Goal: Task Accomplishment & Management: Use online tool/utility

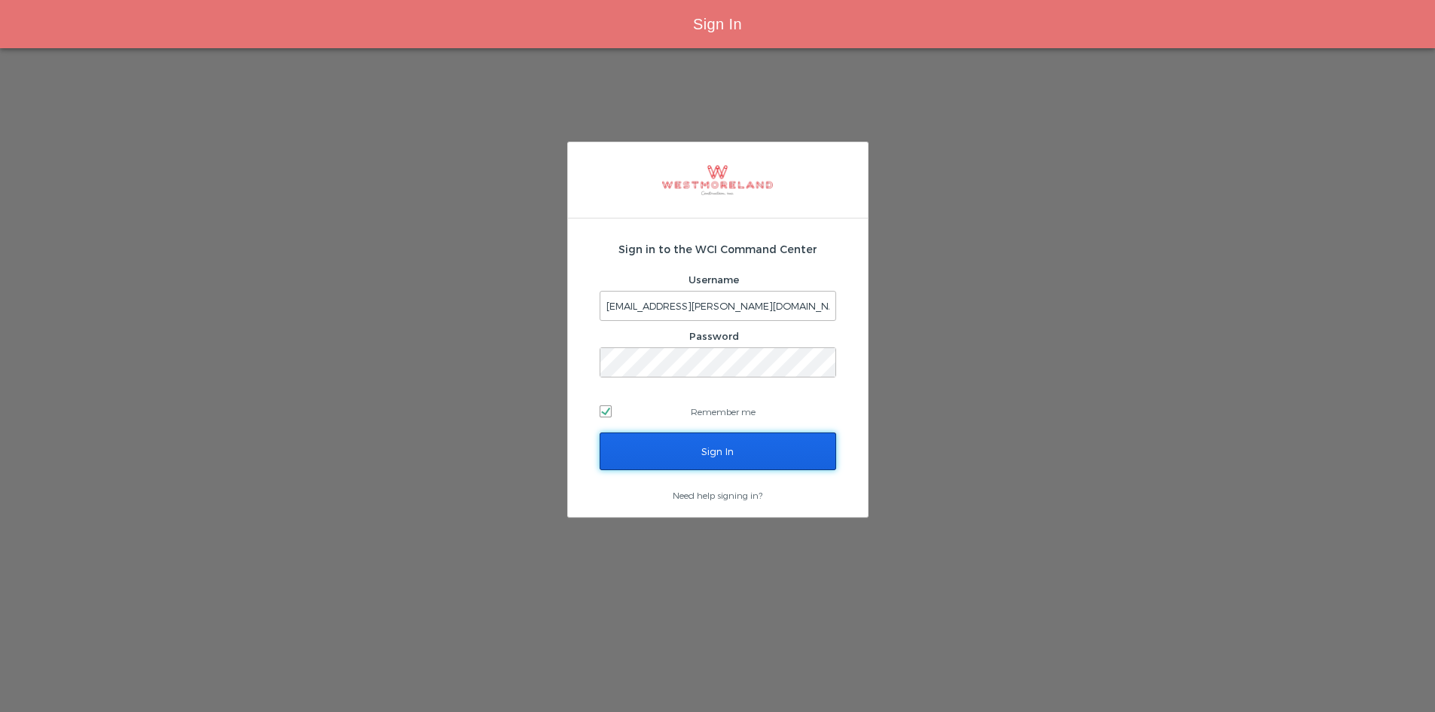
click at [678, 448] on input "Sign In" at bounding box center [718, 452] width 237 height 38
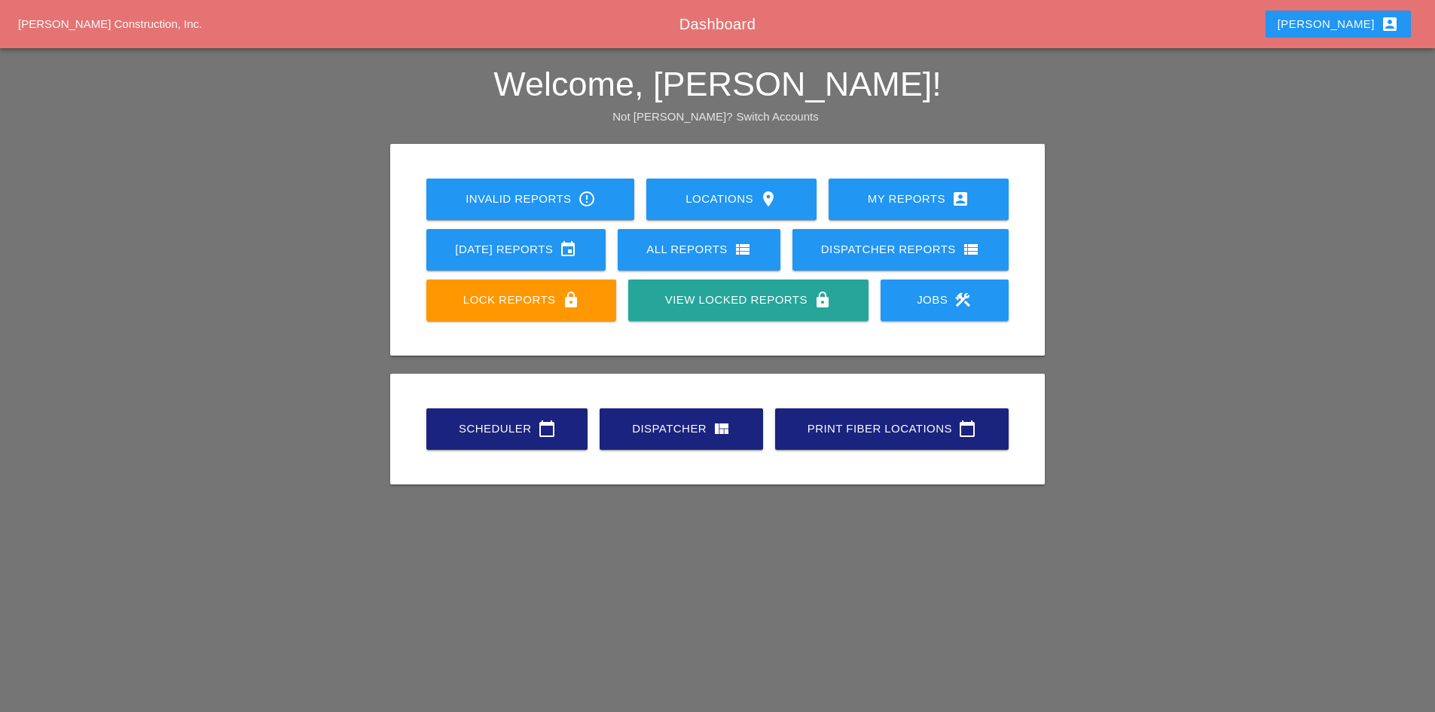
click at [507, 445] on link "Scheduler calendar_today" at bounding box center [506, 428] width 161 height 41
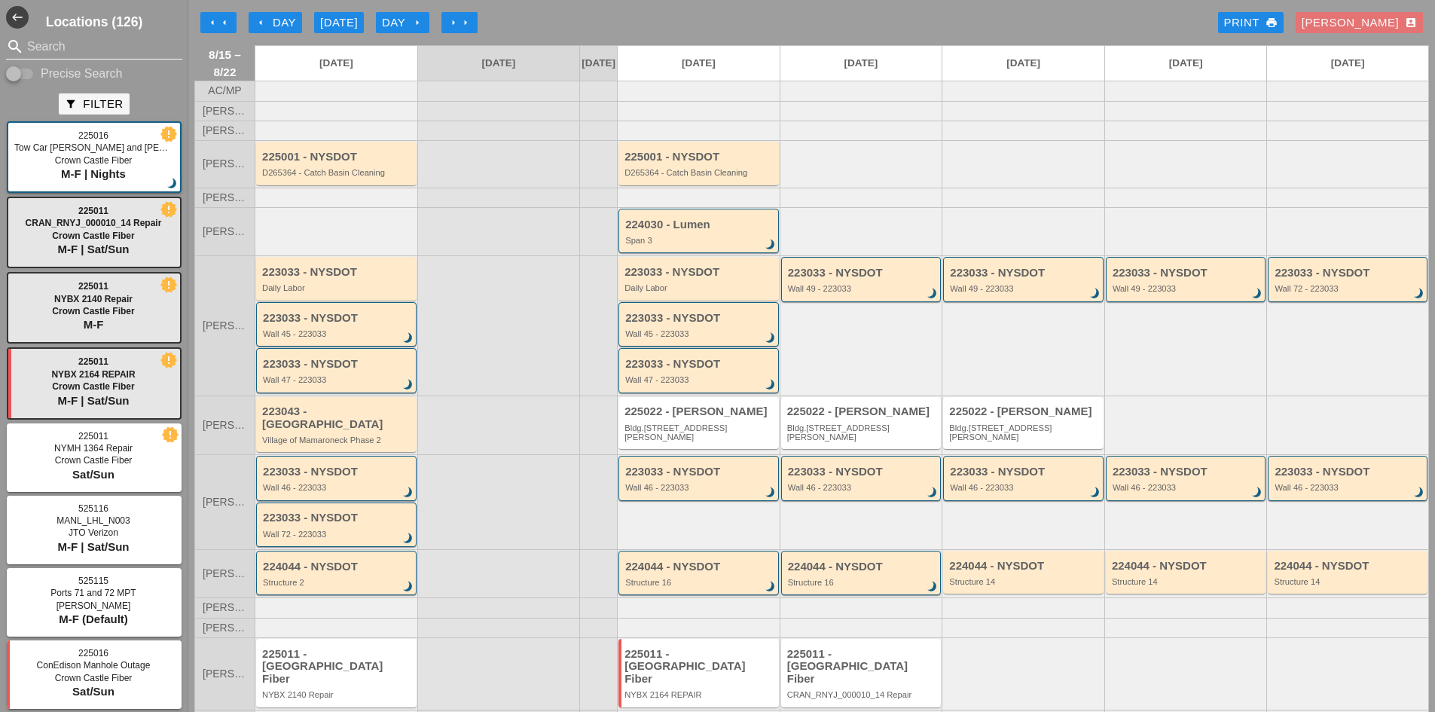
click at [66, 54] on input "Search" at bounding box center [94, 47] width 134 height 24
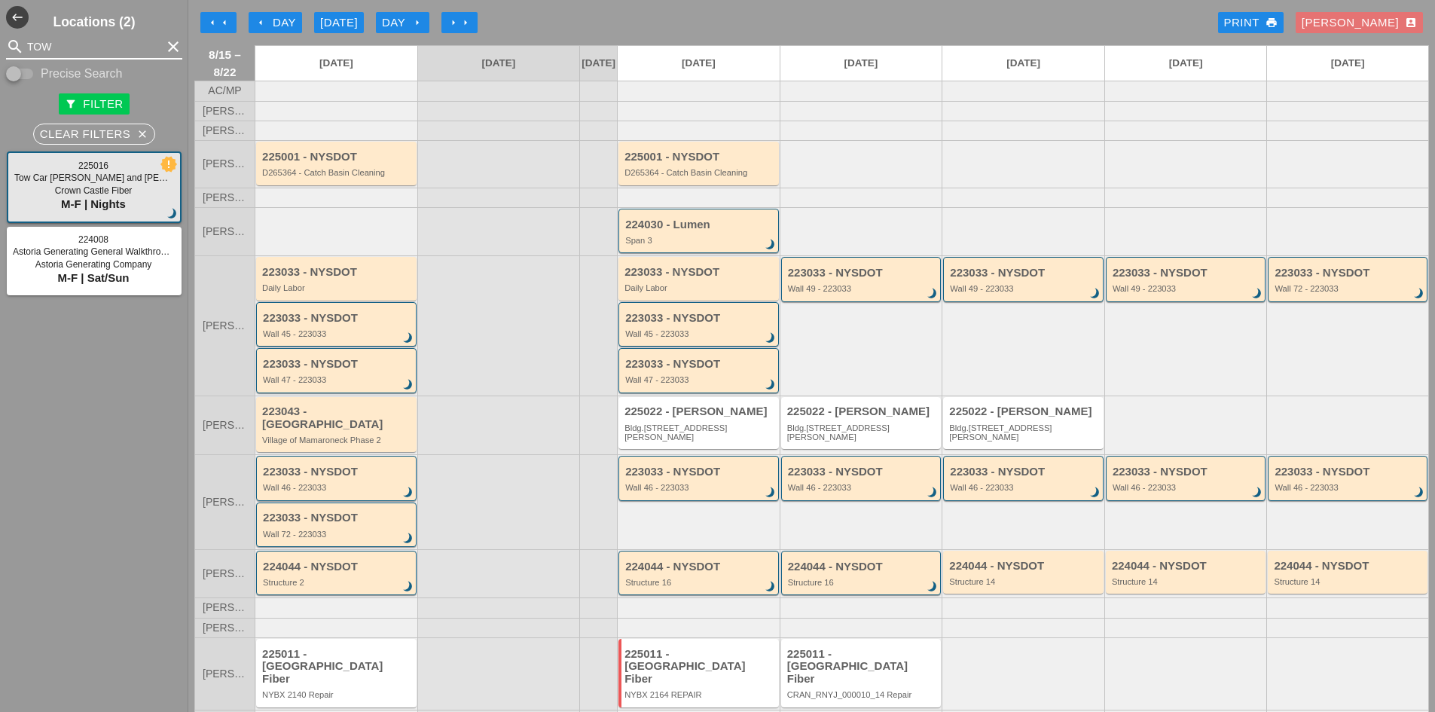
type input "TOW"
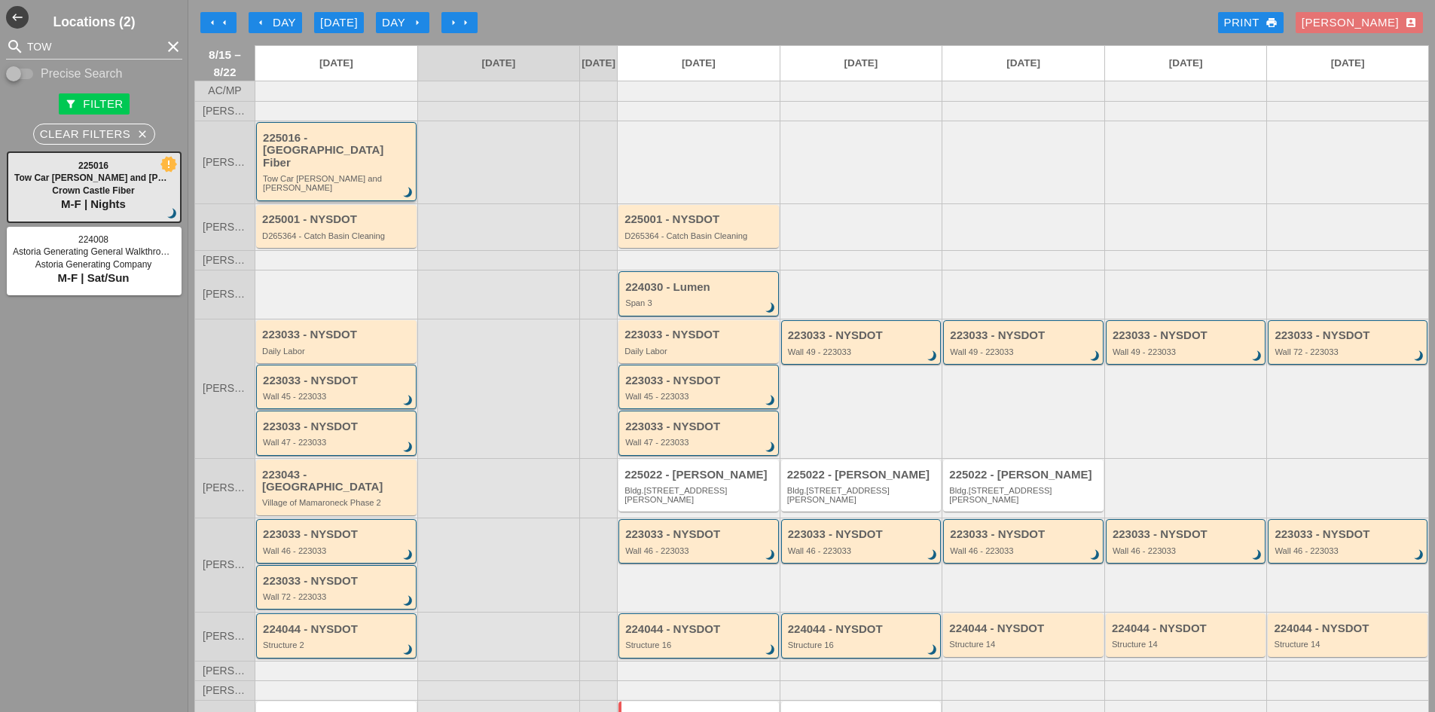
click at [363, 164] on div "225016 - [GEOGRAPHIC_DATA] Fiber" at bounding box center [337, 151] width 149 height 38
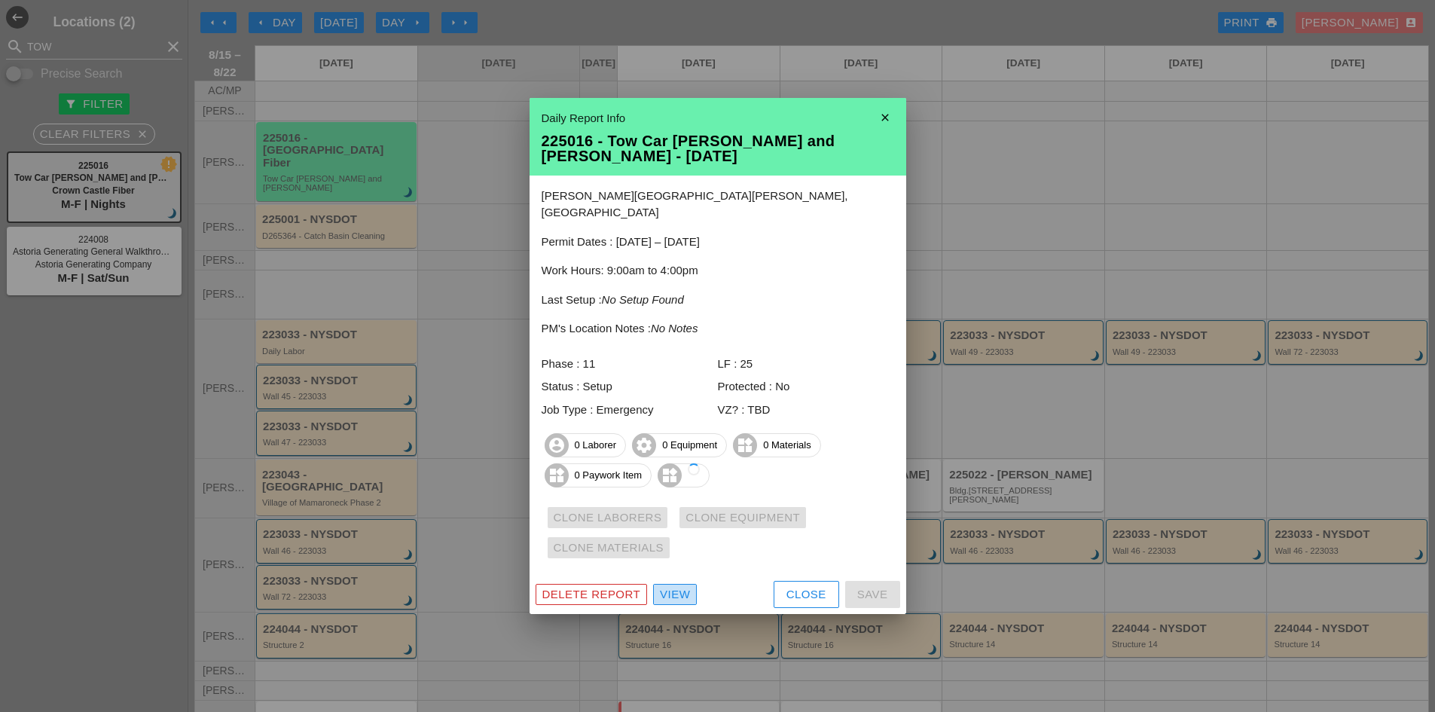
click at [684, 586] on div "View" at bounding box center [675, 594] width 30 height 17
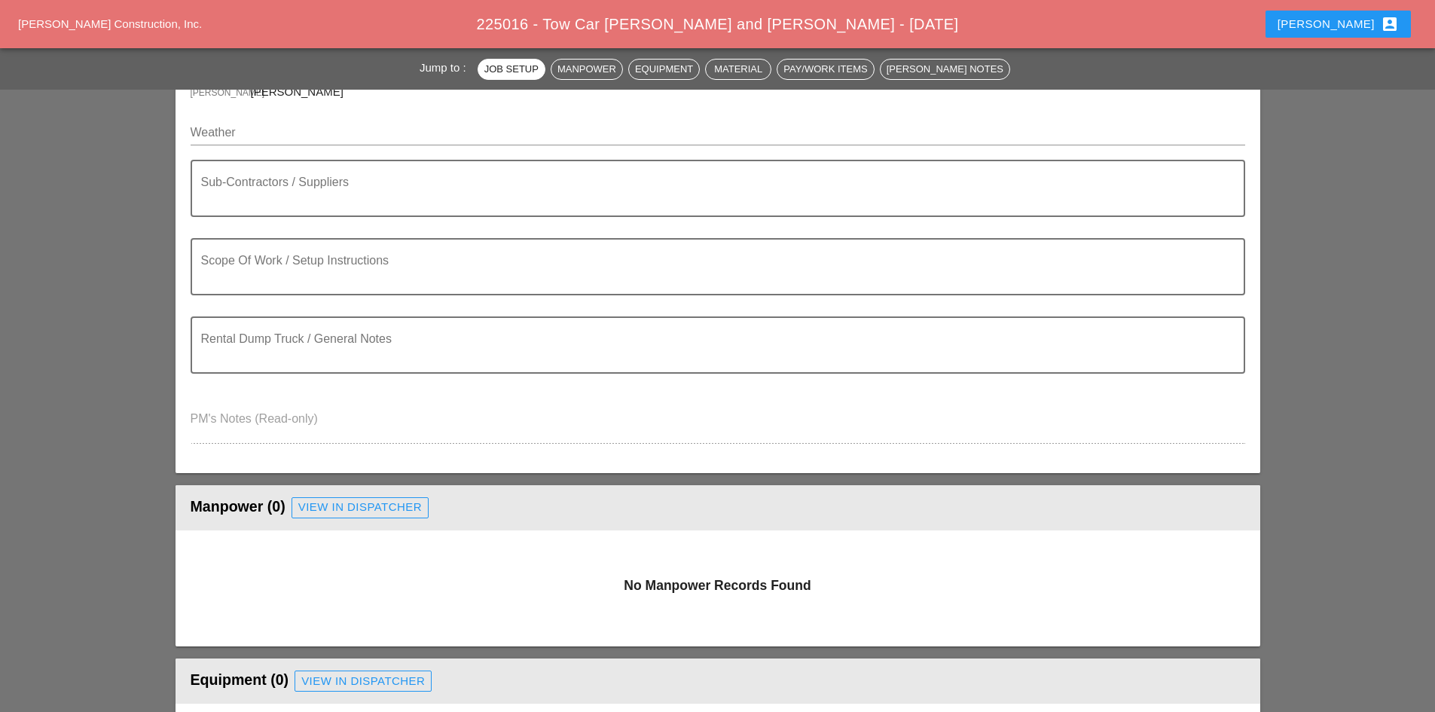
scroll to position [377, 0]
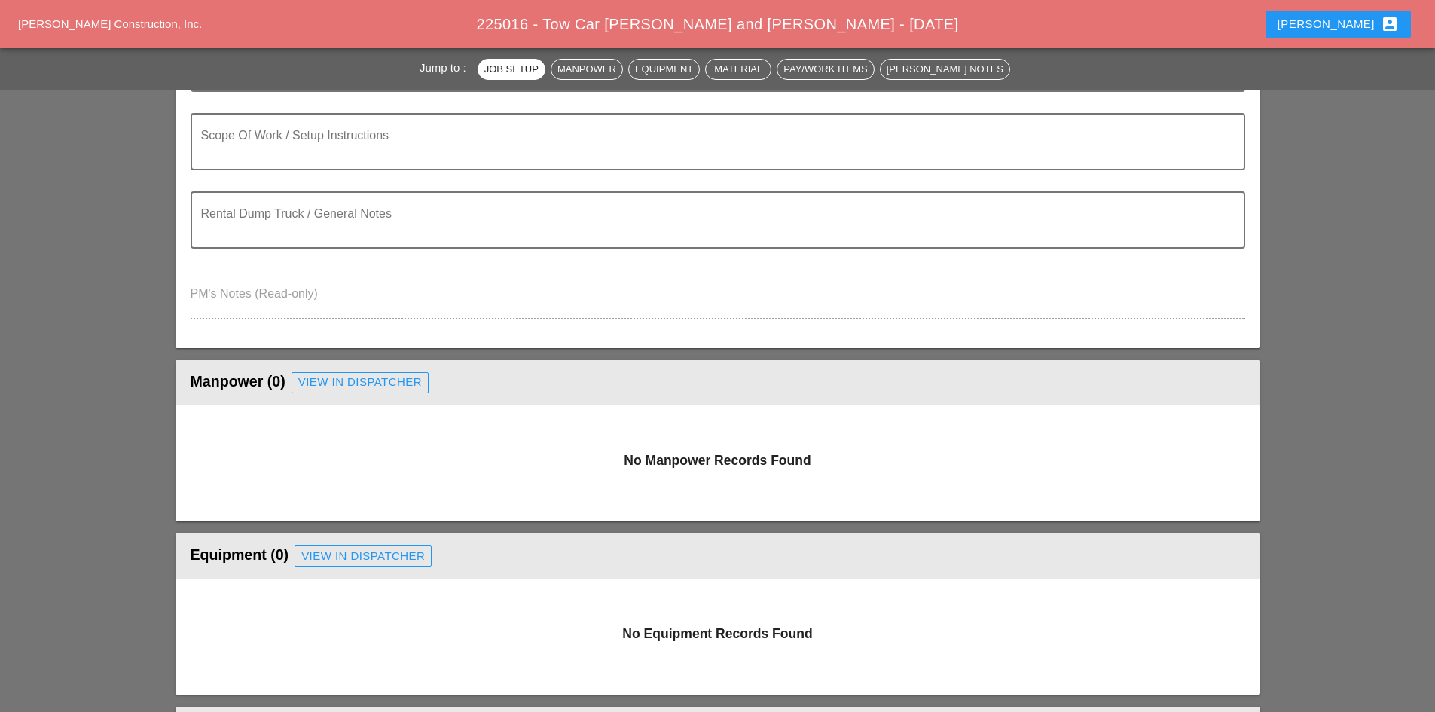
click at [326, 390] on div "View in Dispatcher" at bounding box center [360, 382] width 124 height 17
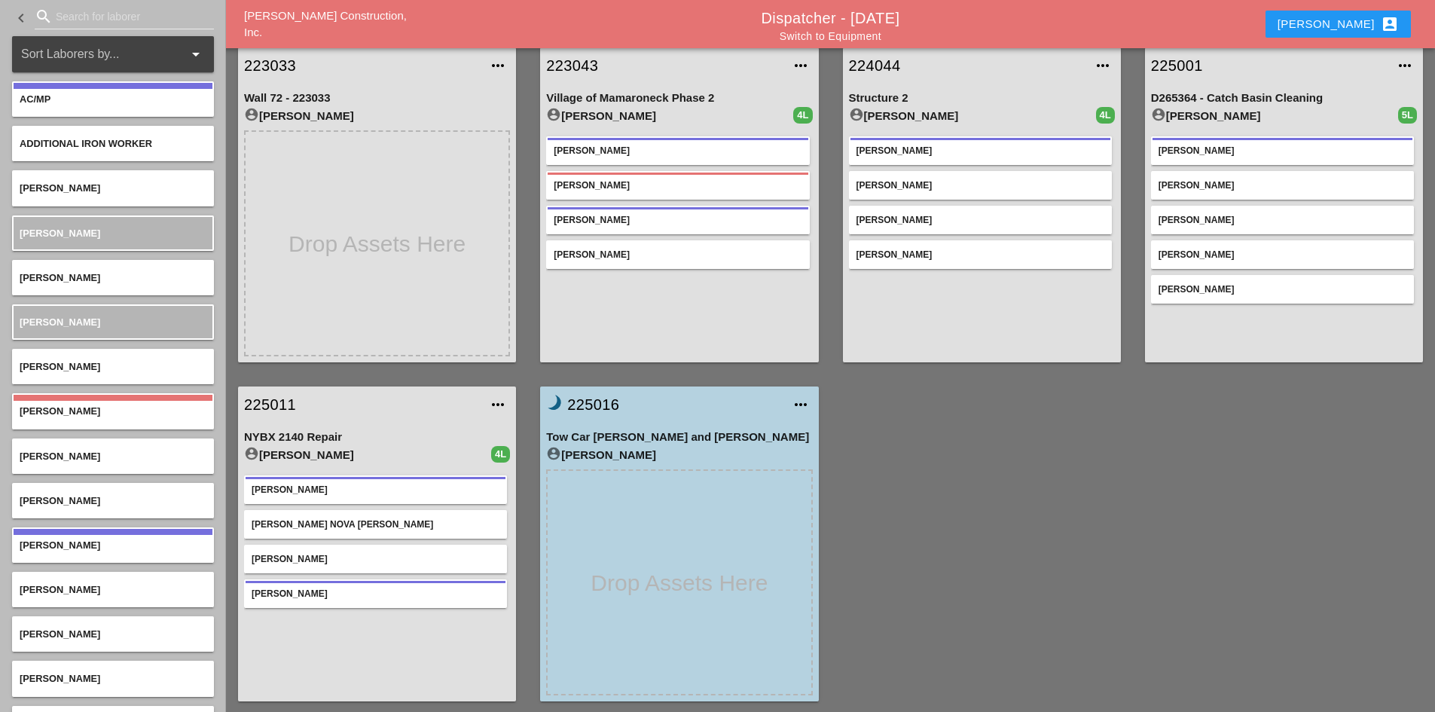
scroll to position [393, 0]
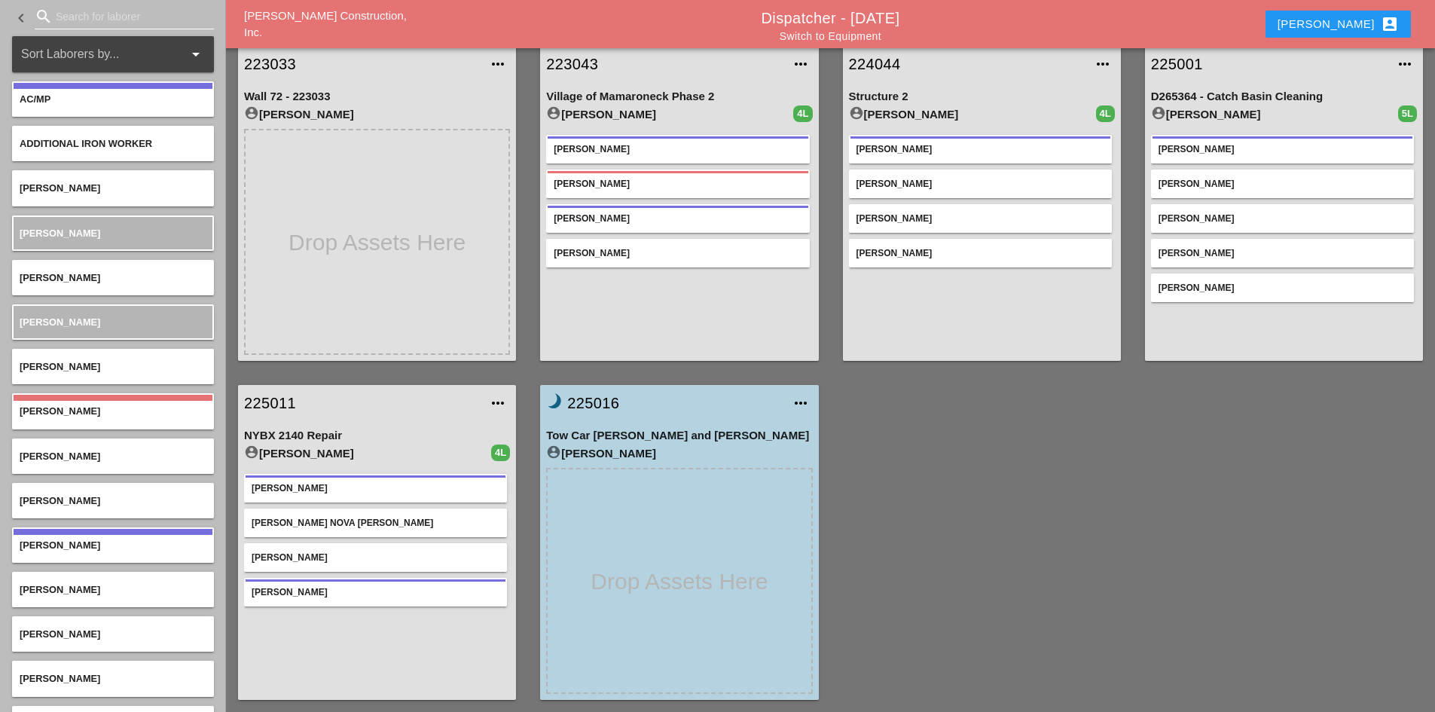
click at [95, 17] on input "Search for laborer" at bounding box center [124, 17] width 137 height 24
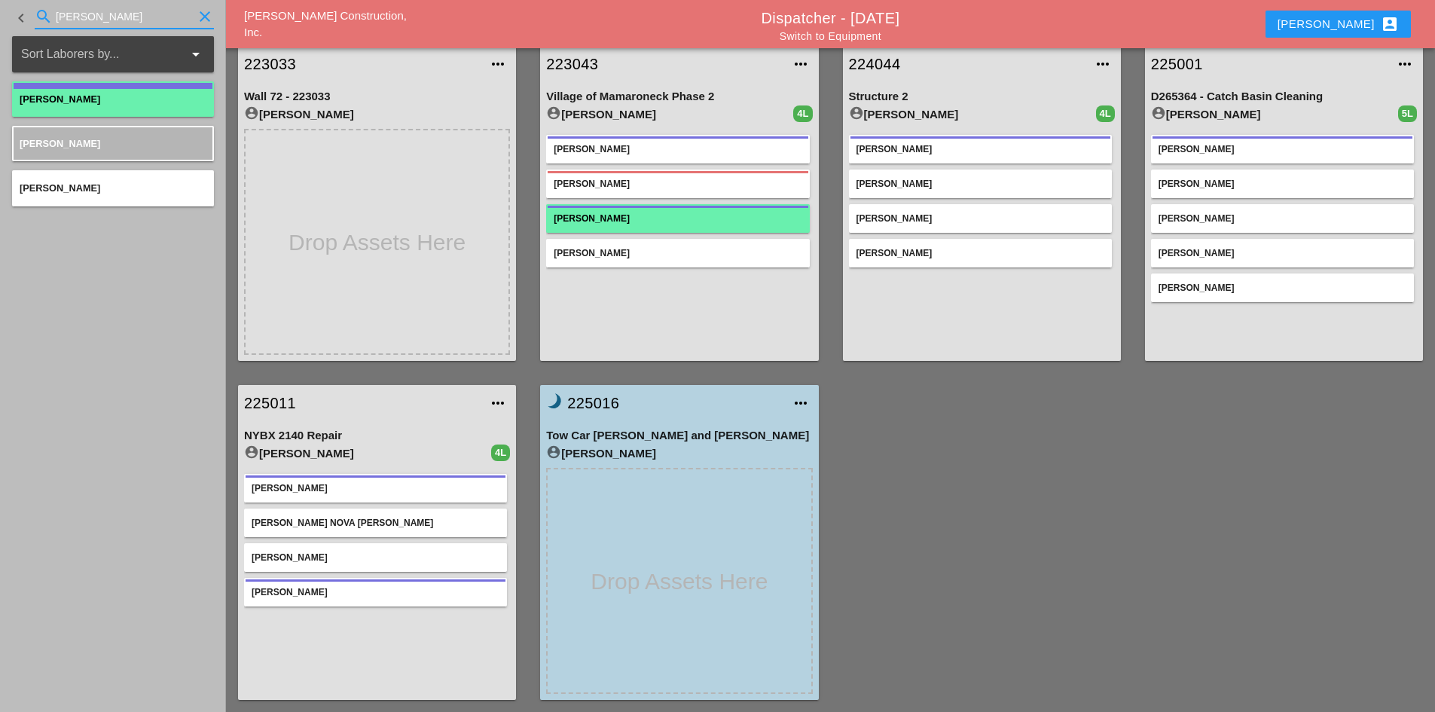
type input "JORGE"
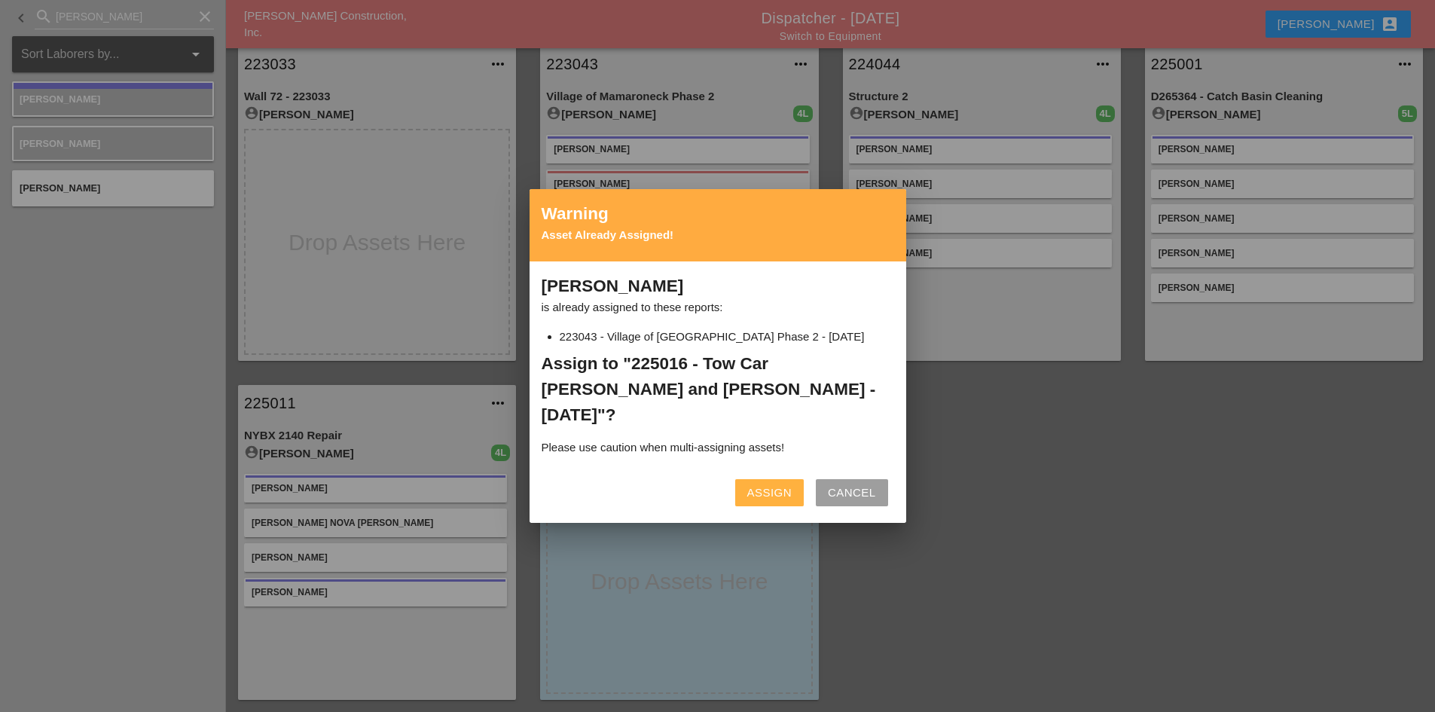
click at [754, 485] on div "Assign" at bounding box center [769, 493] width 44 height 17
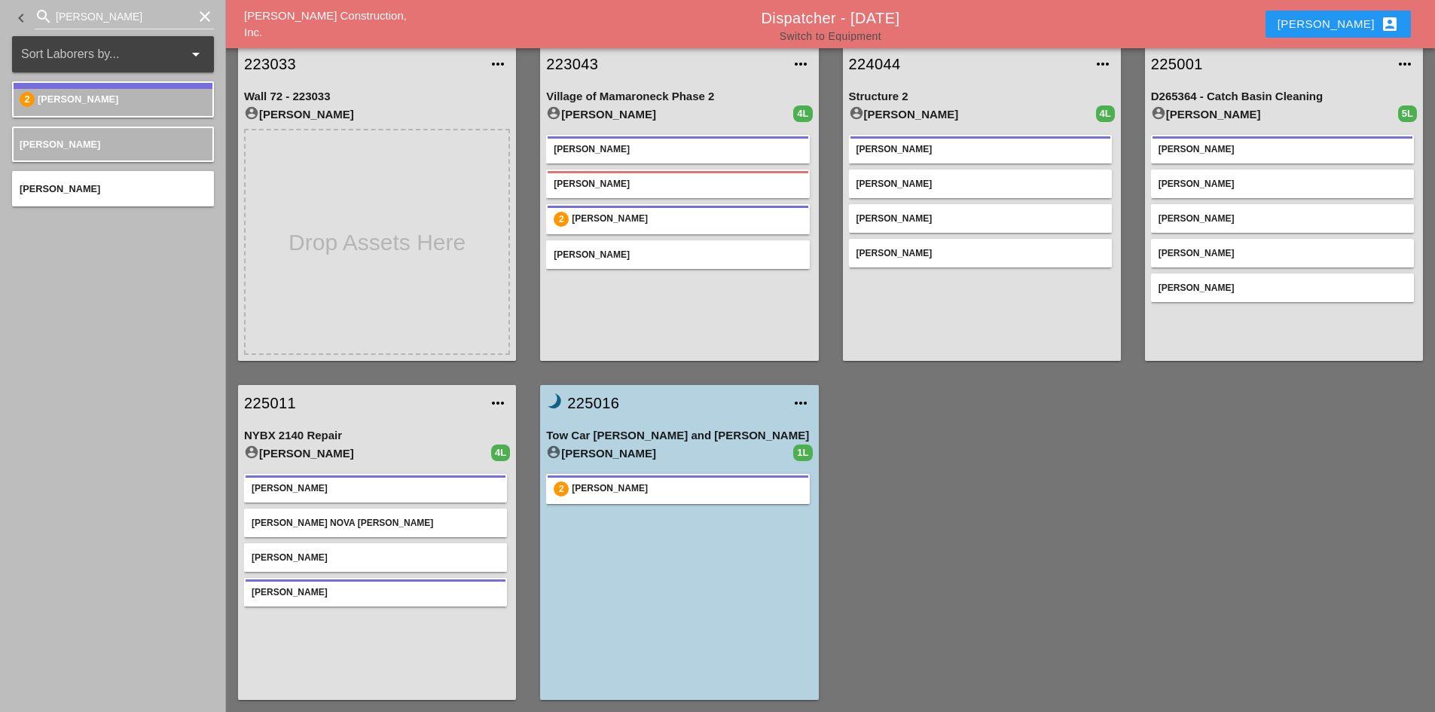
click at [823, 37] on link "Switch to Equipment" at bounding box center [831, 36] width 102 height 12
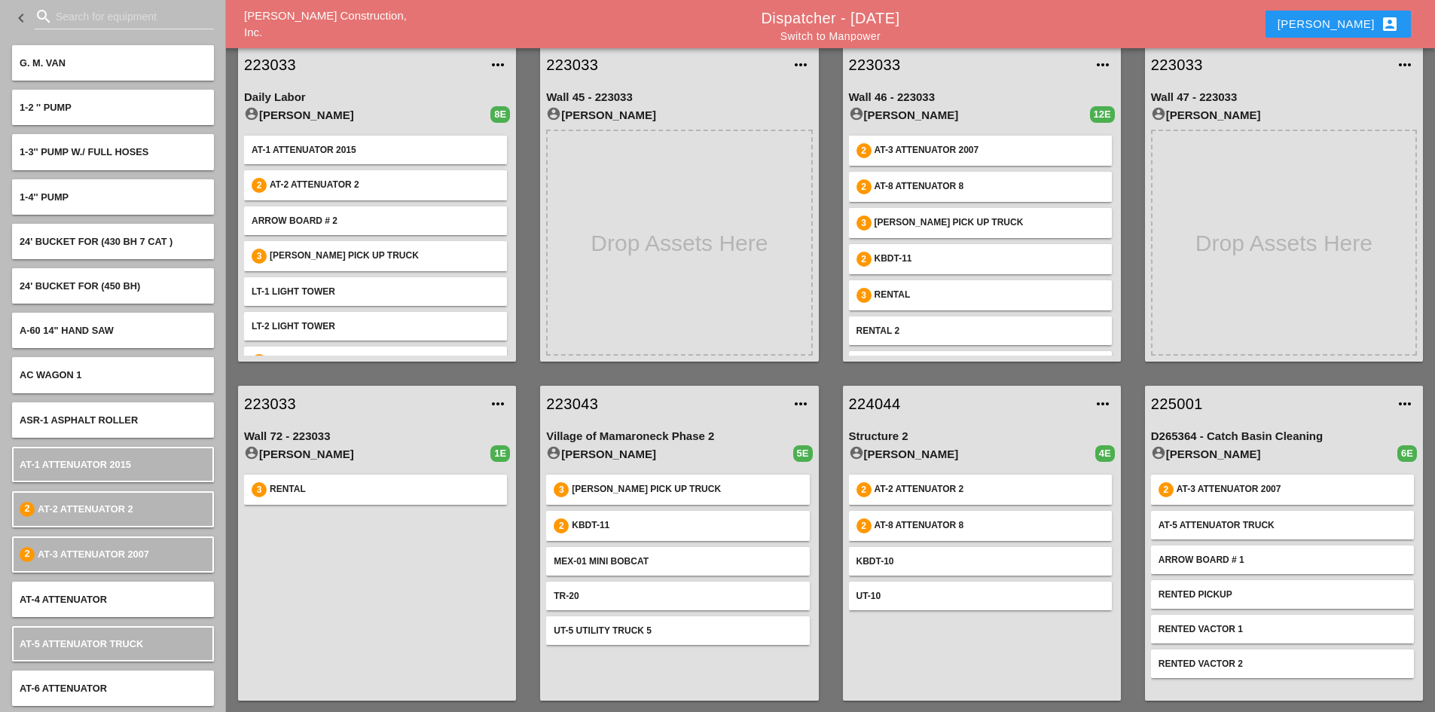
scroll to position [393, 0]
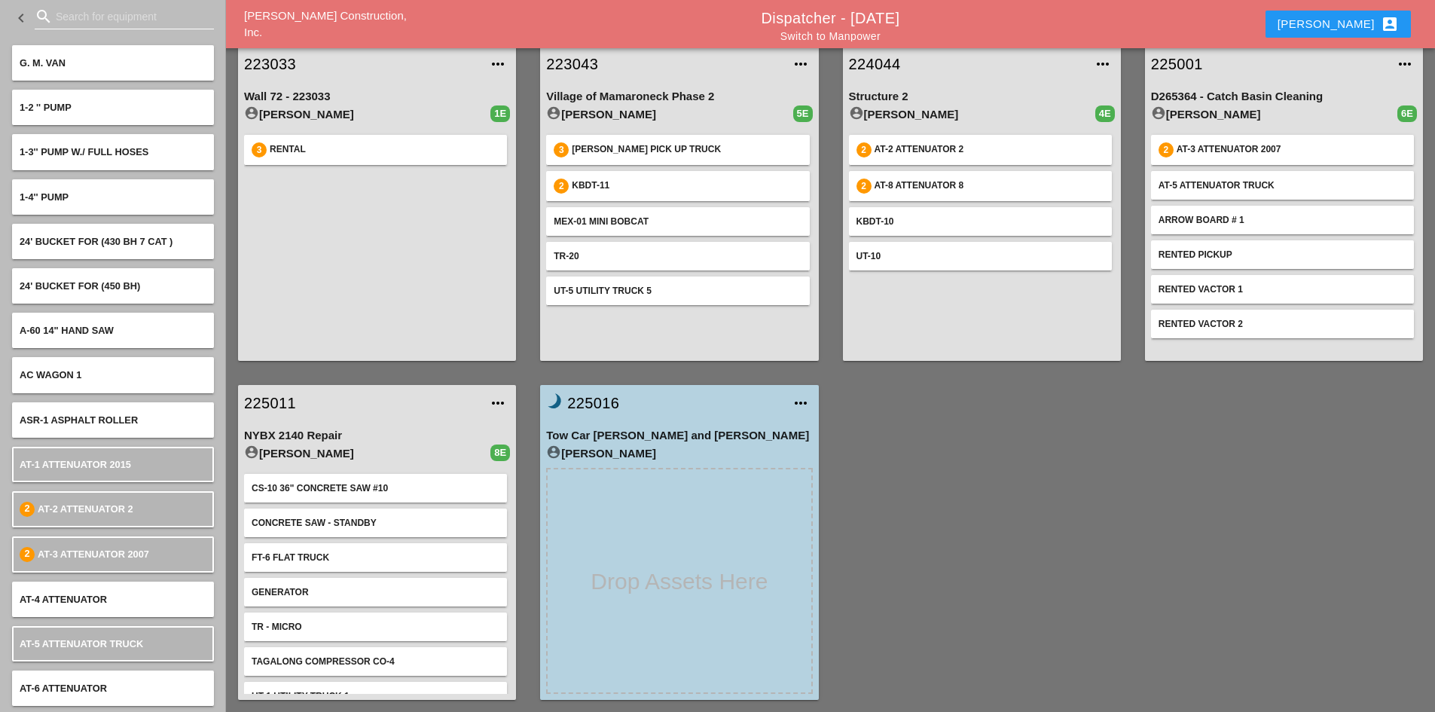
click at [99, 27] on input "Search for equipment" at bounding box center [124, 17] width 137 height 24
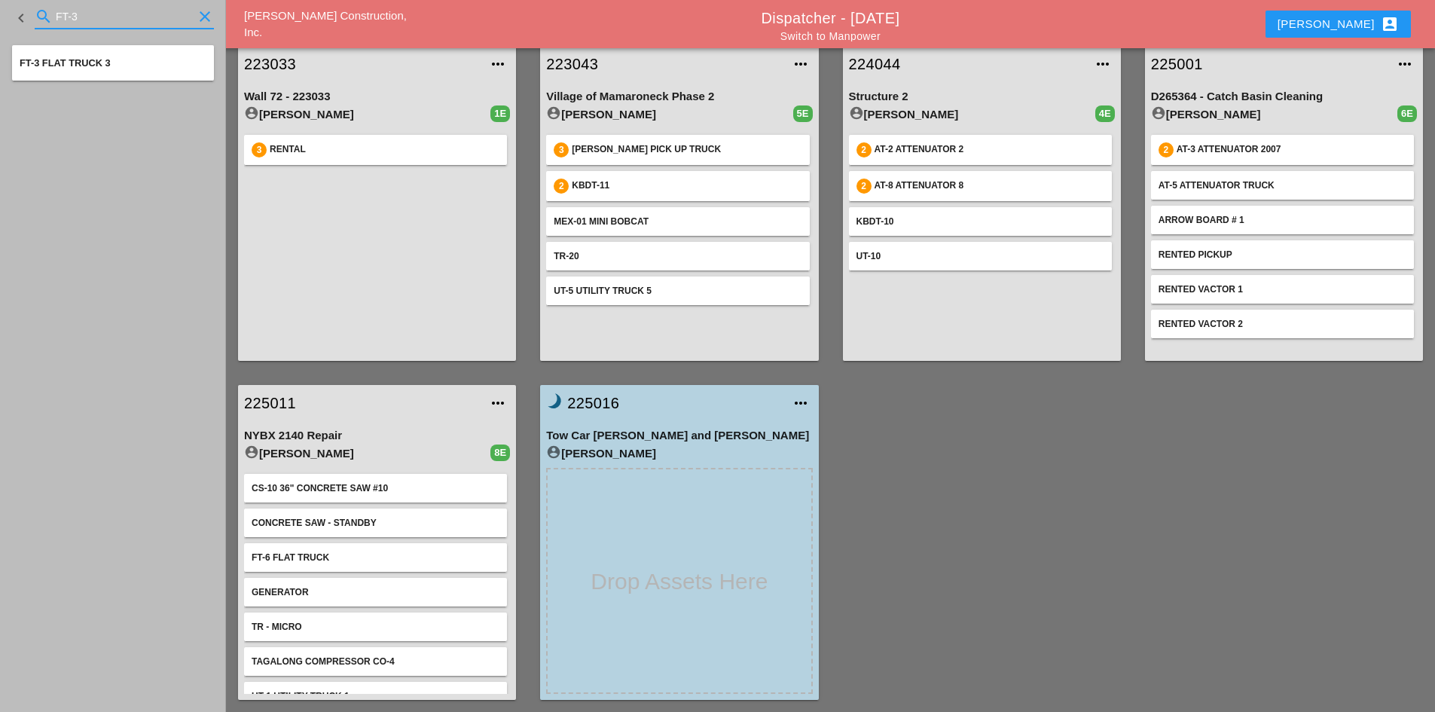
type input "FT-3"
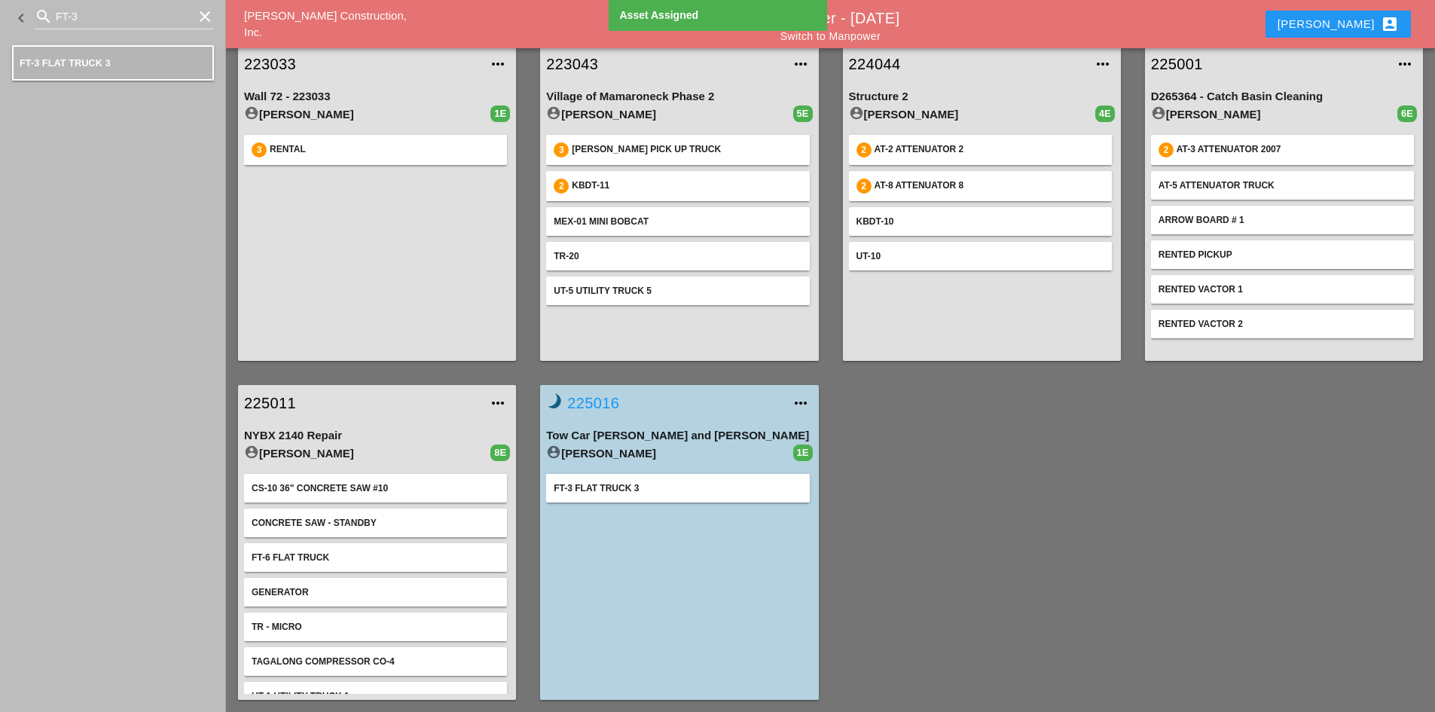
click at [593, 408] on link "brightness_3 225016" at bounding box center [664, 403] width 236 height 23
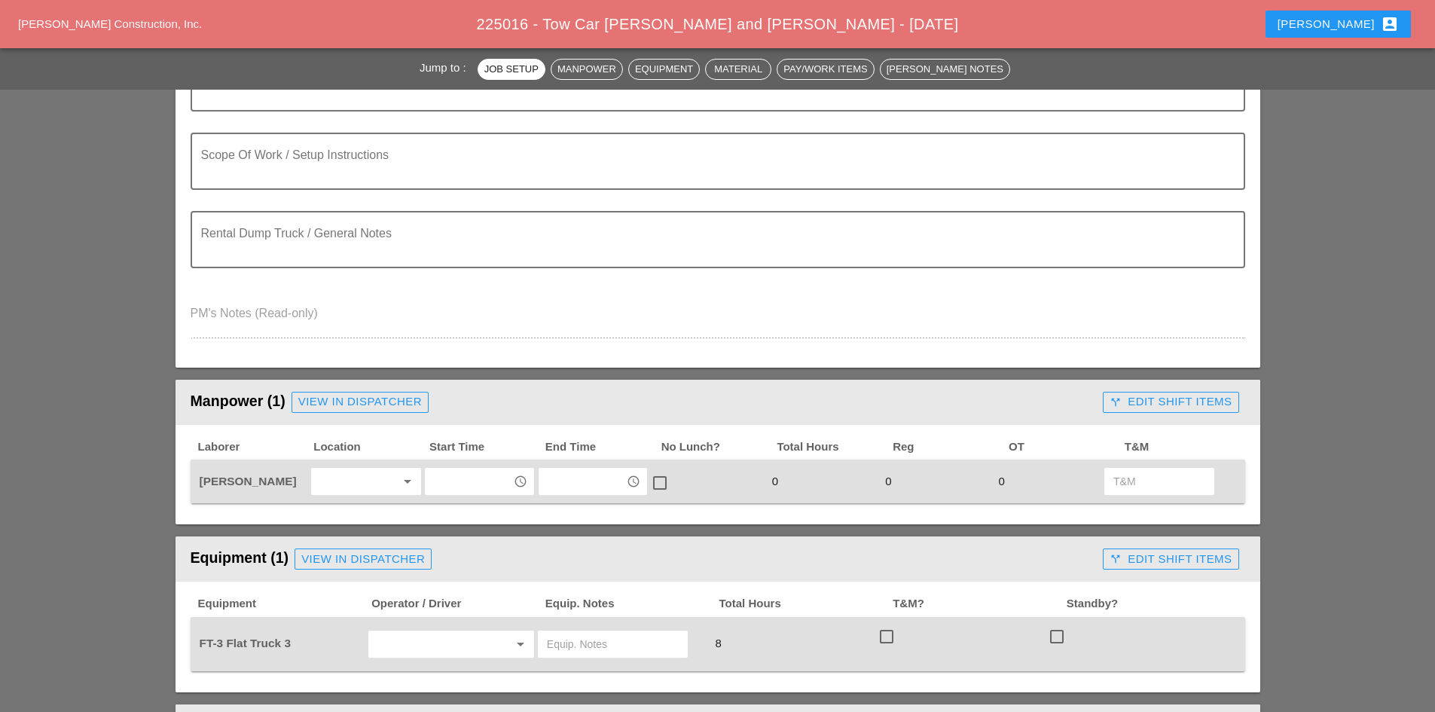
scroll to position [452, 0]
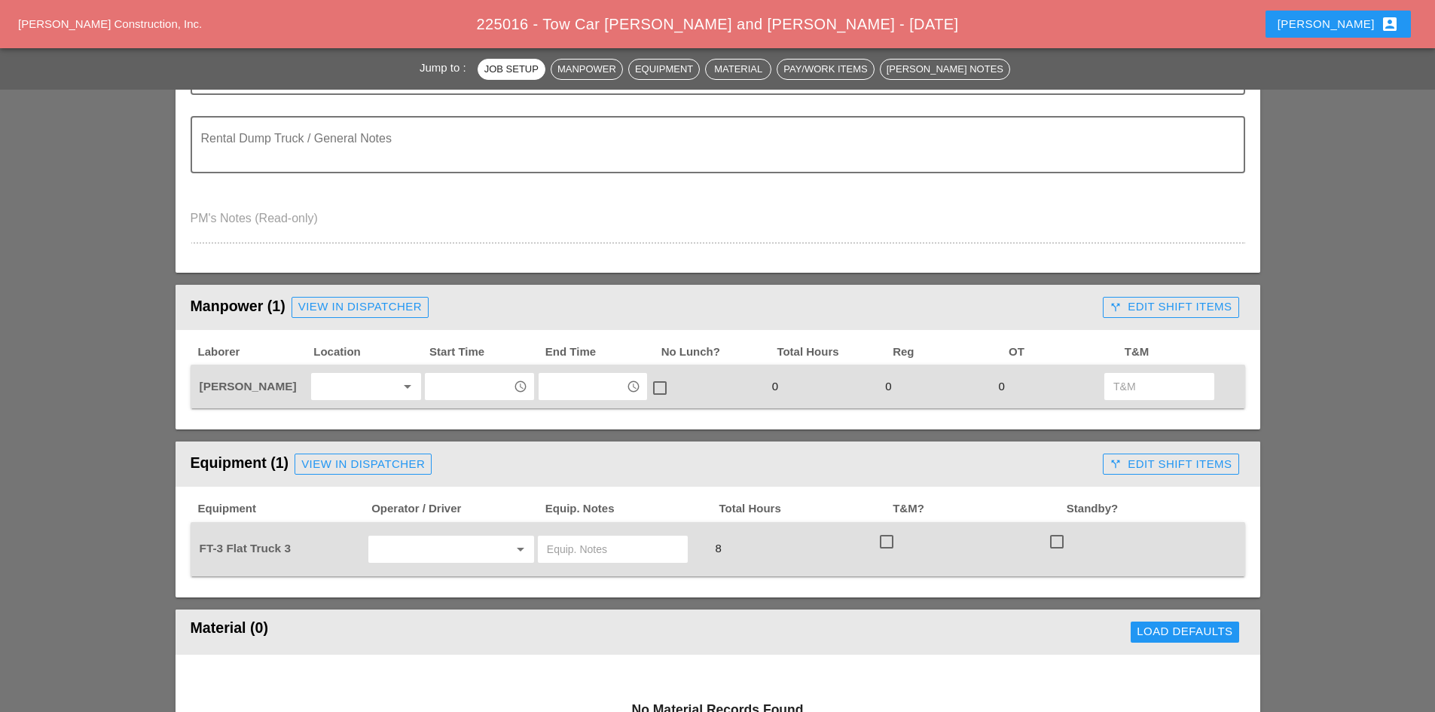
click at [366, 388] on div at bounding box center [356, 386] width 80 height 24
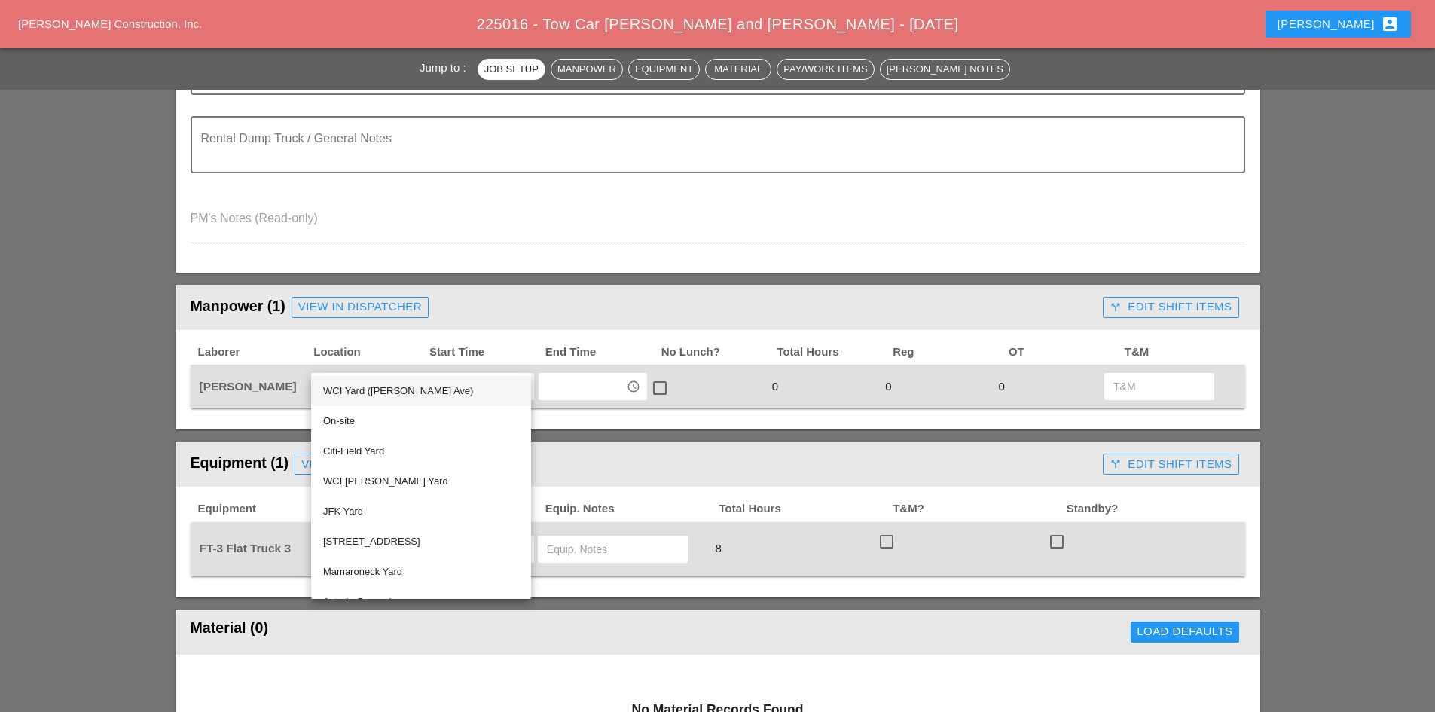
click at [387, 395] on div "WCI Yard ([PERSON_NAME] Ave)" at bounding box center [421, 391] width 196 height 18
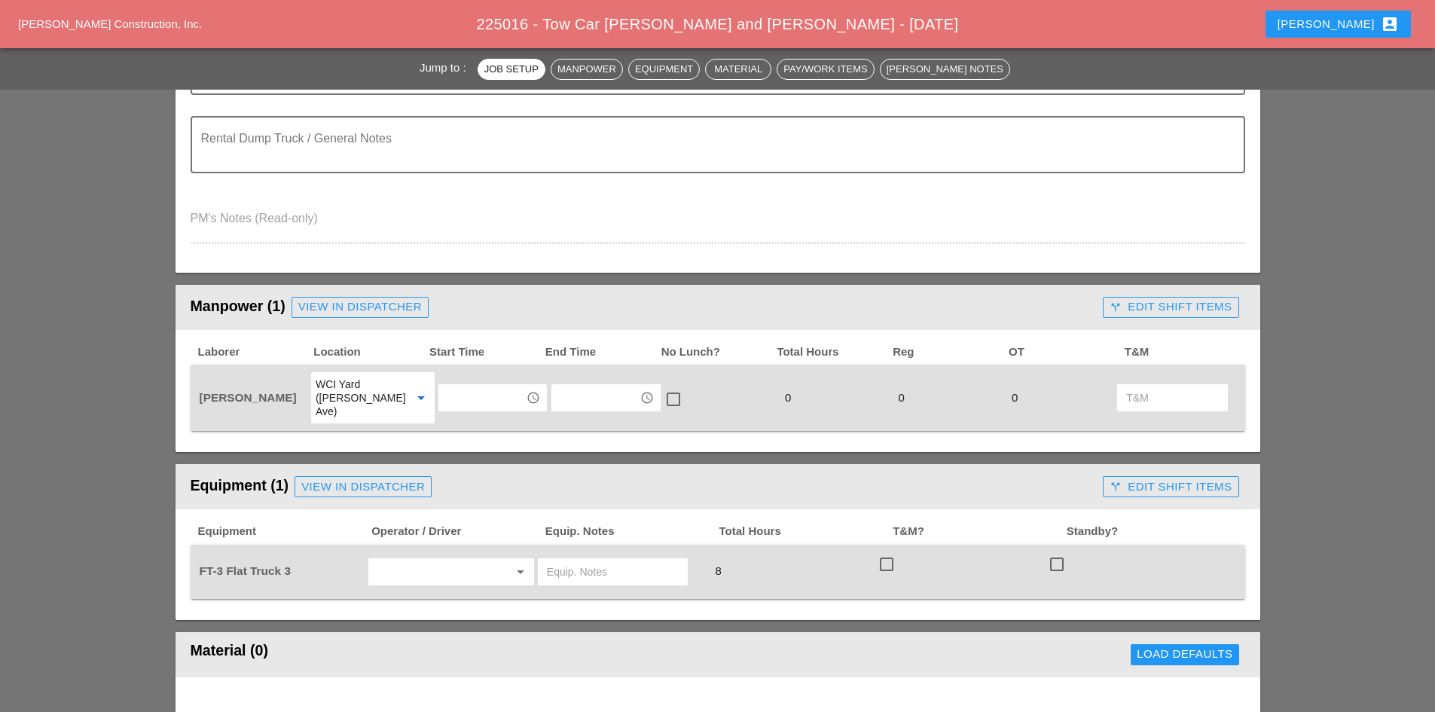
click at [472, 393] on input "text" at bounding box center [482, 398] width 78 height 24
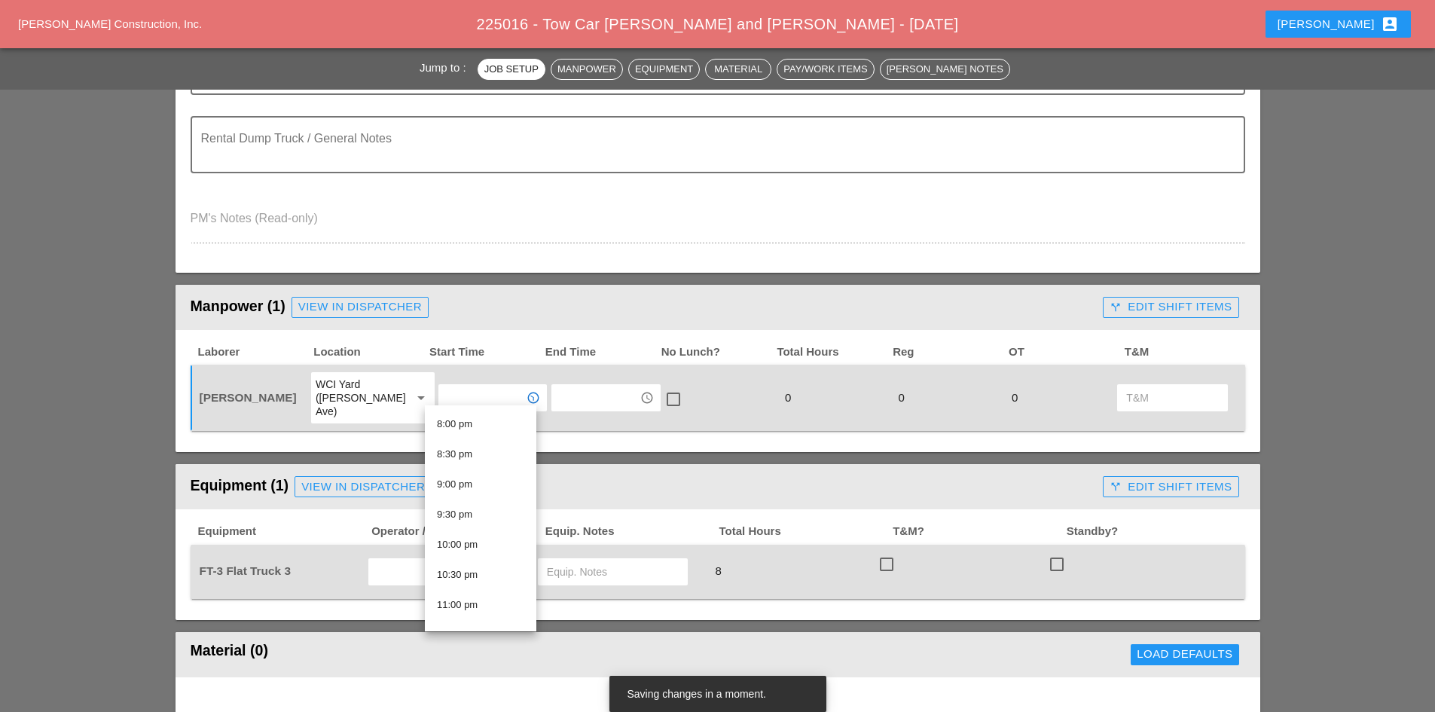
scroll to position [1206, 0]
click at [486, 516] on div "9:30 pm" at bounding box center [480, 514] width 87 height 18
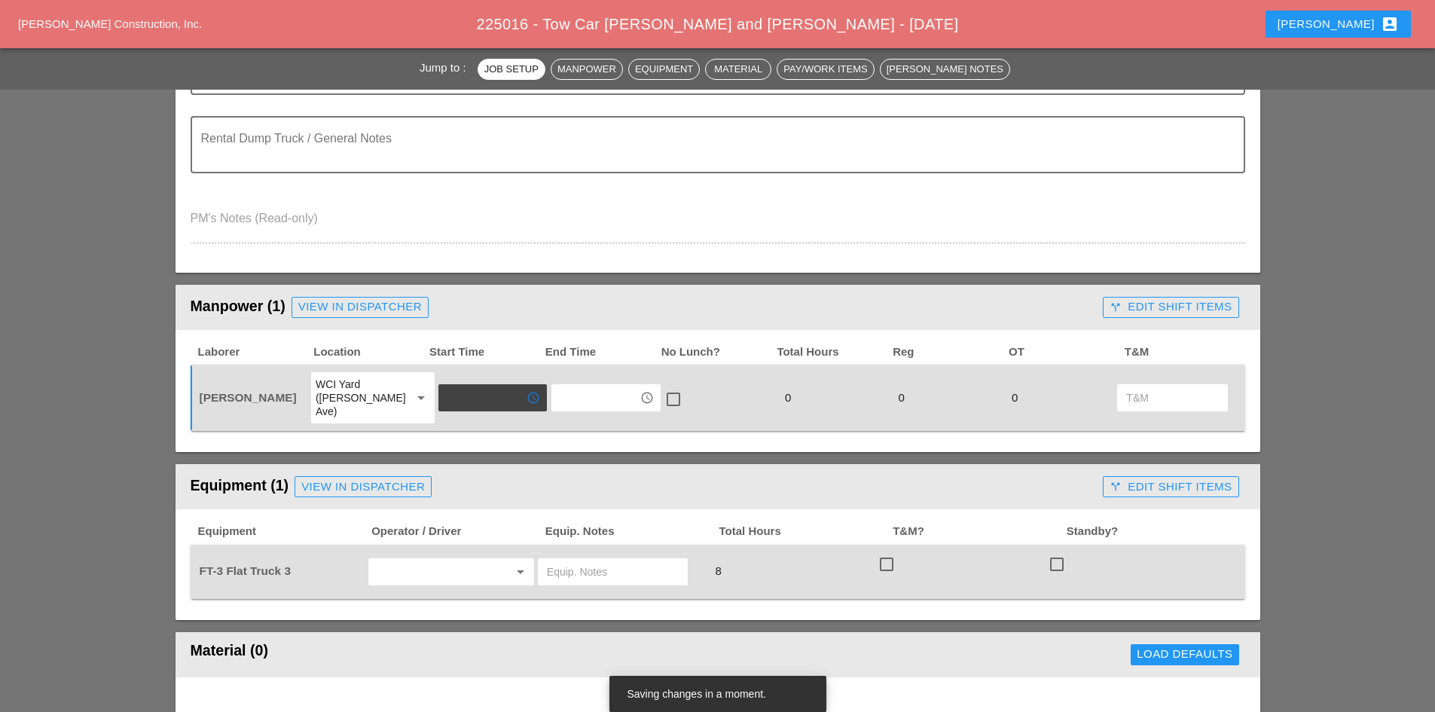
click at [176, 485] on header "Equipment (1) View in Dispatcher call_split Edit Shift Items" at bounding box center [718, 486] width 1085 height 45
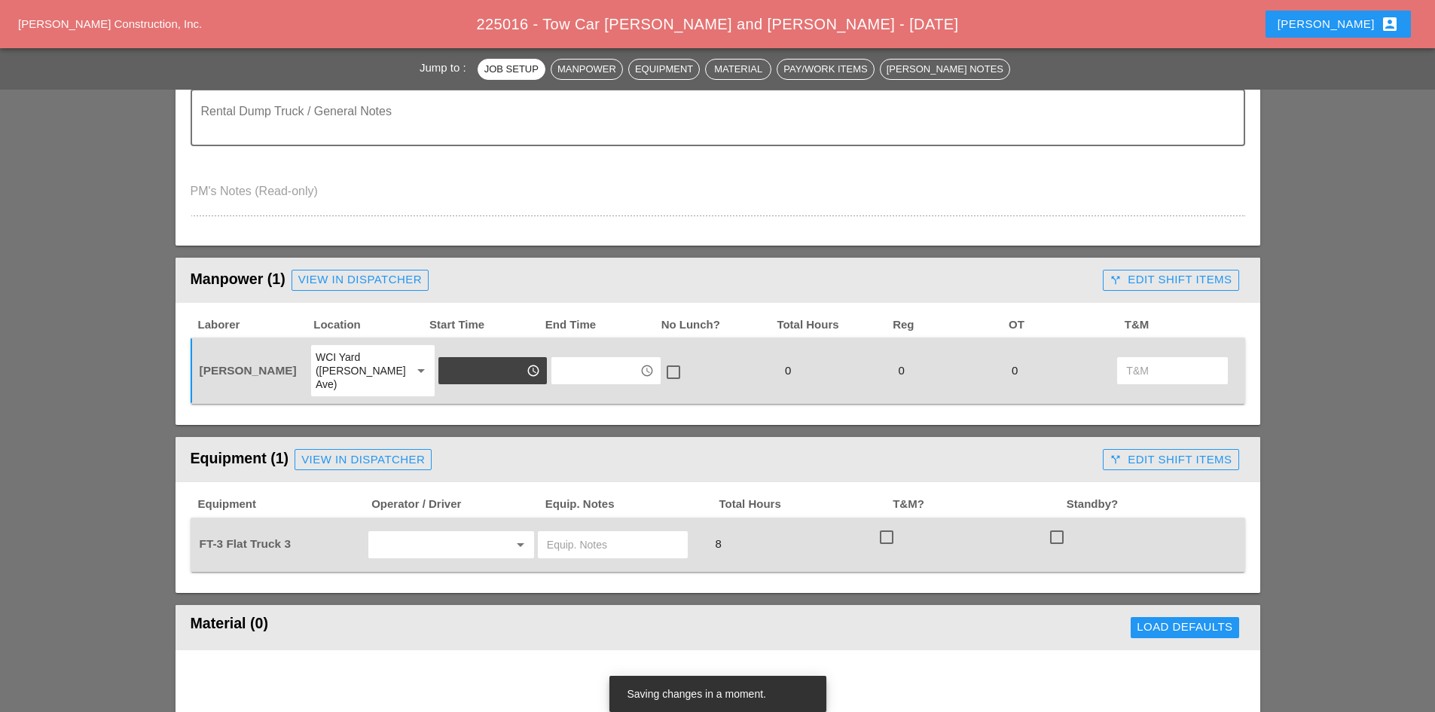
scroll to position [527, 0]
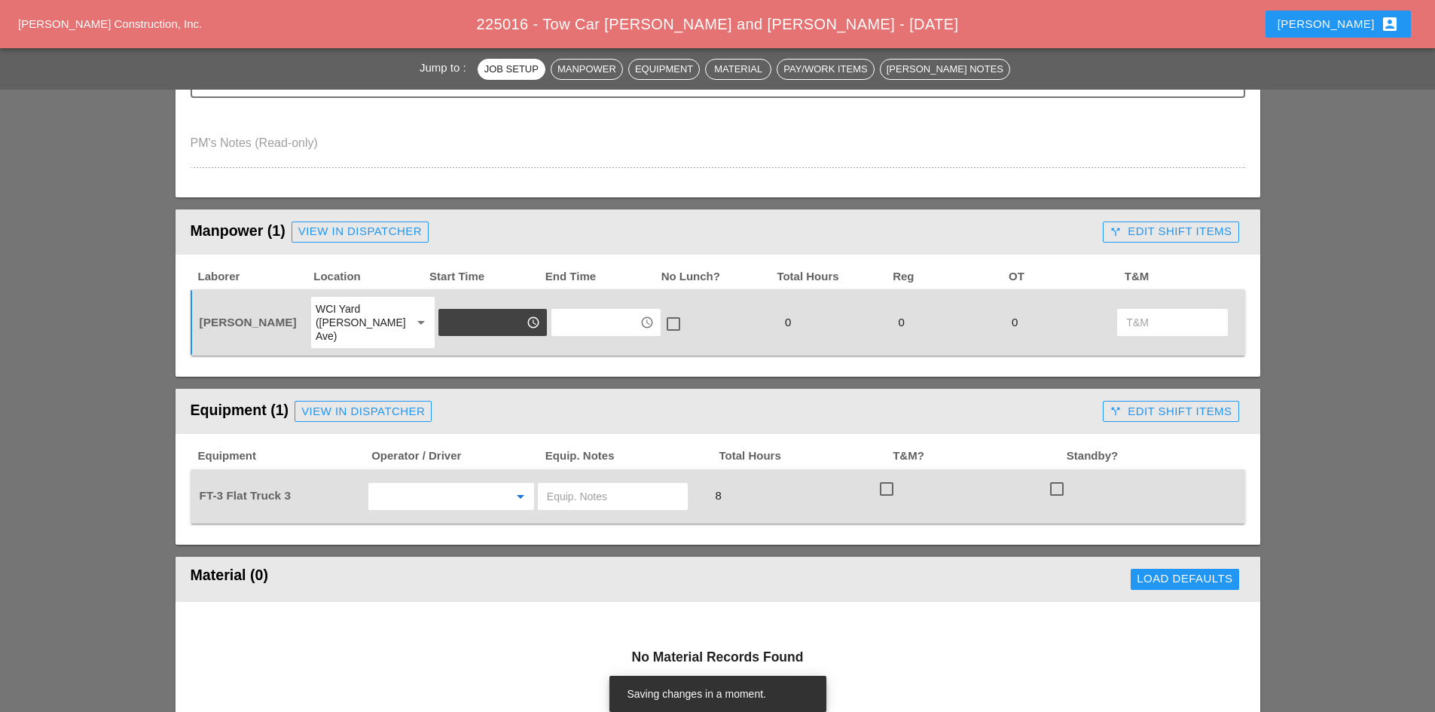
click at [410, 489] on input "text" at bounding box center [430, 497] width 115 height 24
drag, startPoint x: 426, startPoint y: 512, endPoint x: 616, endPoint y: 511, distance: 189.1
click at [427, 512] on div "[PERSON_NAME]" at bounding box center [452, 515] width 142 height 18
click at [609, 490] on input "text" at bounding box center [613, 497] width 132 height 24
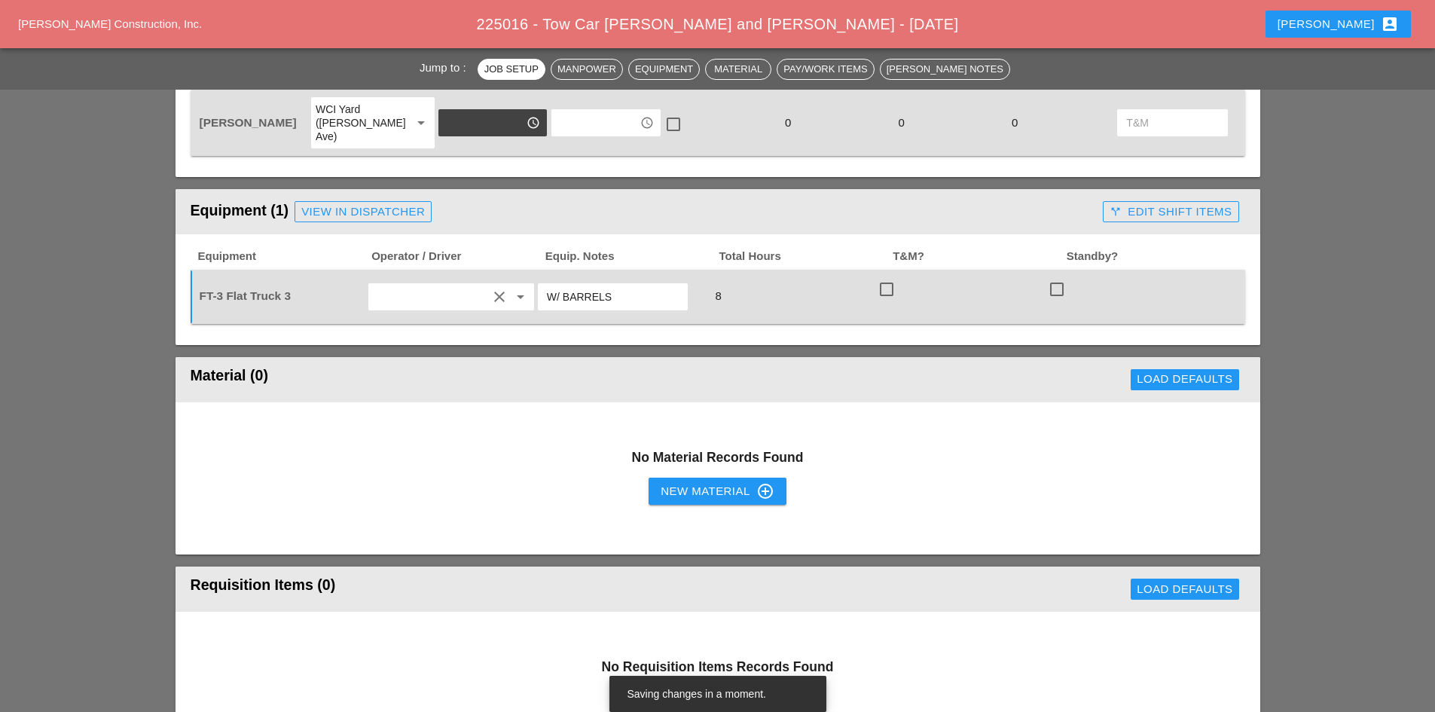
scroll to position [754, 0]
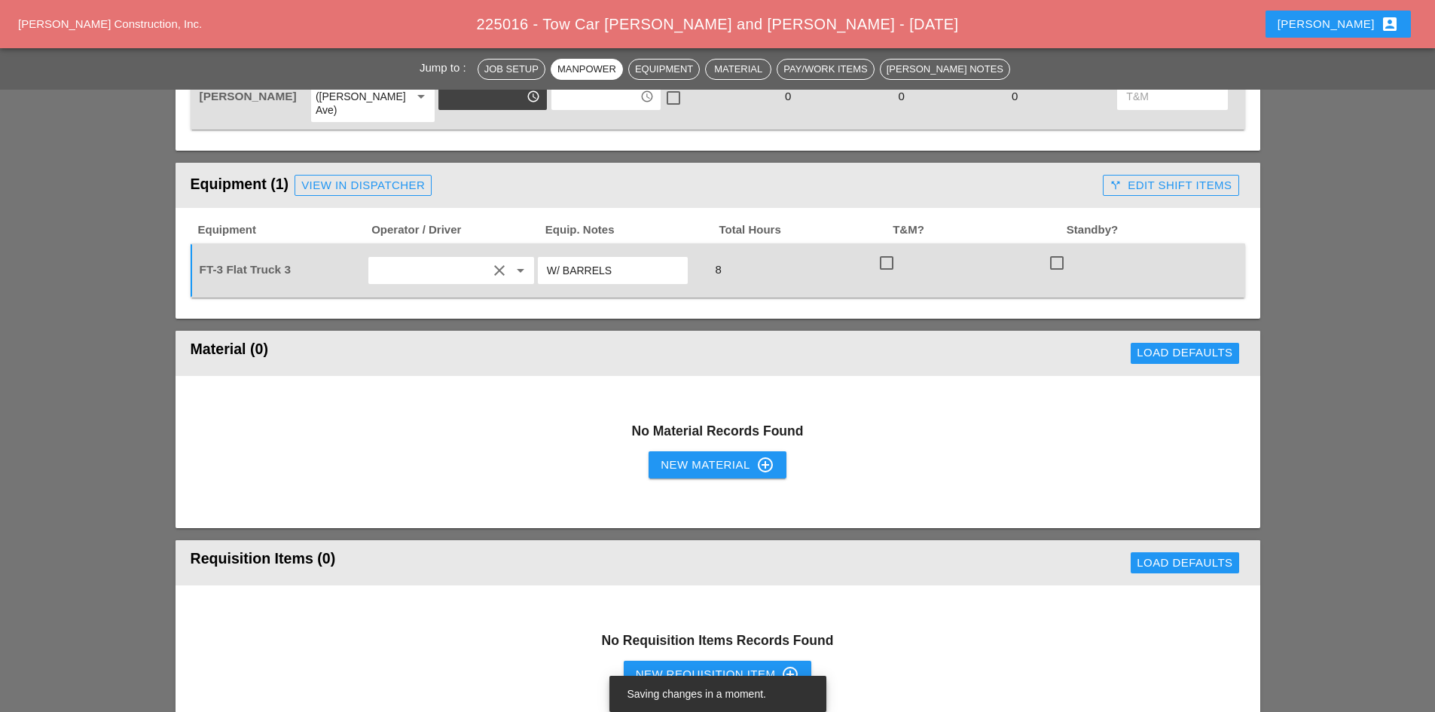
type input "W/ BARRELS"
click at [695, 458] on div "New Material control_point" at bounding box center [717, 465] width 113 height 18
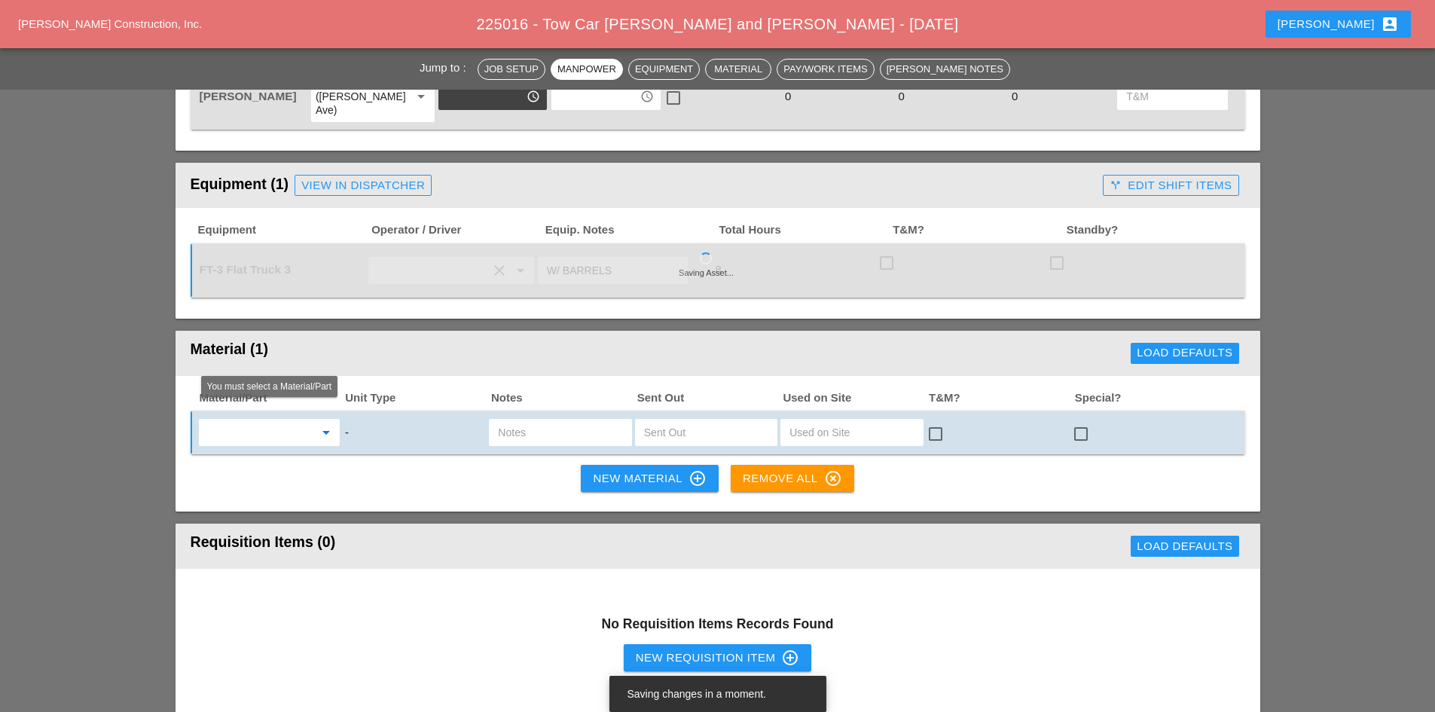
click at [249, 420] on input "text" at bounding box center [258, 432] width 111 height 24
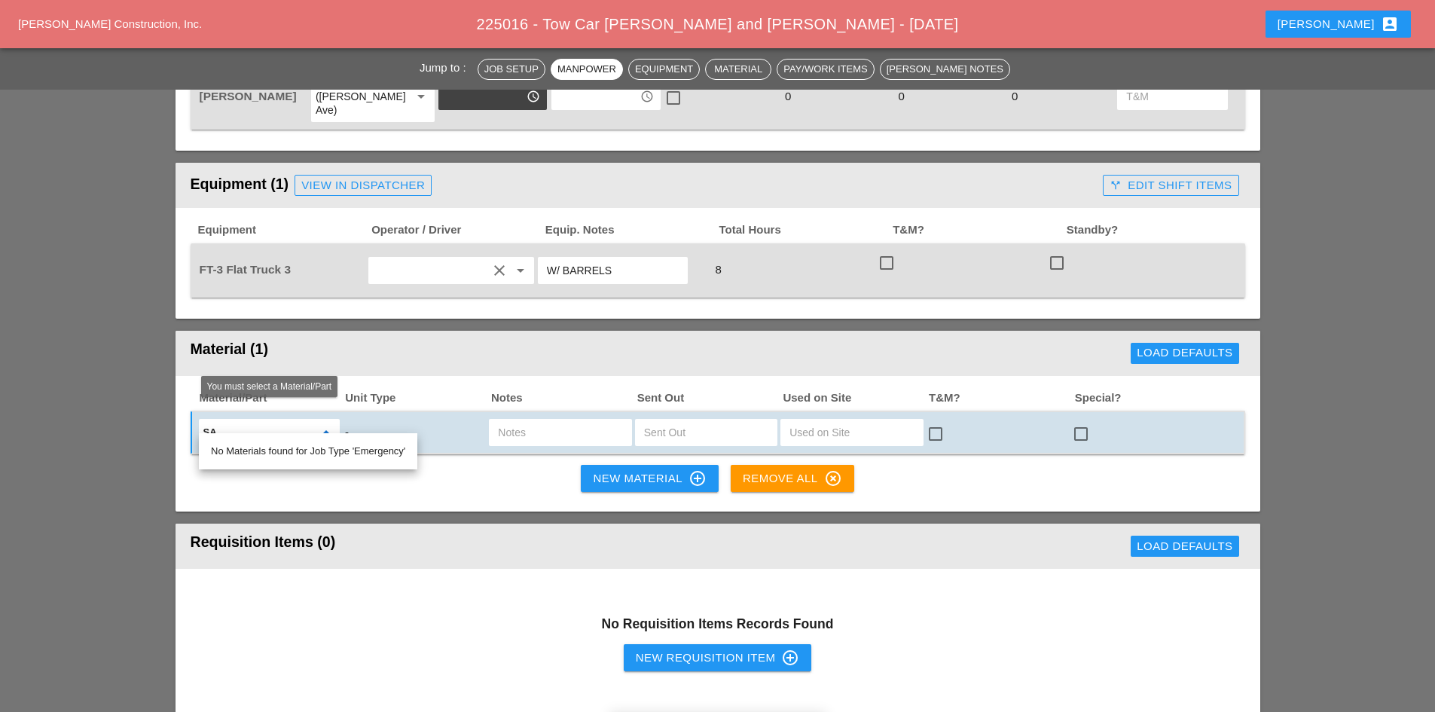
type input "SAF"
drag, startPoint x: 237, startPoint y: 418, endPoint x: 170, endPoint y: 420, distance: 67.1
click at [170, 420] on div "Jump to : Job Setup Manpower Equipment Material Pay/Work Items Foreman's Notes …" at bounding box center [717, 588] width 1435 height 2387
click at [289, 448] on div "Material/Part Unit Type Notes Sent Out Used on Site T&M? Special? SAF arrow_dro…" at bounding box center [718, 444] width 1085 height 136
click at [270, 427] on input "SAF" at bounding box center [258, 432] width 111 height 24
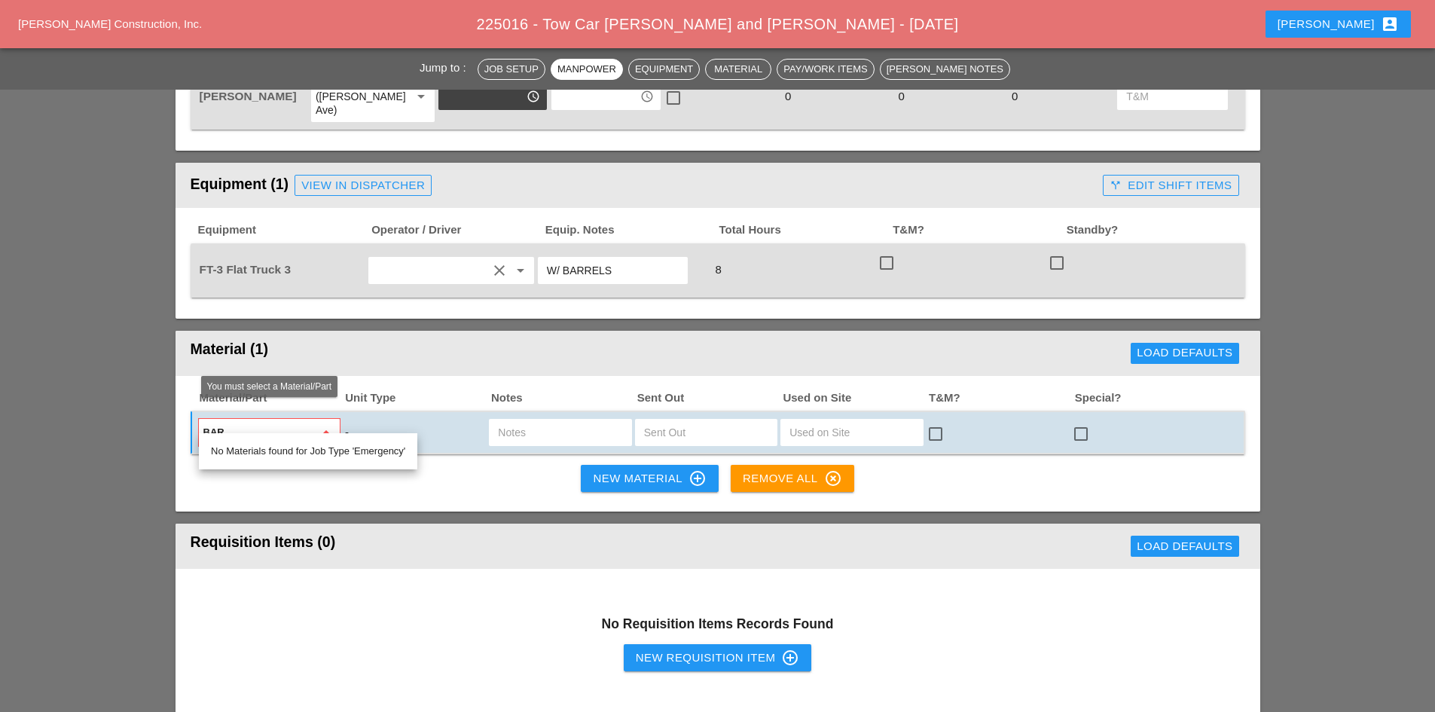
type input "BARR"
drag, startPoint x: 272, startPoint y: 425, endPoint x: 176, endPoint y: 423, distance: 96.5
click at [176, 423] on div "Material/Part Unit Type Notes Sent Out Used on Site T&M? Special? BARR arrow_dr…" at bounding box center [718, 444] width 1085 height 136
click at [203, 420] on input "BARR" at bounding box center [258, 432] width 111 height 24
type input "TIRE"
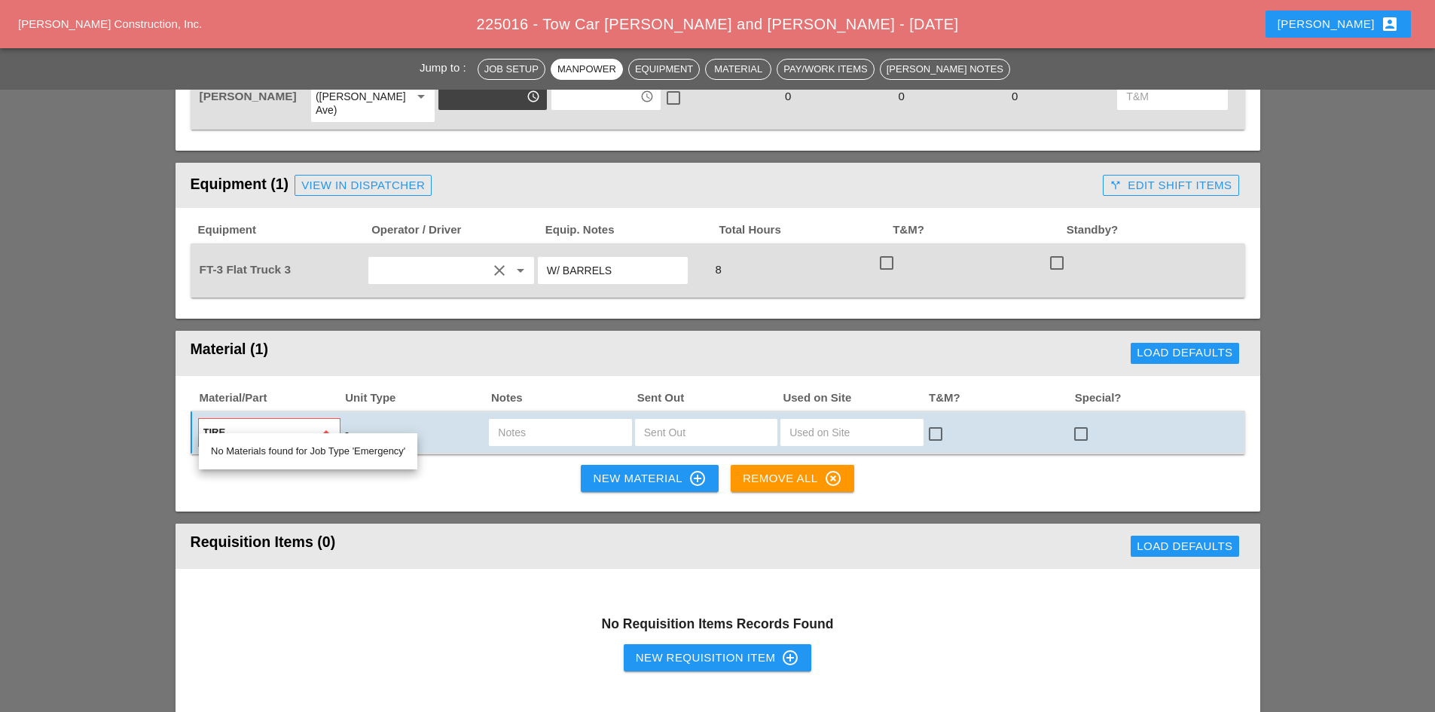
click at [407, 423] on div "-" at bounding box center [415, 433] width 142 height 20
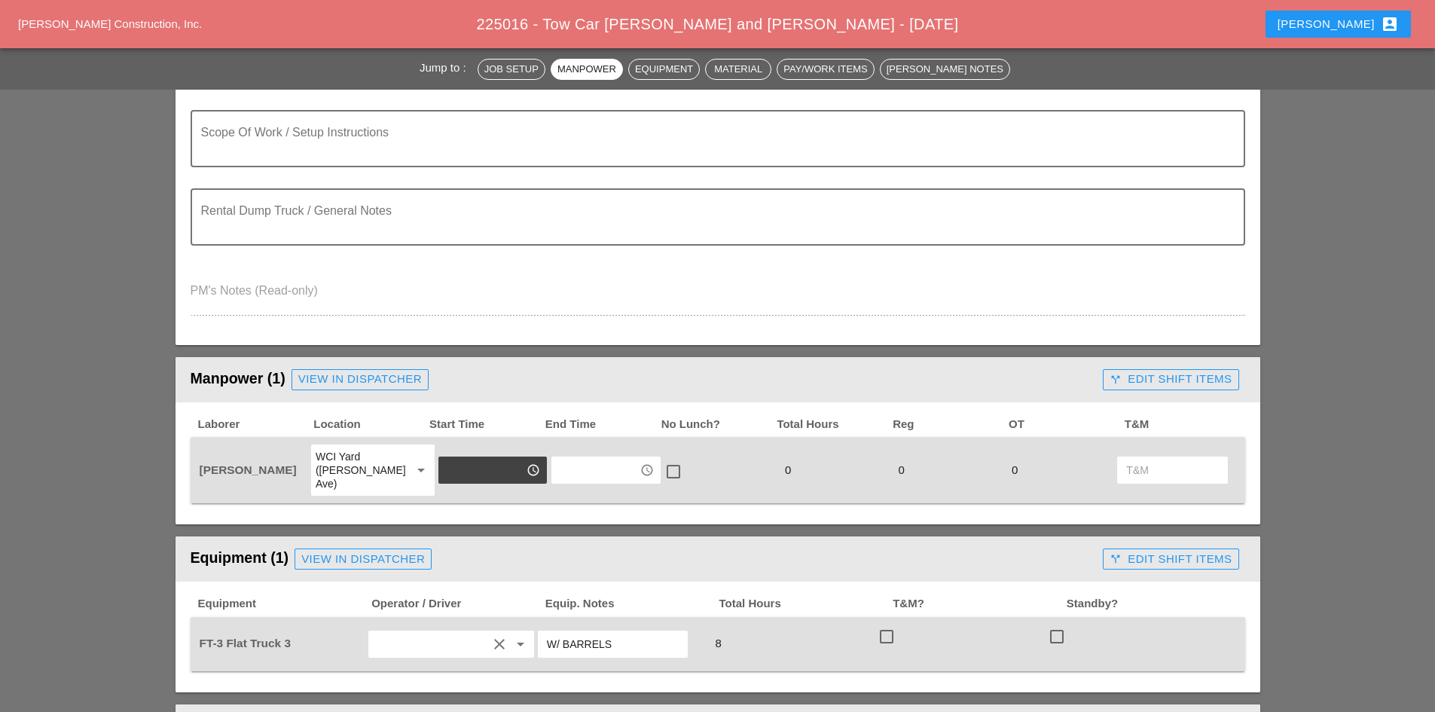
scroll to position [377, 0]
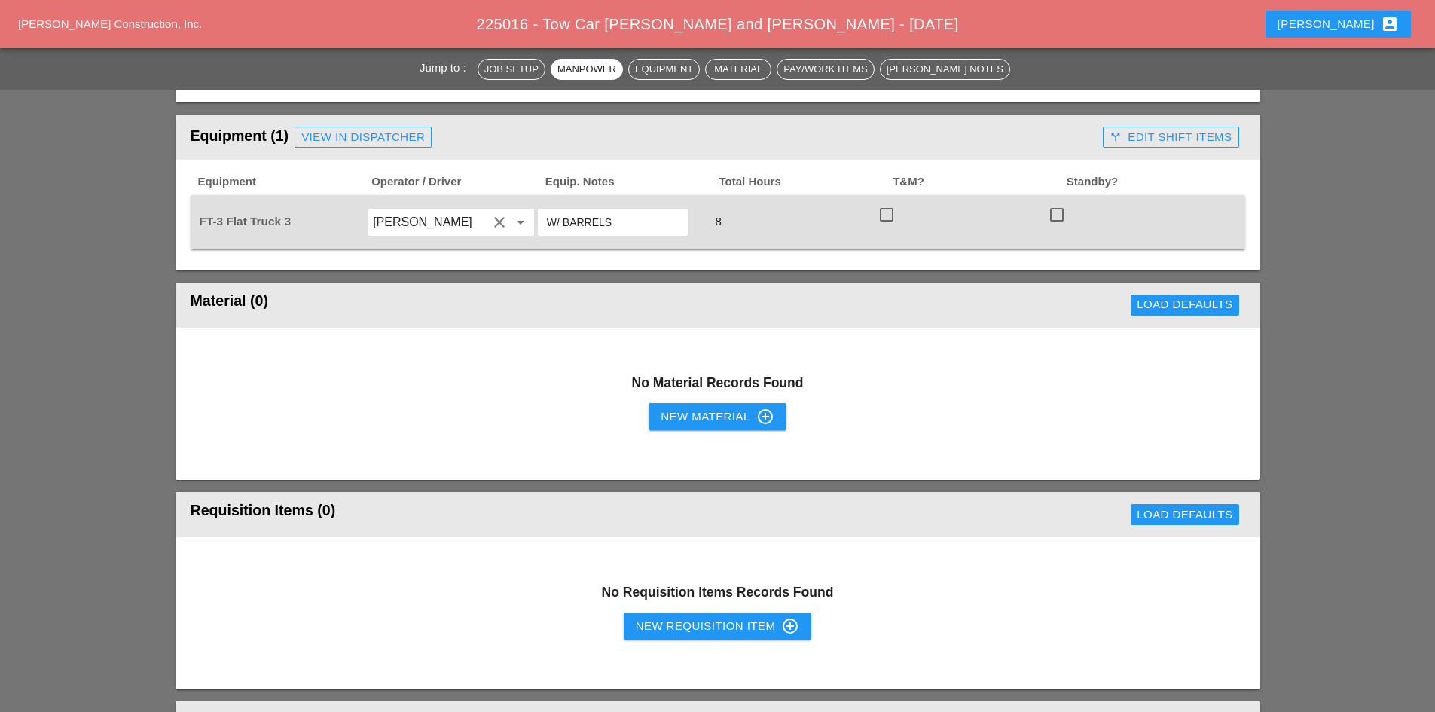
scroll to position [829, 0]
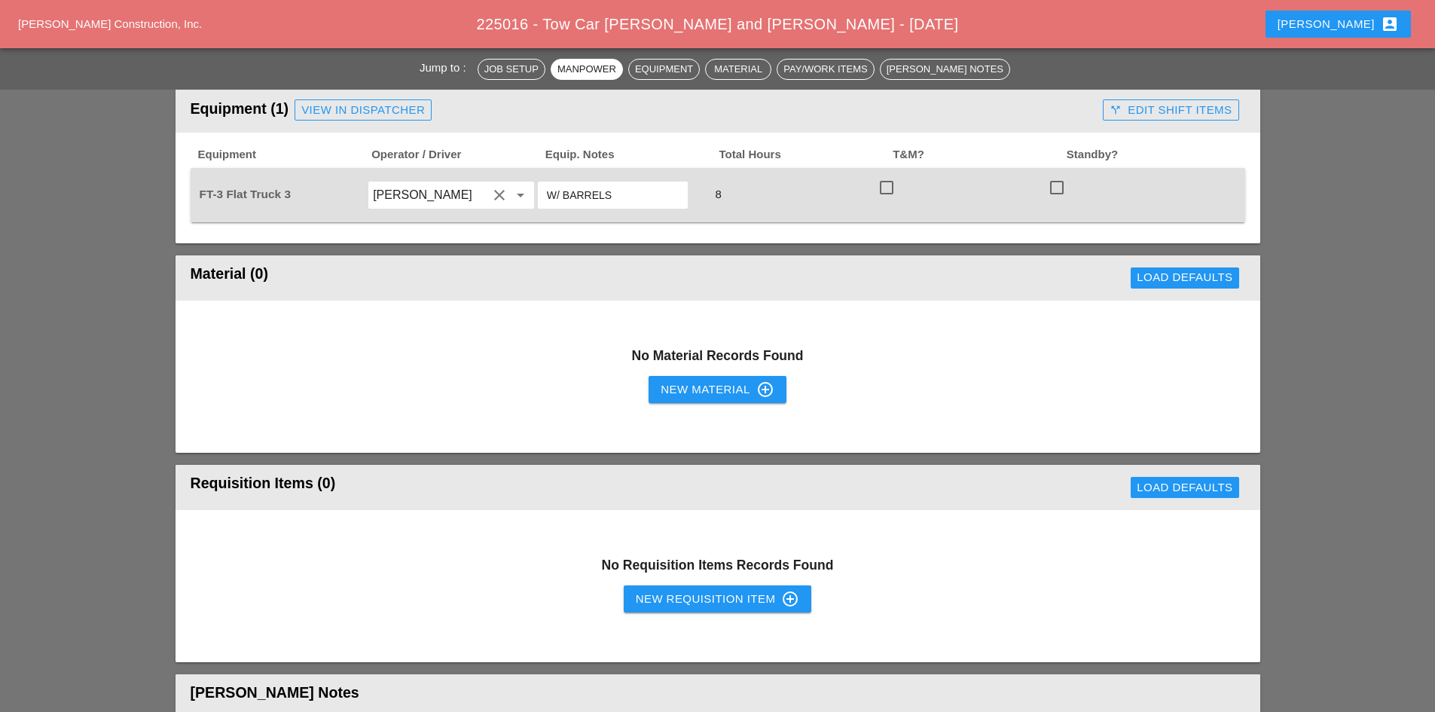
click at [677, 381] on div "New Material control_point" at bounding box center [717, 390] width 113 height 18
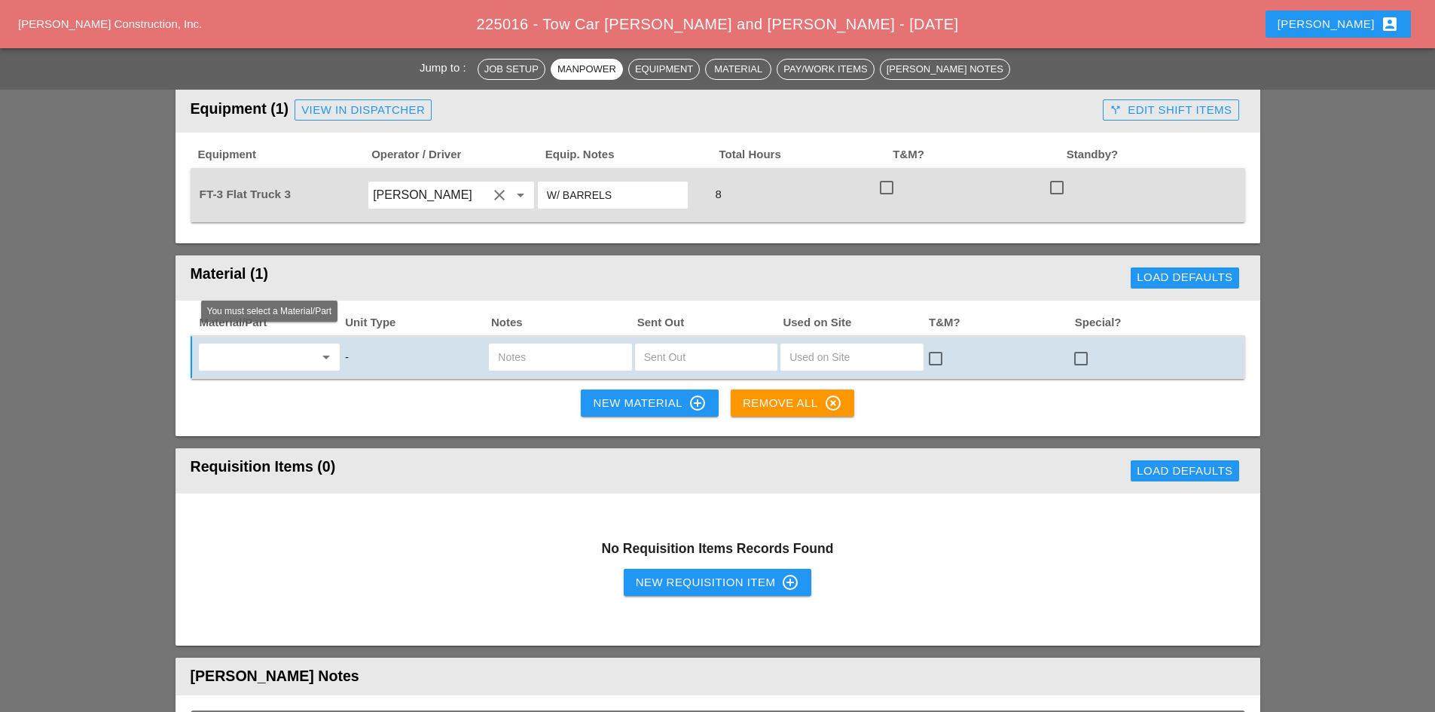
click at [284, 347] on input "text" at bounding box center [258, 357] width 111 height 24
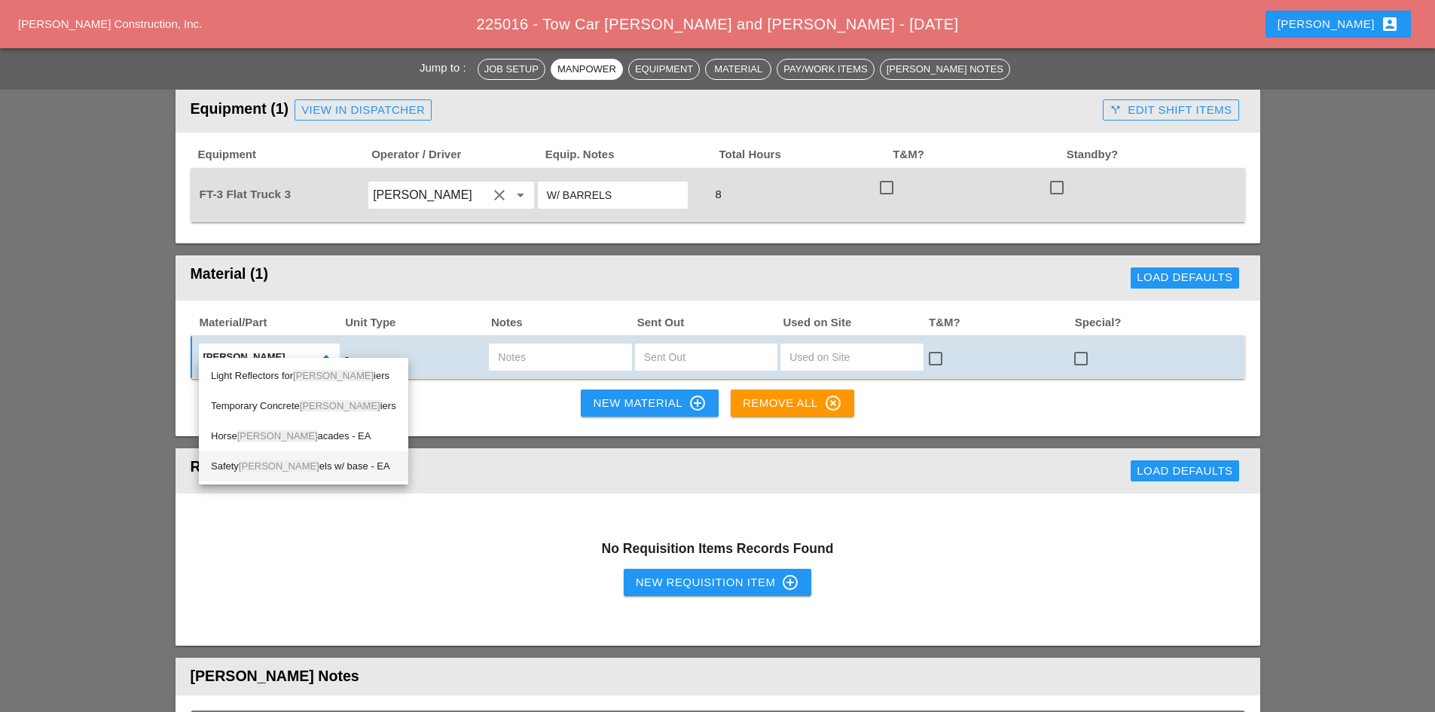
click at [298, 461] on div "Safety Barr els w/ base - EA" at bounding box center [303, 466] width 185 height 18
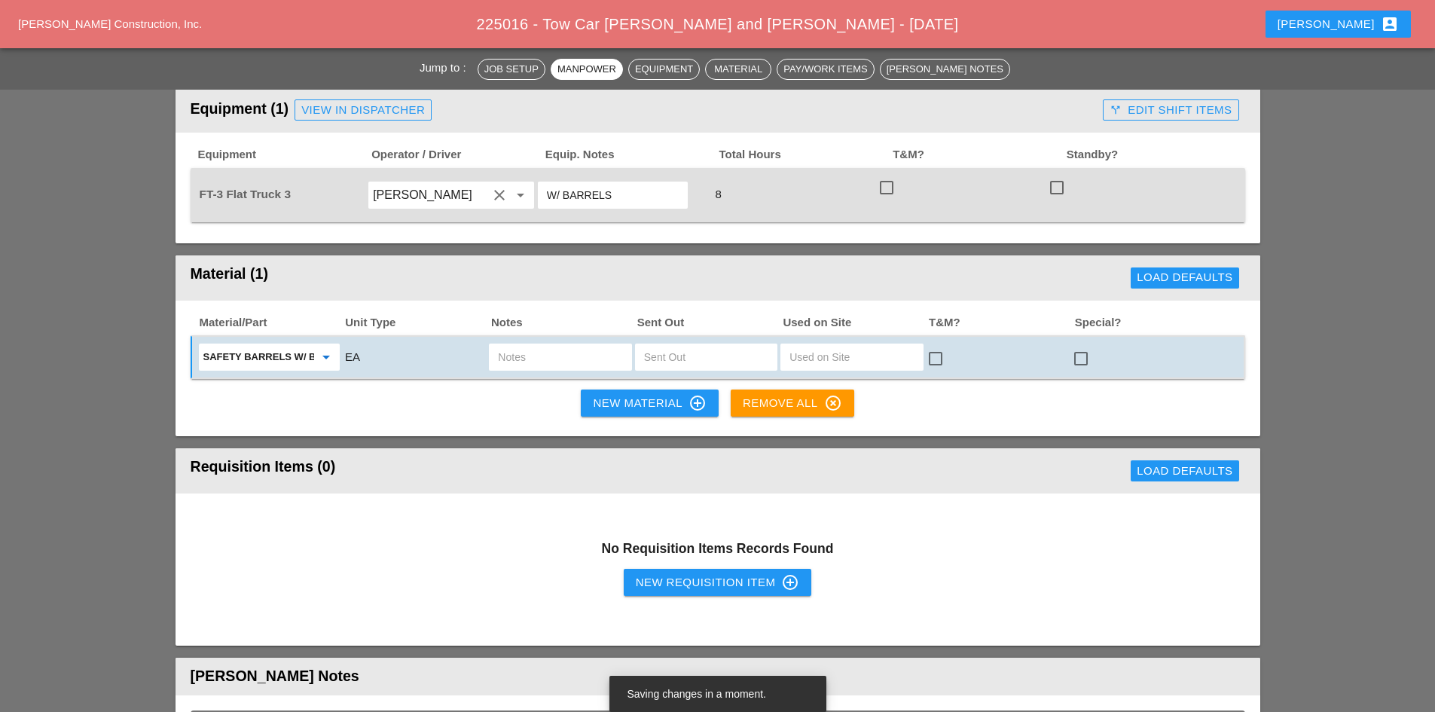
type input "Safety Barrels w/ base - EA"
click at [681, 345] on input "text" at bounding box center [706, 357] width 124 height 24
type input "6"
click at [1078, 346] on div at bounding box center [1081, 359] width 26 height 26
checkbox input "true"
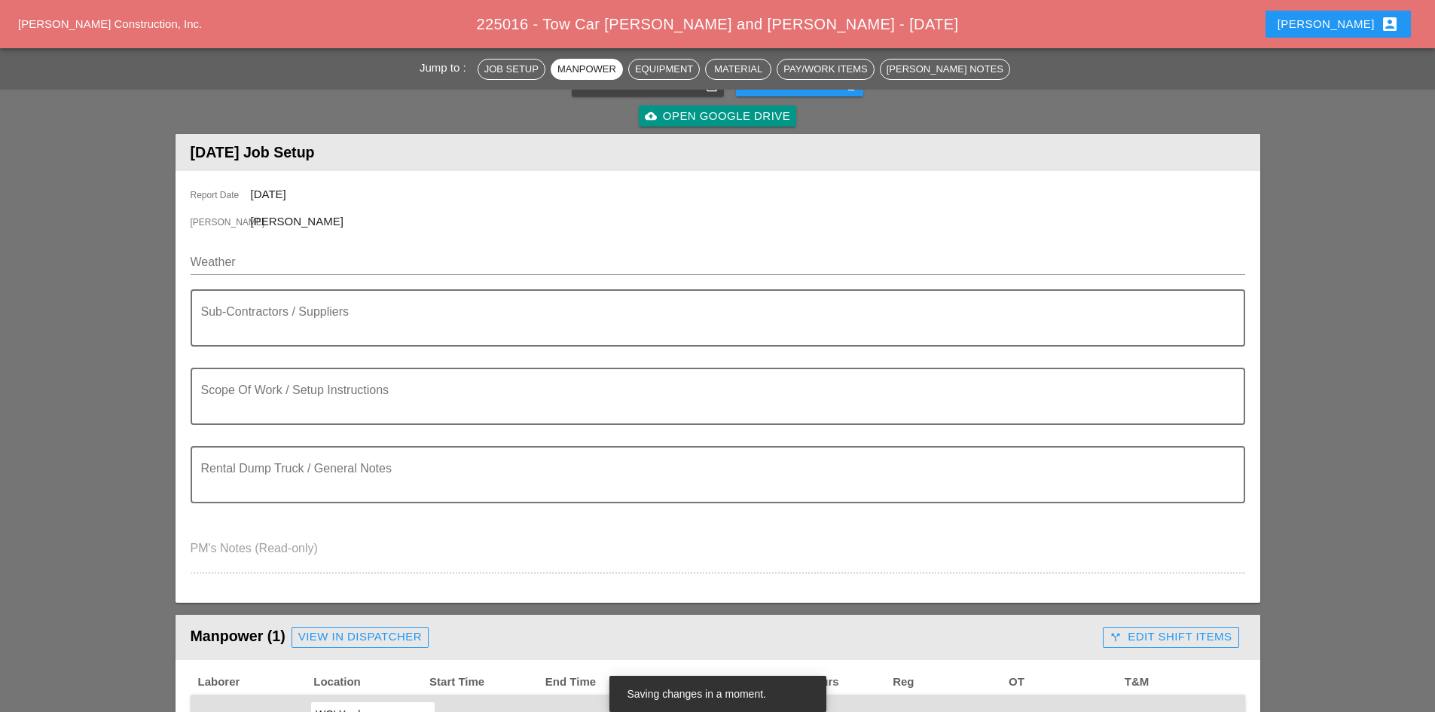
scroll to position [75, 0]
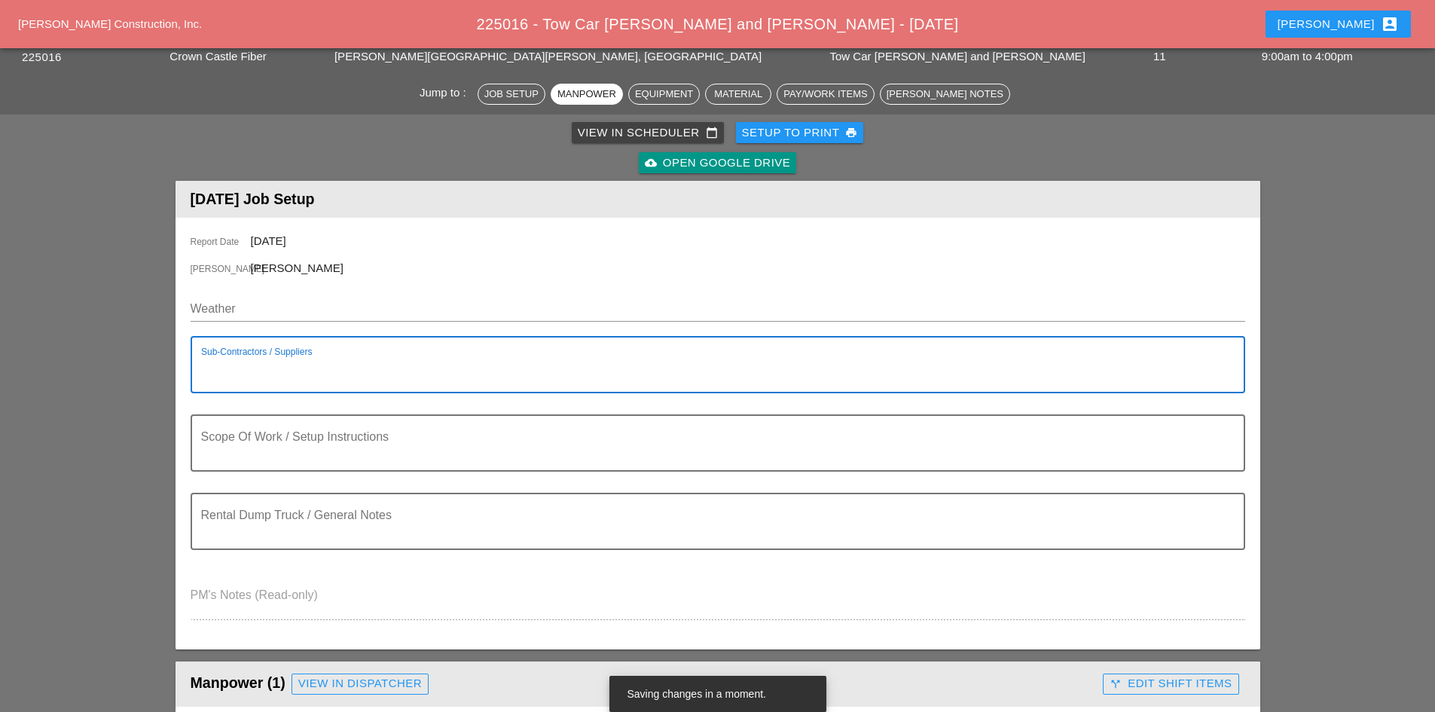
click at [283, 362] on textarea "Sub-Contractors / Suppliers" at bounding box center [712, 374] width 1022 height 36
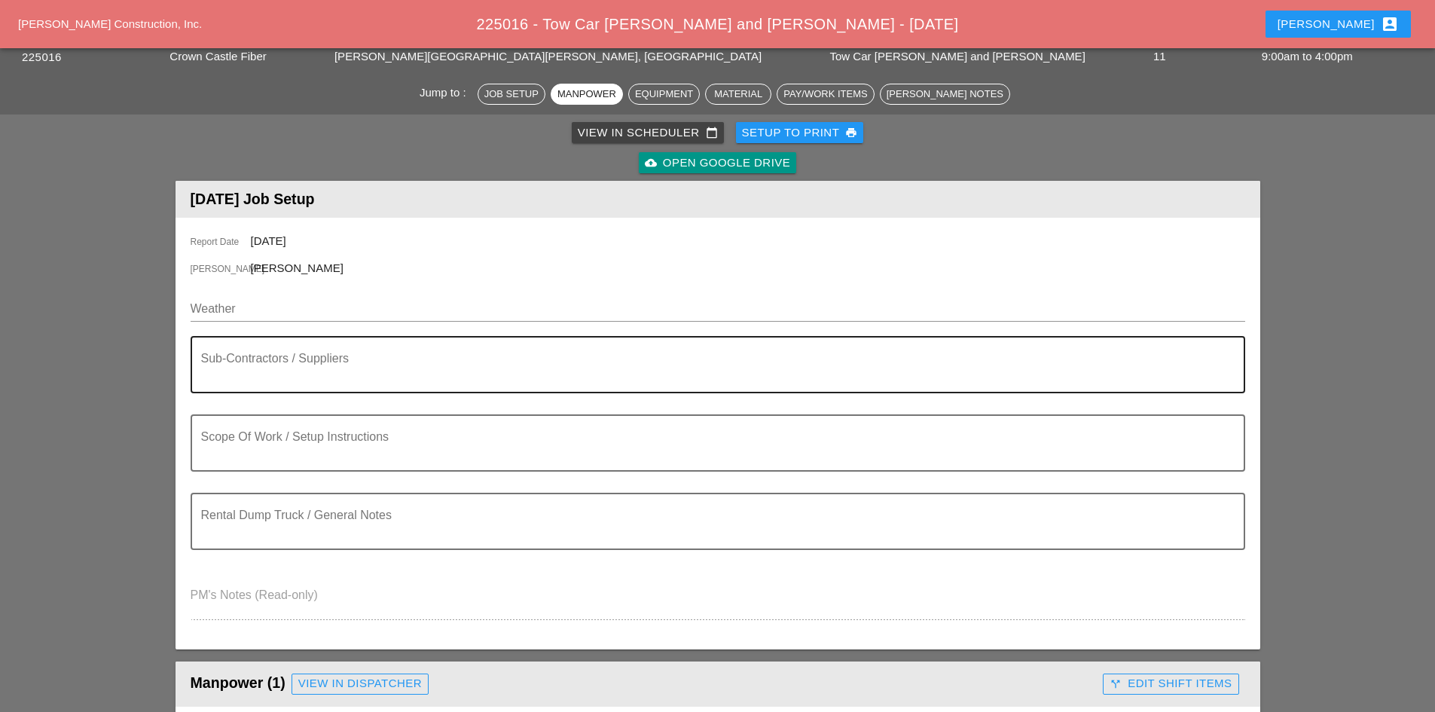
click at [336, 362] on textarea "Sub-Contractors / Suppliers" at bounding box center [712, 374] width 1022 height 36
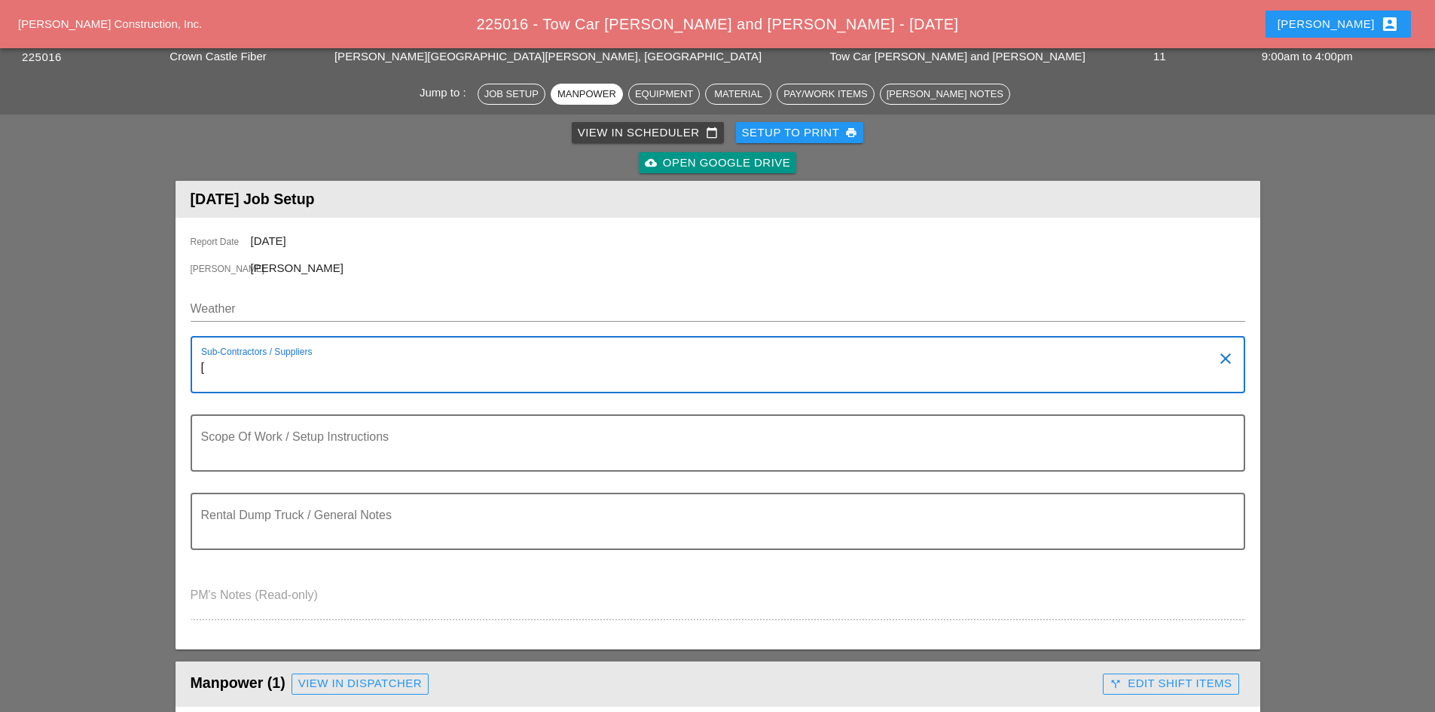
paste textarea "Towfessional Towing"
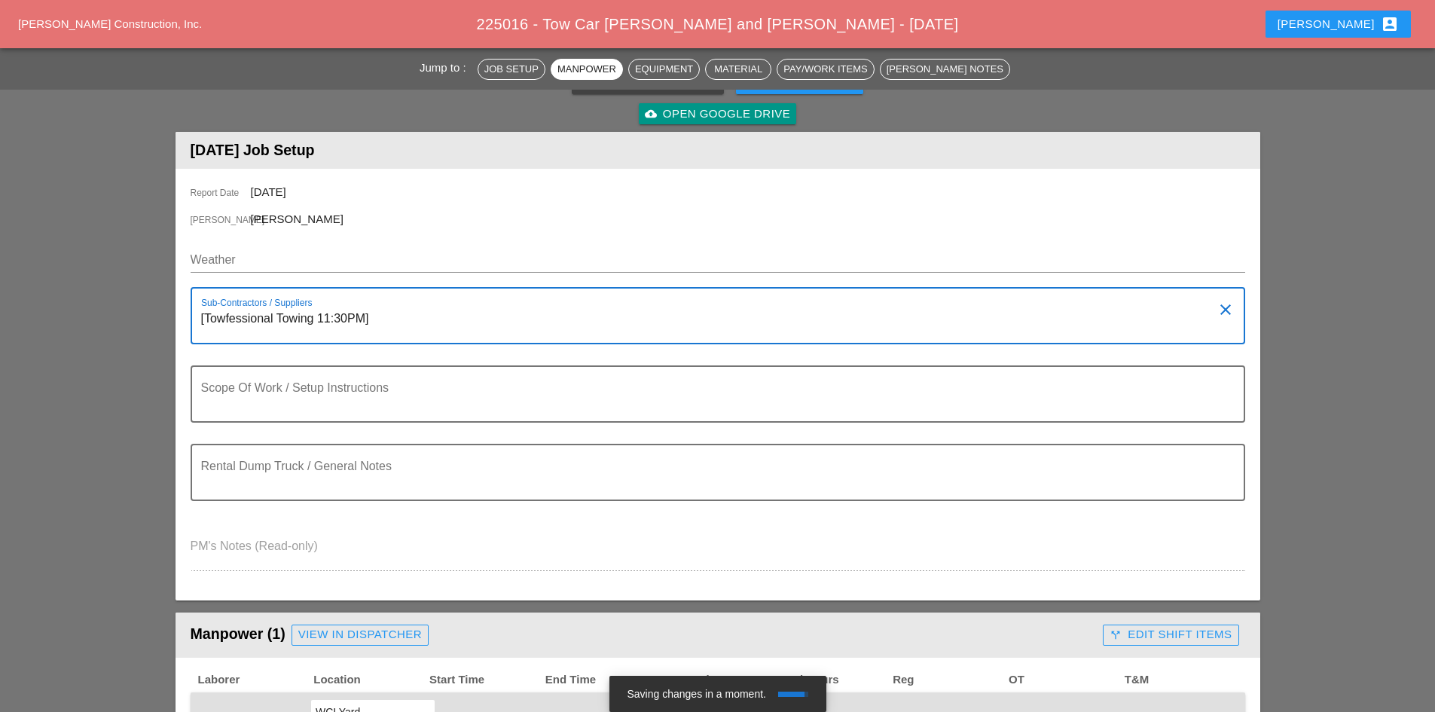
scroll to position [151, 0]
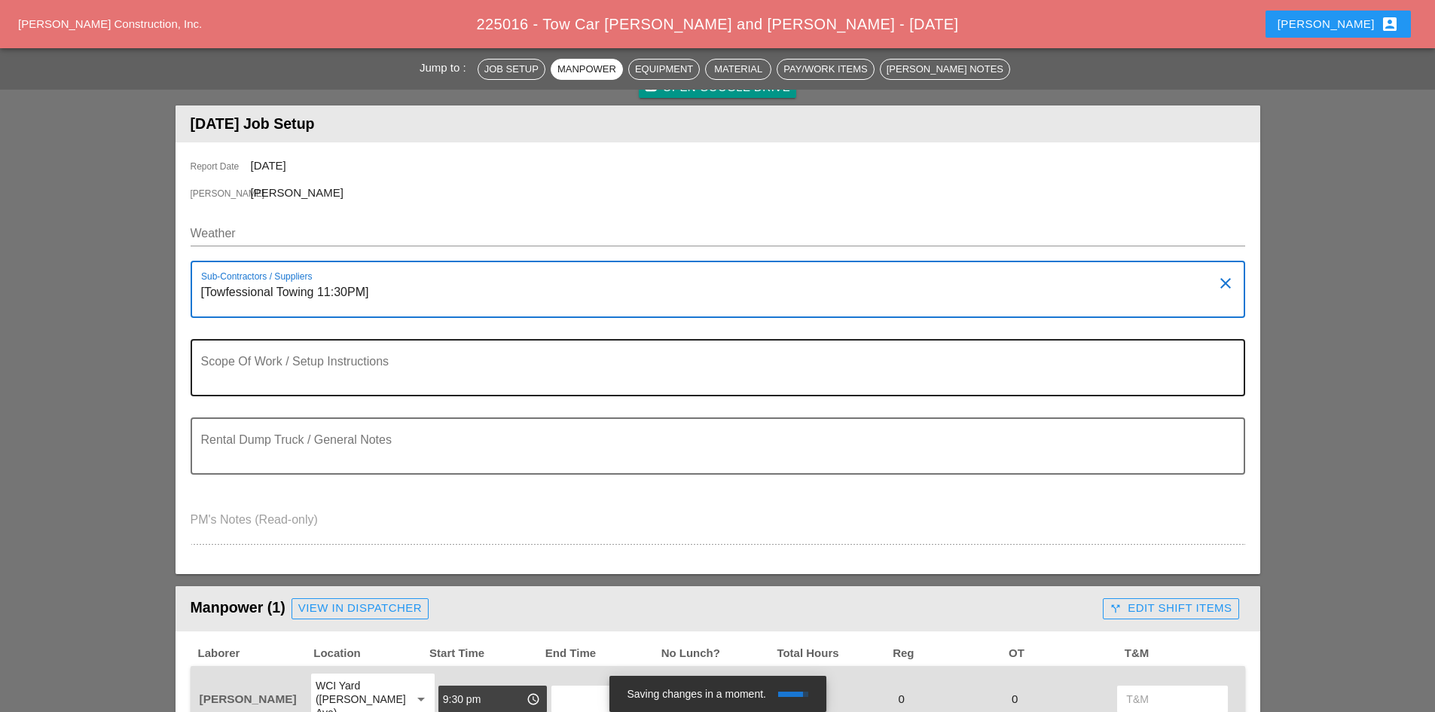
type textarea "[Towfessional Towing 11:30PM]"
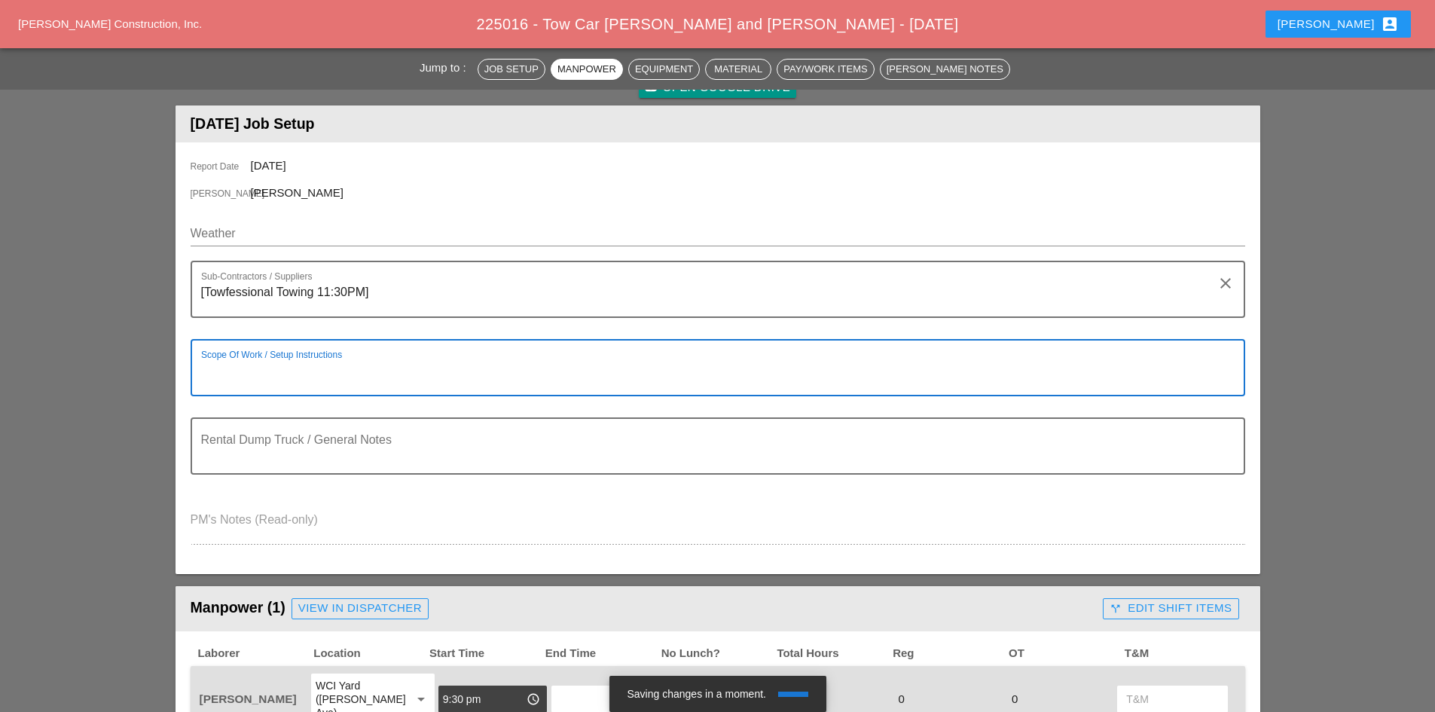
click at [363, 374] on textarea "Scope Of Work / Setup Instructions" at bounding box center [712, 377] width 1022 height 36
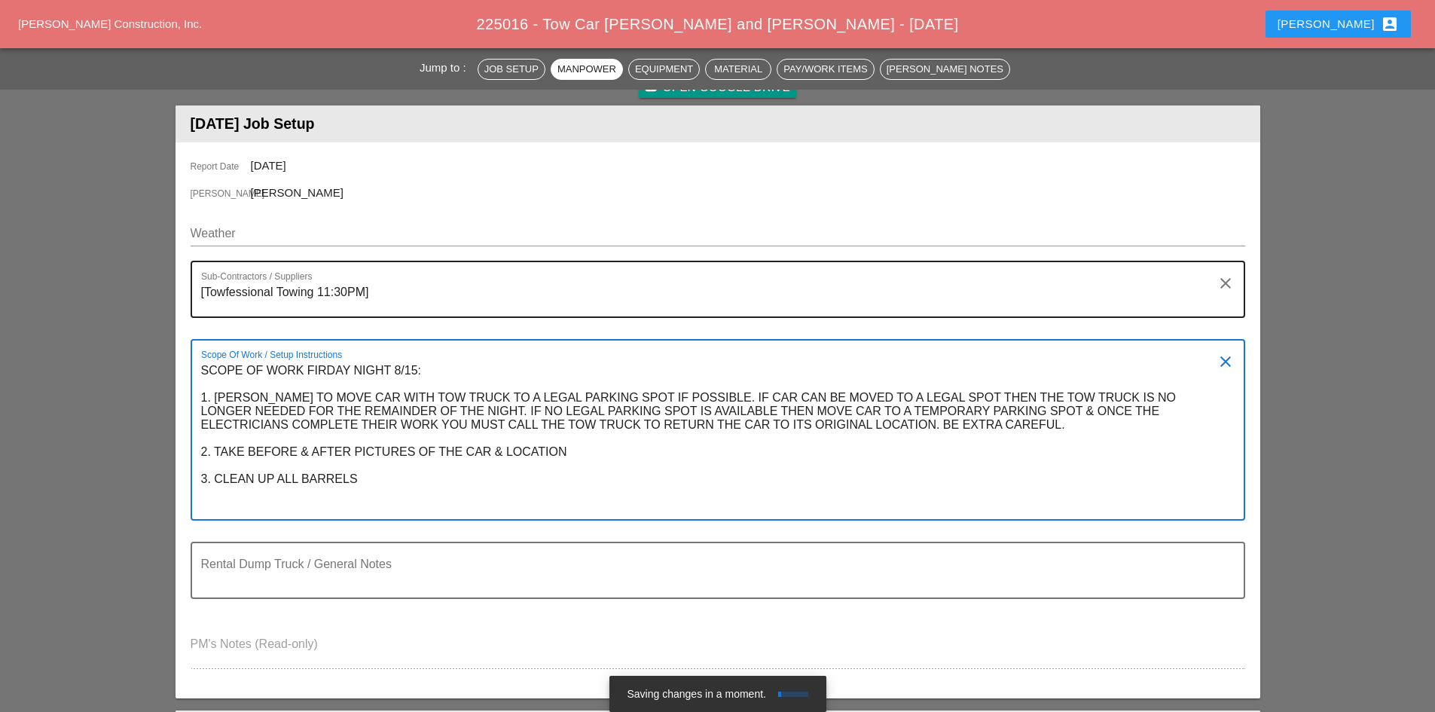
type textarea "SCOPE OF WORK FIRDAY NIGHT 8/15: 1. JORGE TO MOVE CAR WITH TOW TRUCK TO A LEGAL…"
click at [421, 288] on textarea "[Towfessional Towing 11:30PM]" at bounding box center [712, 298] width 1022 height 36
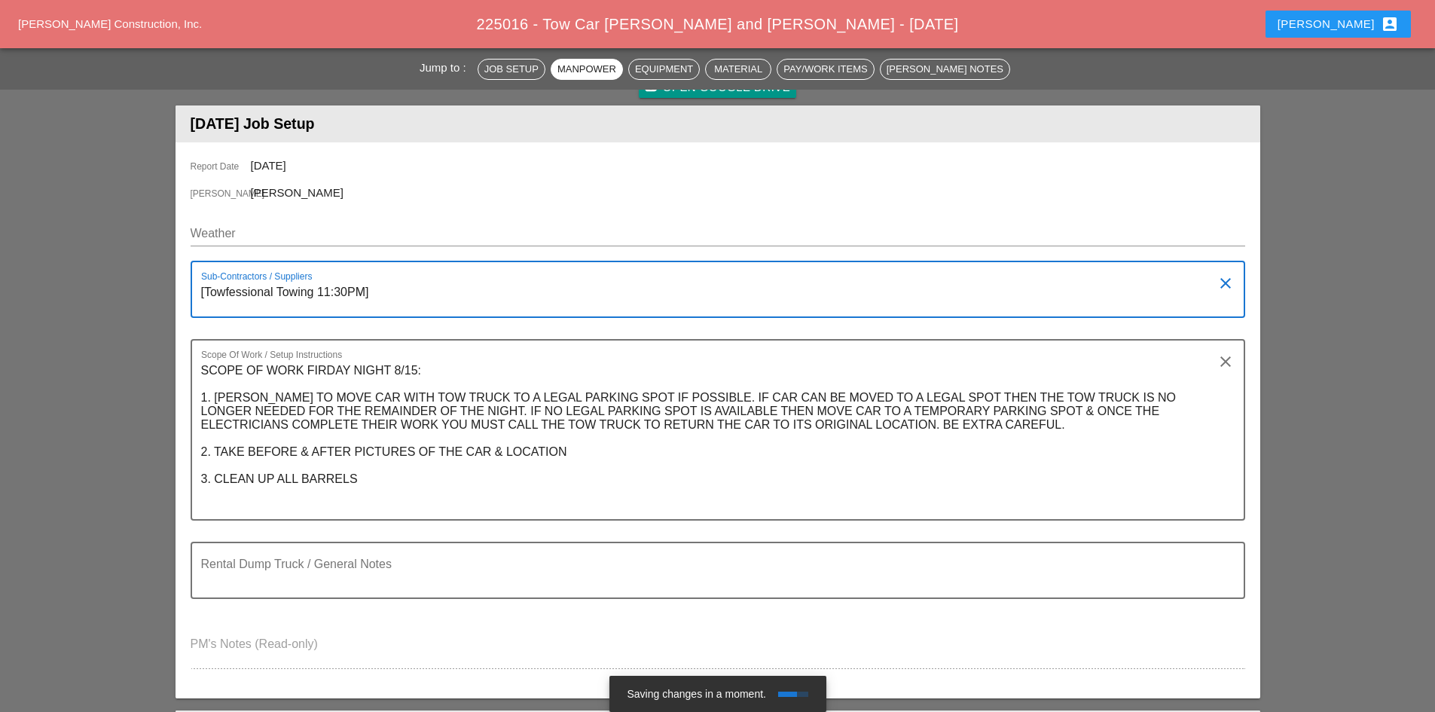
drag, startPoint x: 421, startPoint y: 288, endPoint x: 188, endPoint y: 285, distance: 233.6
click at [188, 285] on div "Report Date 08/15/2025 Foreman Jorge Barajas Weather Sub-Contractors / Supplier…" at bounding box center [718, 420] width 1085 height 556
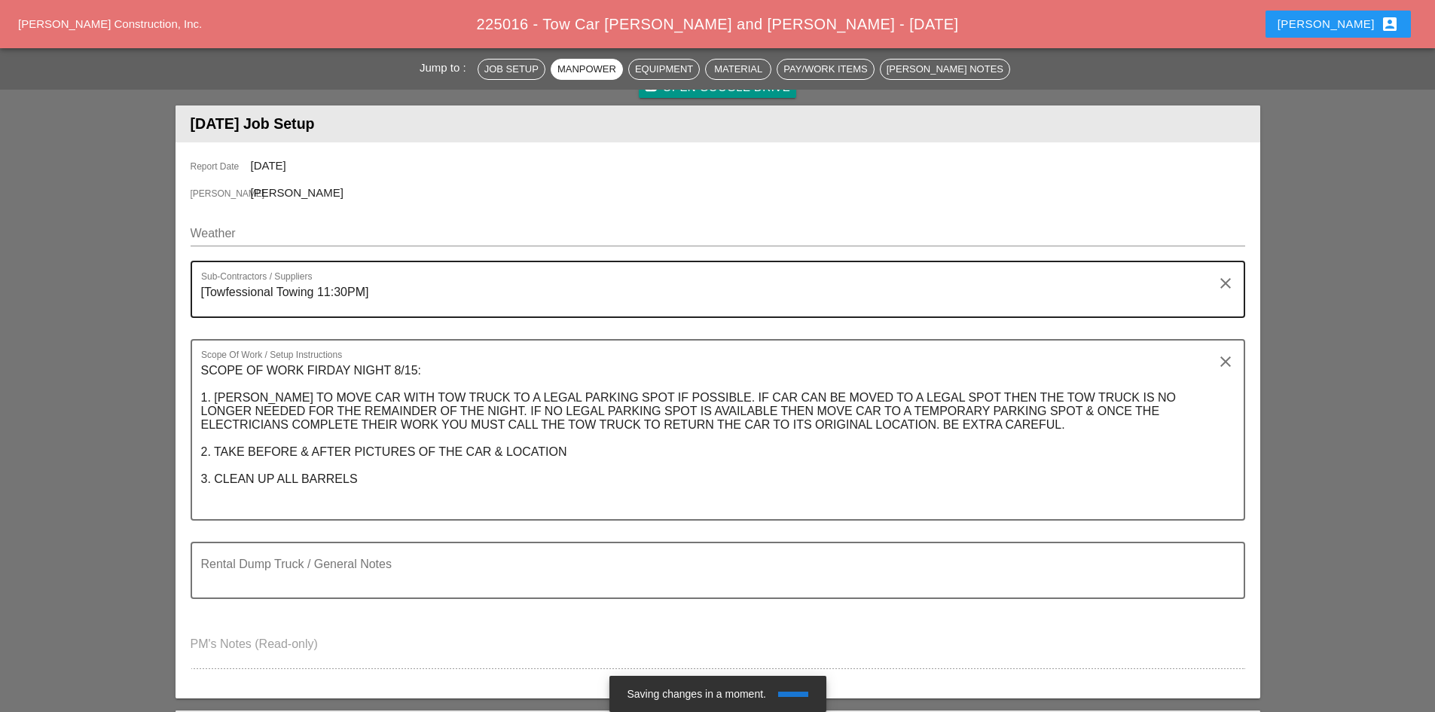
click at [368, 268] on div "Sub-Contractors / Suppliers [Towfessional Towing 11:30PM]" at bounding box center [712, 289] width 1022 height 54
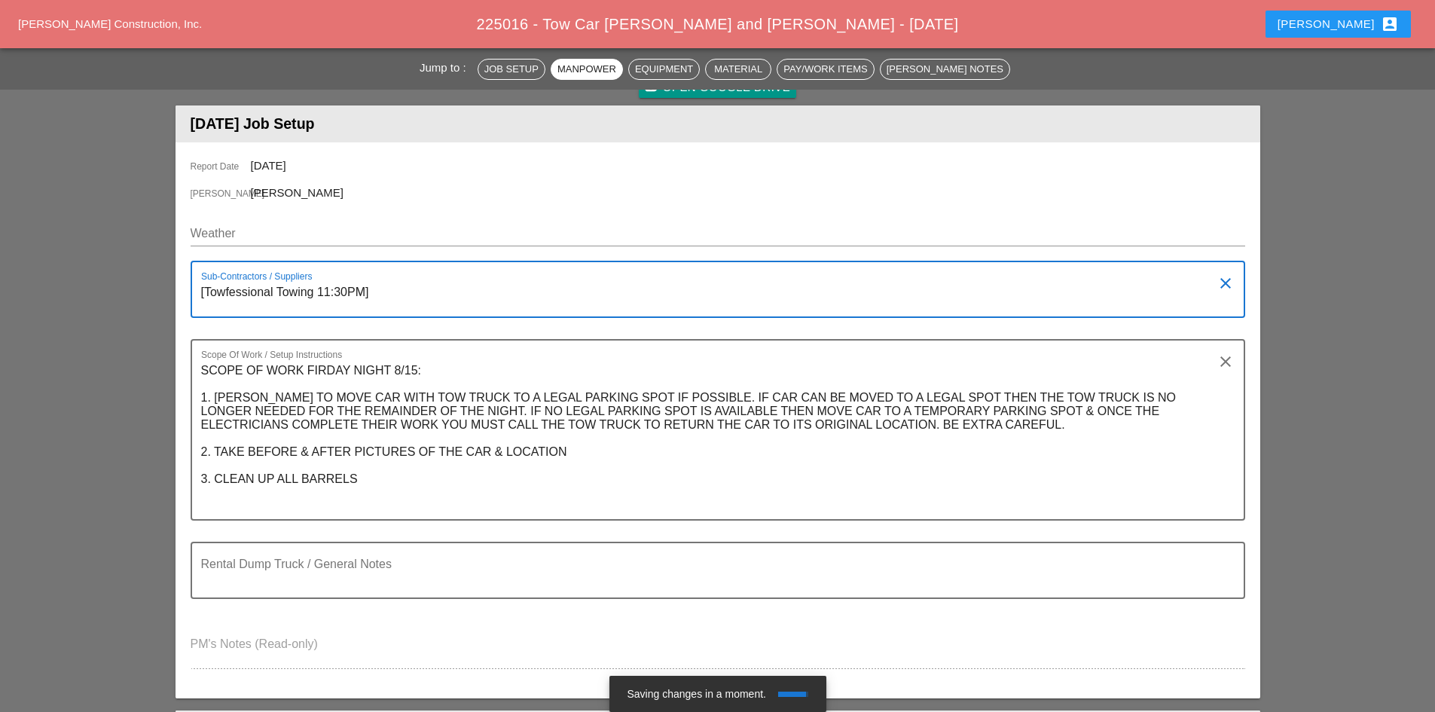
click at [402, 290] on textarea "[Towfessional Towing 11:30PM]" at bounding box center [712, 298] width 1022 height 36
drag, startPoint x: 353, startPoint y: 287, endPoint x: 100, endPoint y: 286, distance: 253.2
paste textarea "OWFESSIONAL TOWING"
type textarea "[TOWFESSIONAL TOWING 11:30PM]"
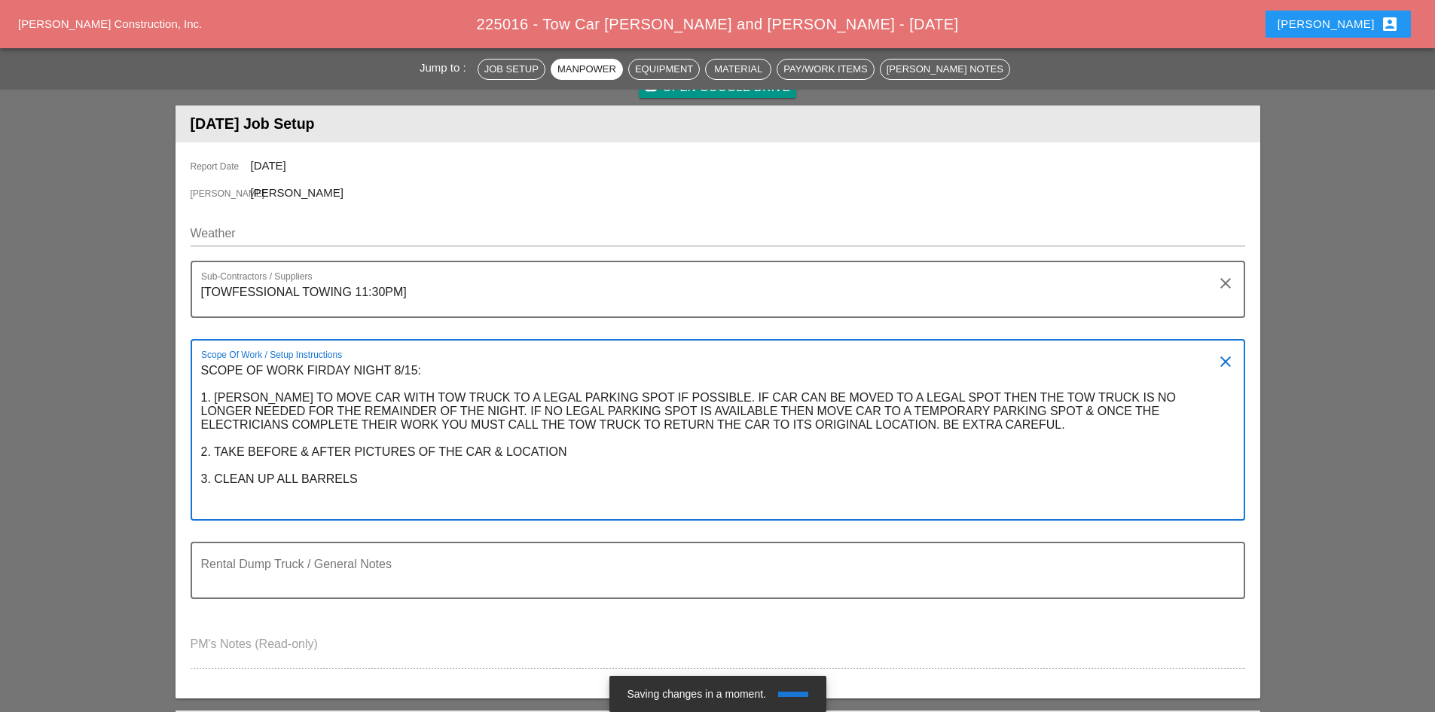
click at [391, 475] on textarea "SCOPE OF WORK FIRDAY NIGHT 8/15: 1. JORGE TO MOVE CAR WITH TOW TRUCK TO A LEGAL…" at bounding box center [712, 439] width 1022 height 160
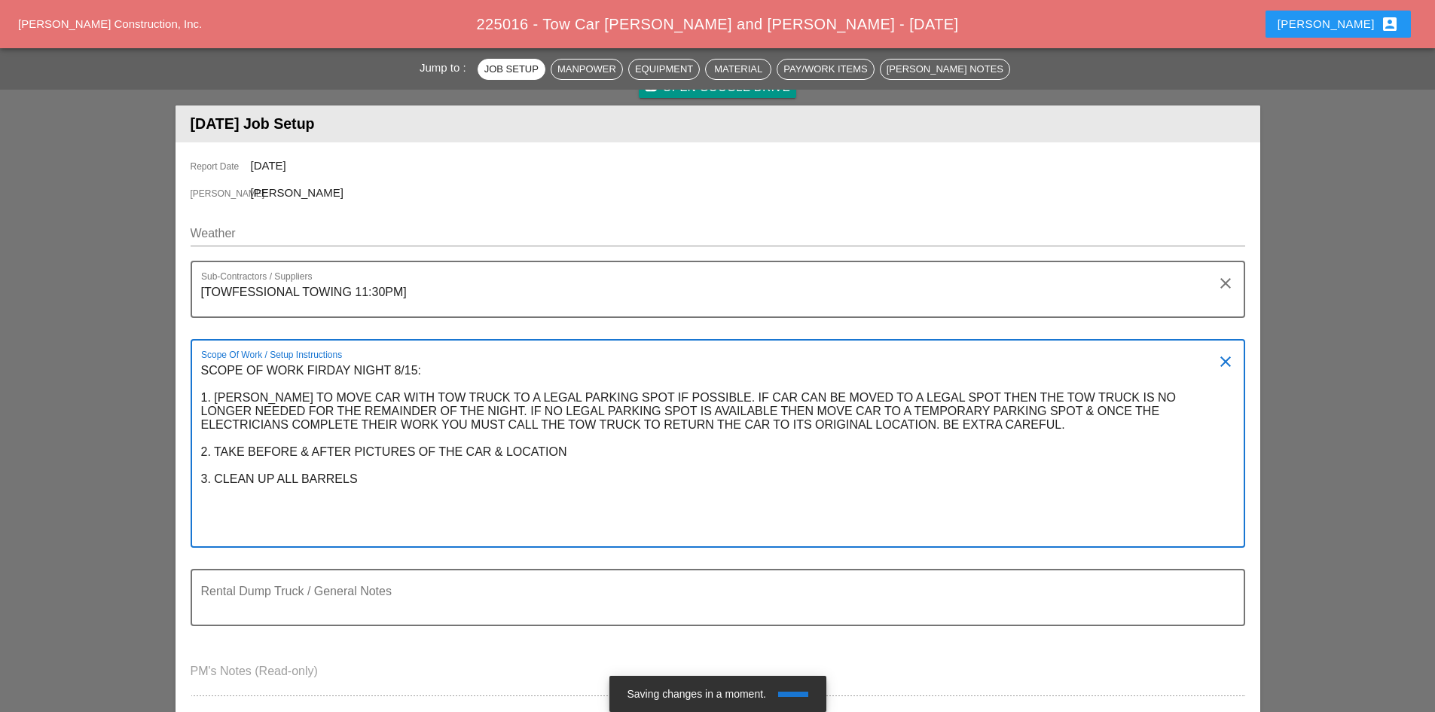
paste textarea "[TOWFESSIONAL TOWING 11:30PM]"
click at [202, 506] on textarea "SCOPE OF WORK FIRDAY NIGHT 8/15: 1. JORGE TO MOVE CAR WITH TOW TRUCK TO A LEGAL…" at bounding box center [712, 453] width 1022 height 188
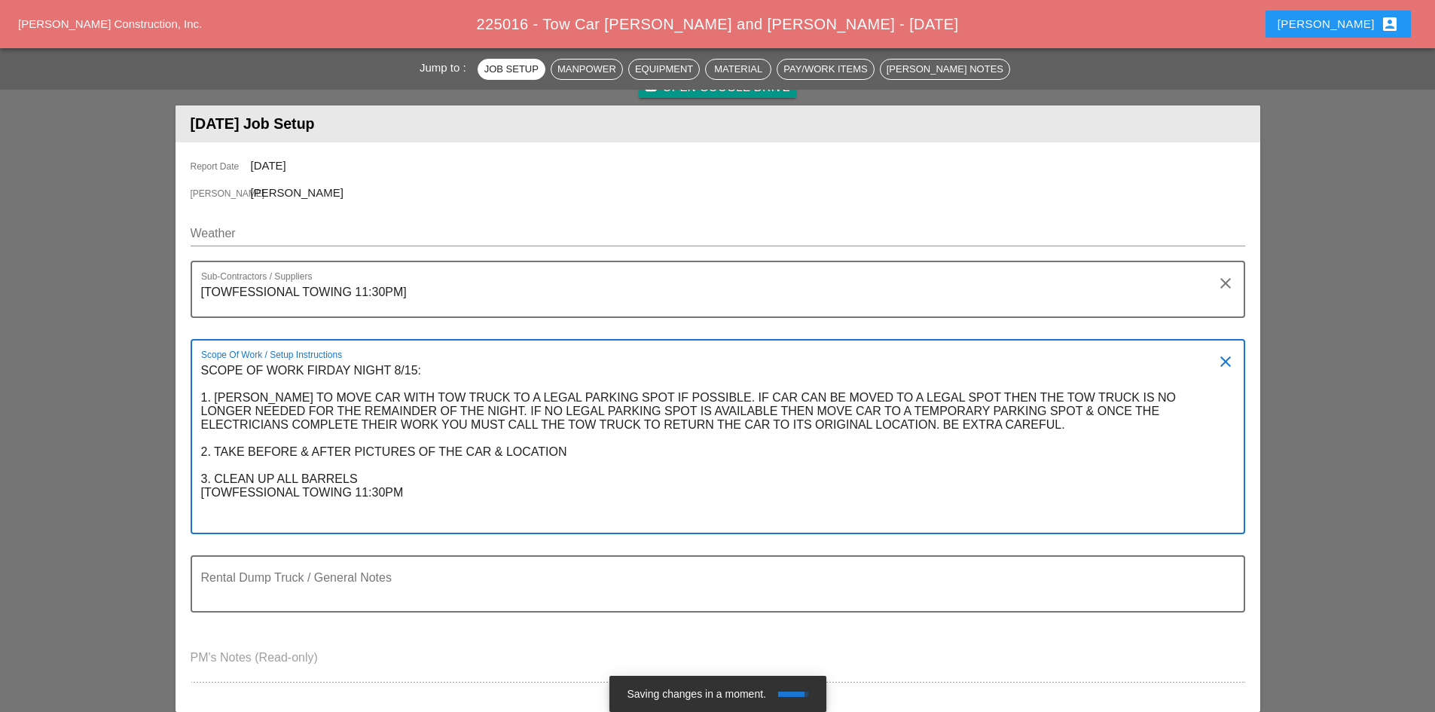
click at [201, 490] on textarea "SCOPE OF WORK FIRDAY NIGHT 8/15: 1. JORGE TO MOVE CAR WITH TOW TRUCK TO A LEGAL…" at bounding box center [712, 446] width 1022 height 174
click at [205, 494] on textarea "SCOPE OF WORK FIRDAY NIGHT 8/15: 1. JORGE TO MOVE CAR WITH TOW TRUCK TO A LEGAL…" at bounding box center [712, 446] width 1022 height 174
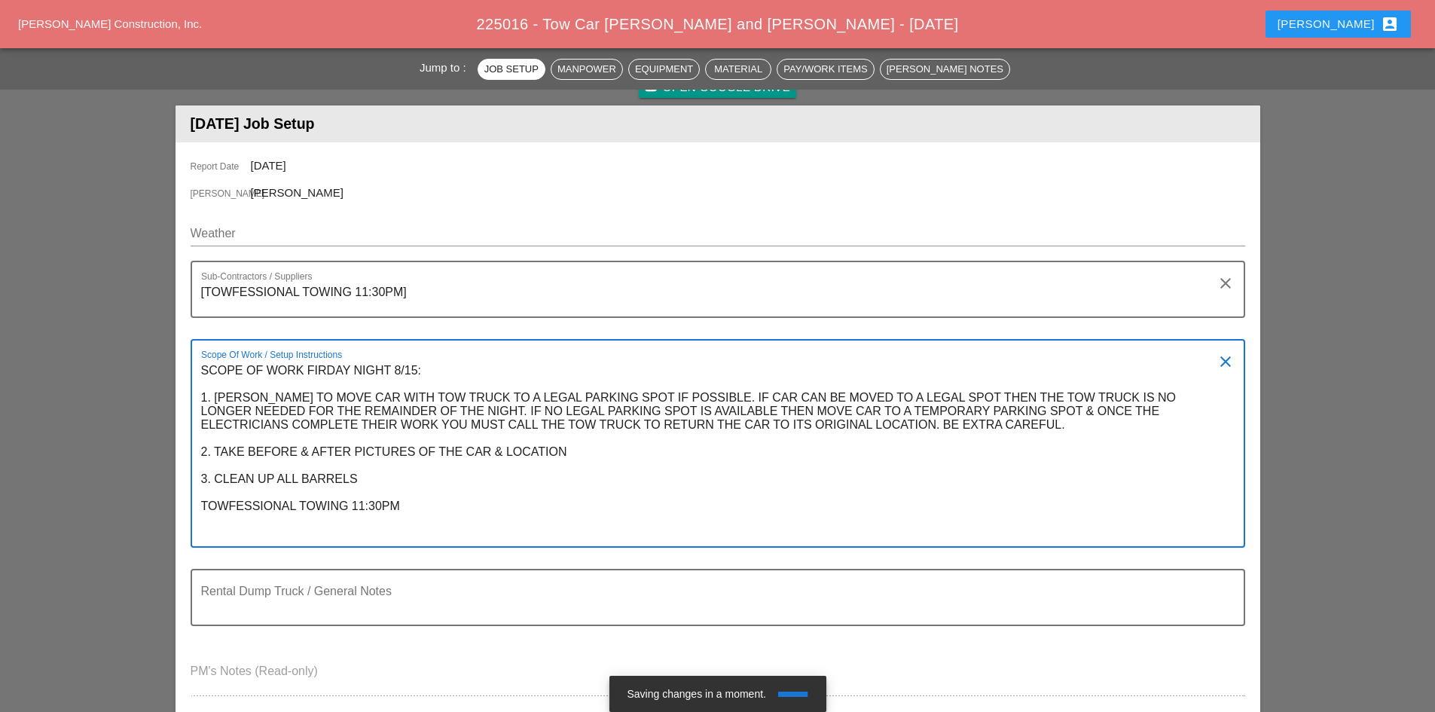
click at [416, 512] on textarea "SCOPE OF WORK FIRDAY NIGHT 8/15: 1. JORGE TO MOVE CAR WITH TOW TRUCK TO A LEGAL…" at bounding box center [712, 453] width 1022 height 188
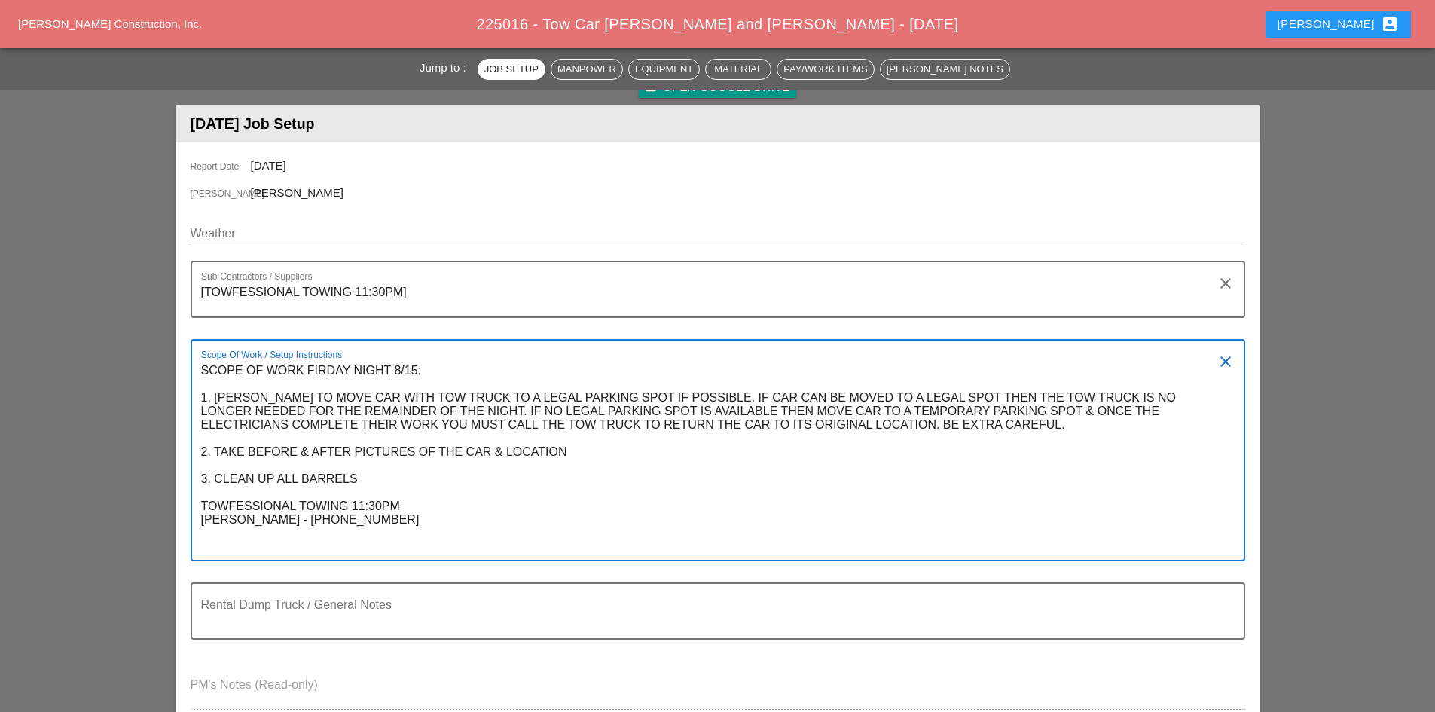
click at [475, 411] on textarea "SCOPE OF WORK FIRDAY NIGHT 8/15: 1. [PERSON_NAME] TO MOVE CAR WITH TOW TRUCK TO…" at bounding box center [712, 459] width 1022 height 201
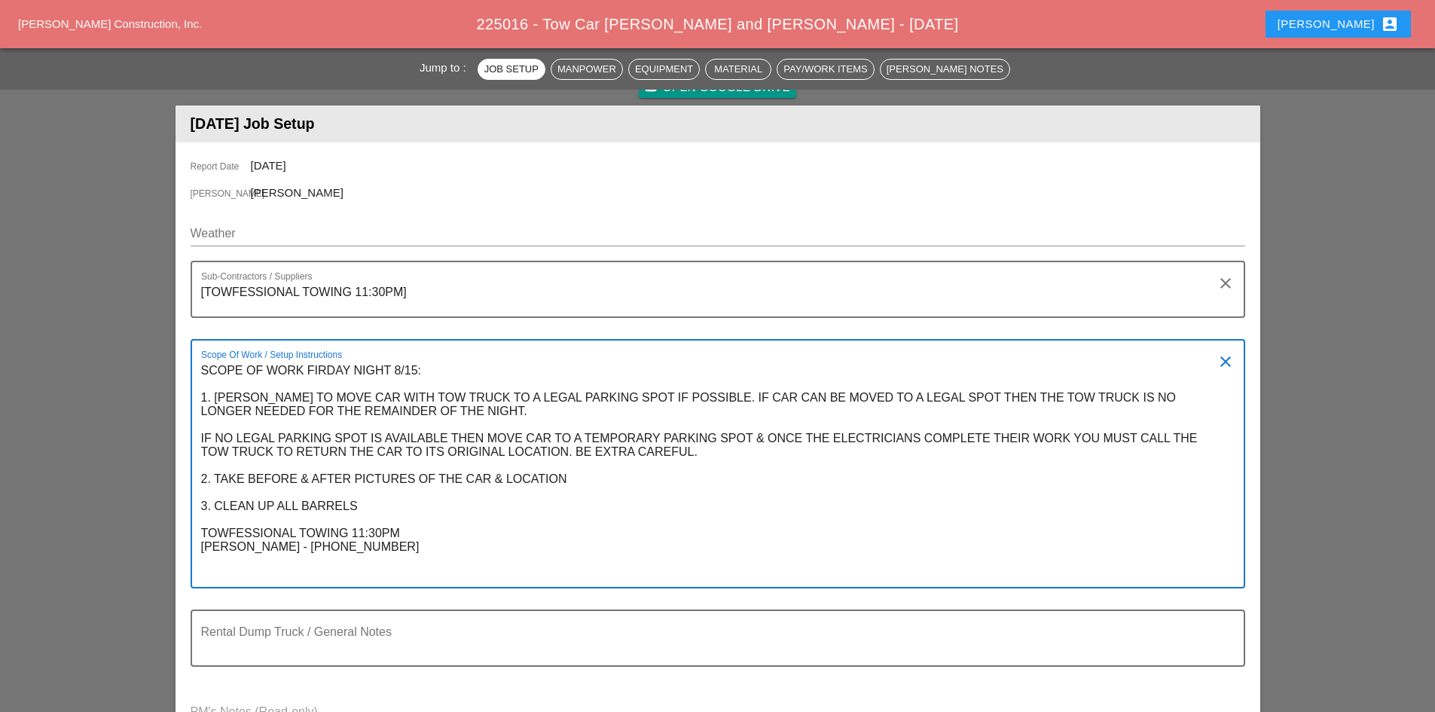
type textarea "SCOPE OF WORK FIRDAY NIGHT 8/15: 1. [PERSON_NAME] TO MOVE CAR WITH TOW TRUCK TO…"
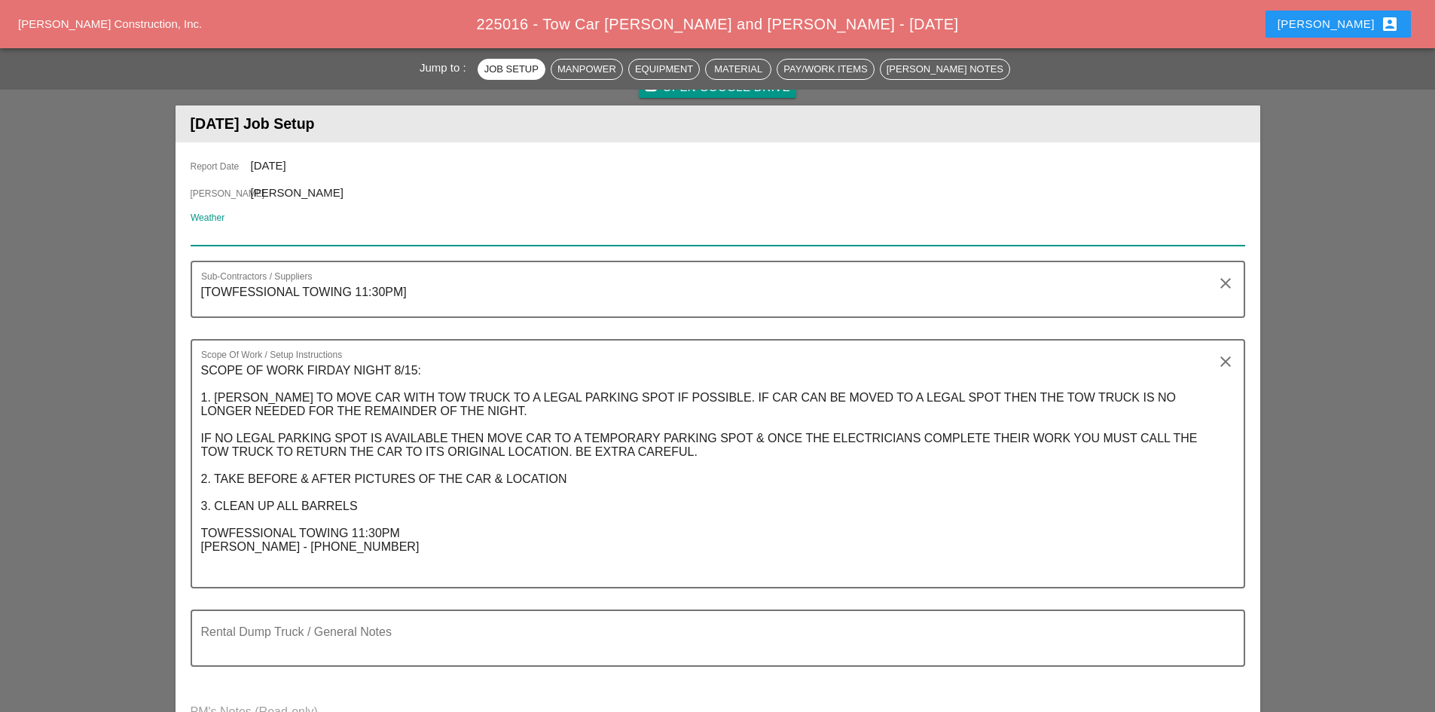
click at [263, 242] on input "Weather" at bounding box center [708, 234] width 1034 height 24
paste input "FRI 15 NIGHT 74° 8% SE 7 MPH PARTLY CLOUDY THIS EVENING, THEN BECOMING CLOUDY A…"
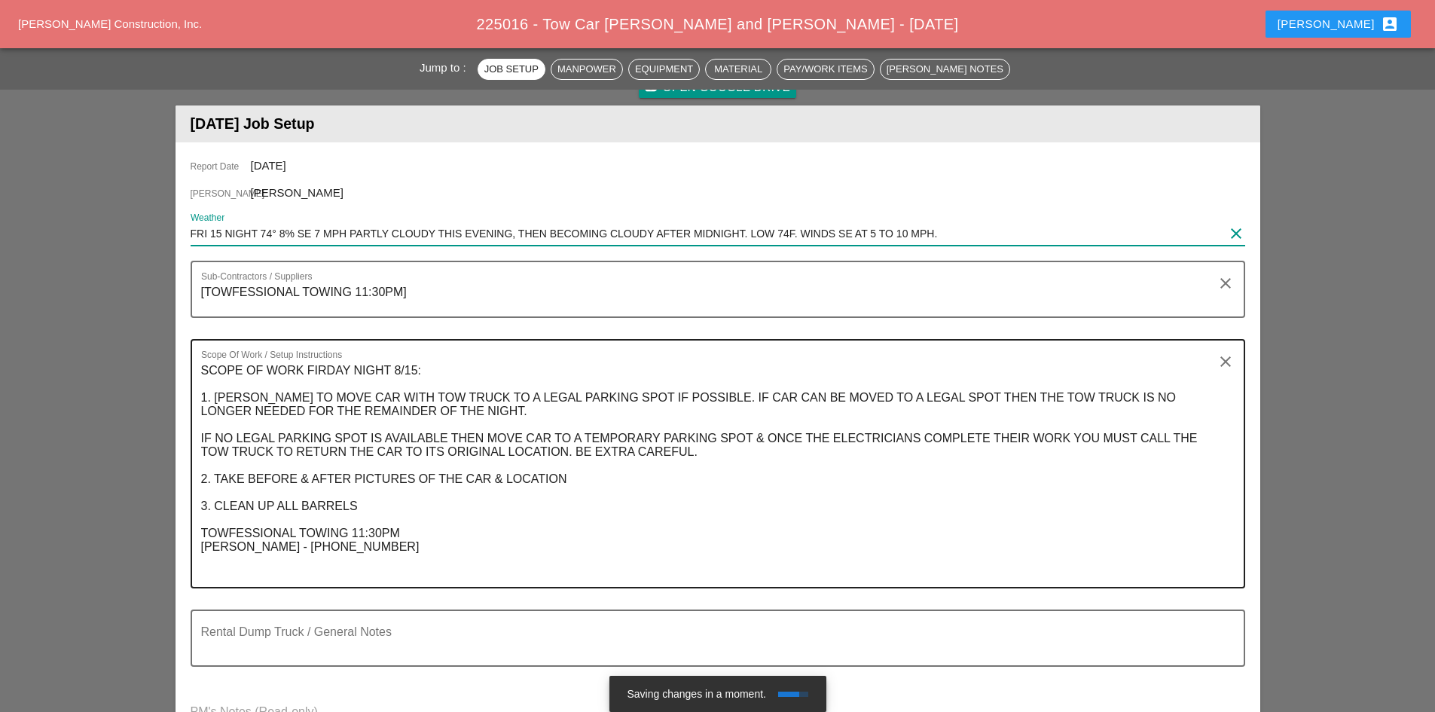
type input "FRI 15 NIGHT 74° 8% SE 7 MPH PARTLY CLOUDY THIS EVENING, THEN BECOMING CLOUDY A…"
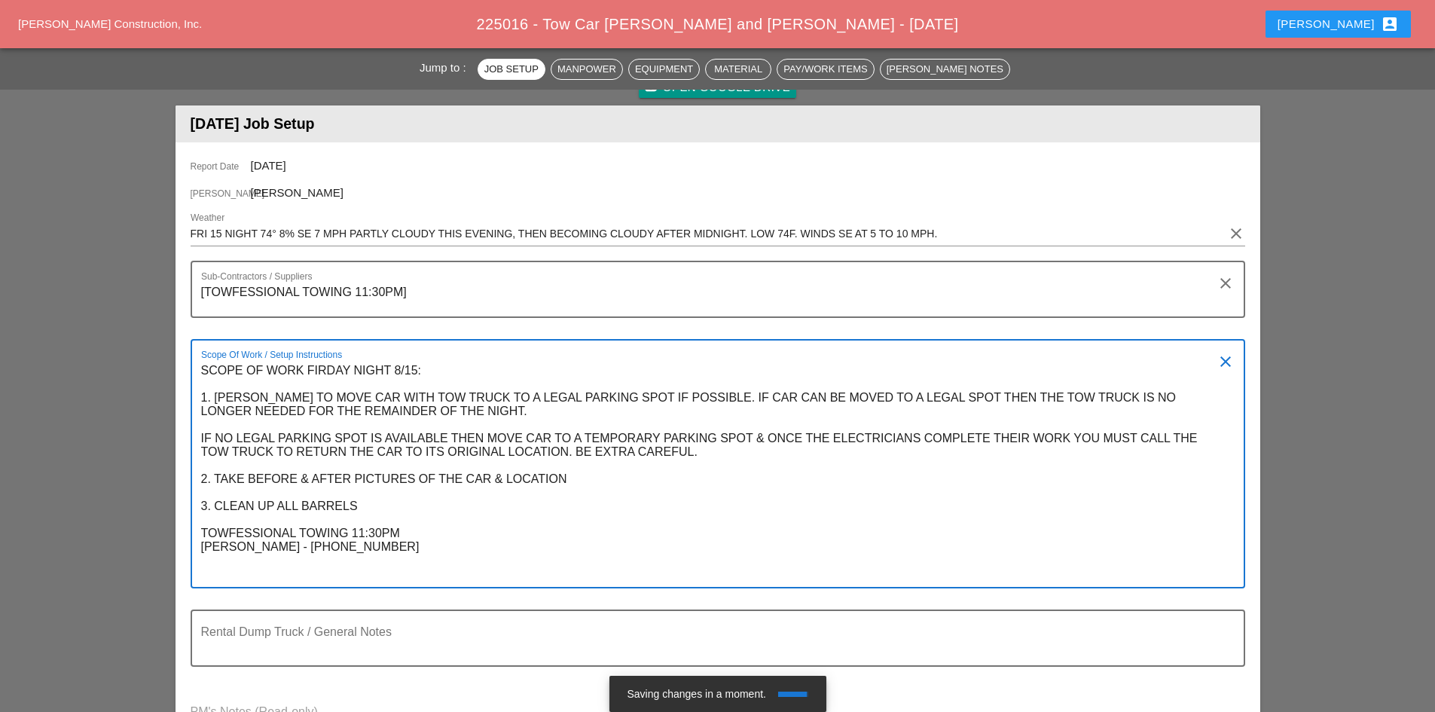
drag, startPoint x: 358, startPoint y: 546, endPoint x: 176, endPoint y: 550, distance: 181.6
click at [176, 550] on div "Report Date 08/15/2025 Foreman Jorge Barajas Weather FRI 15 NIGHT 74° 8% SE 7 M…" at bounding box center [718, 454] width 1085 height 624
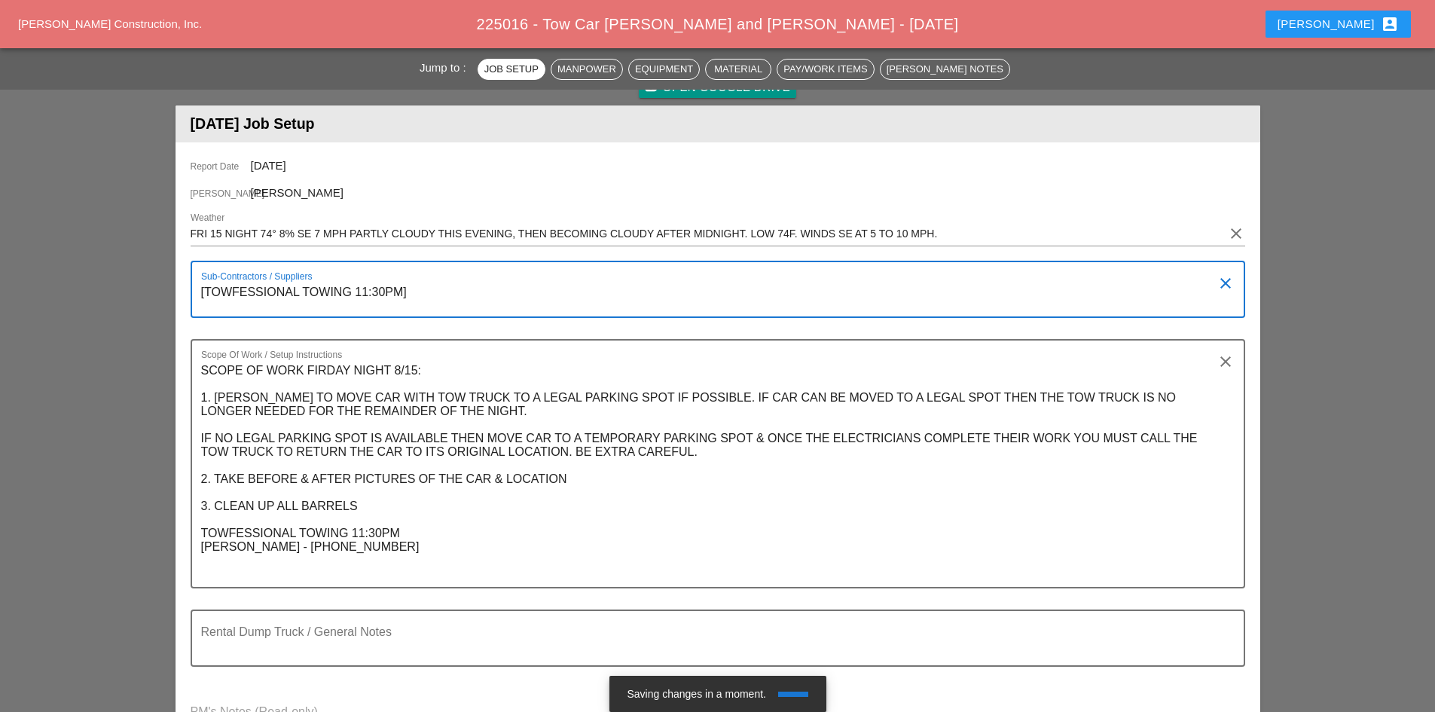
click at [402, 287] on textarea "[TOWFESSIONAL TOWING 11:30PM]" at bounding box center [712, 298] width 1022 height 36
paste textarea "ANGELO - 917-325-1150"
type textarea "[TOWFESSIONAL TOWING 11:30PM - [PERSON_NAME] - [PHONE_NUMBER]]"
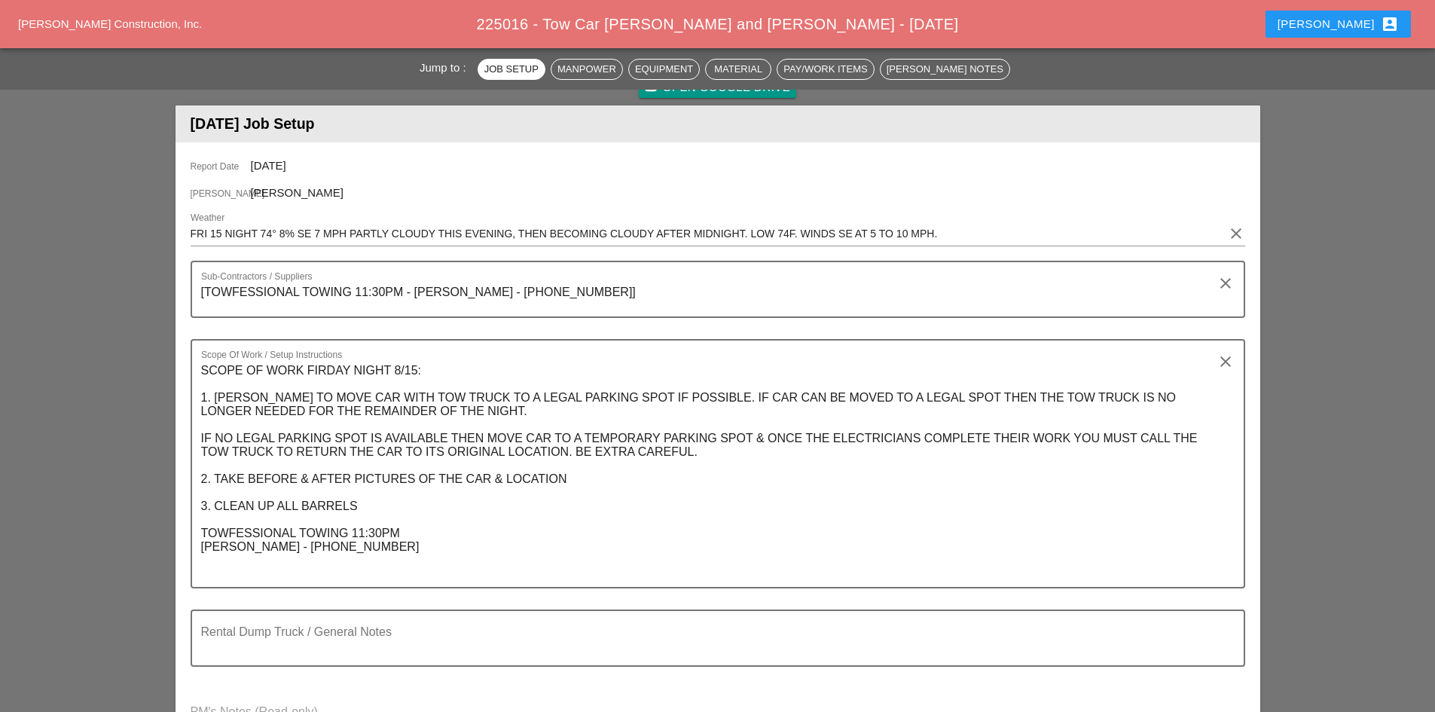
click at [1387, 23] on icon "account_box" at bounding box center [1390, 24] width 18 height 18
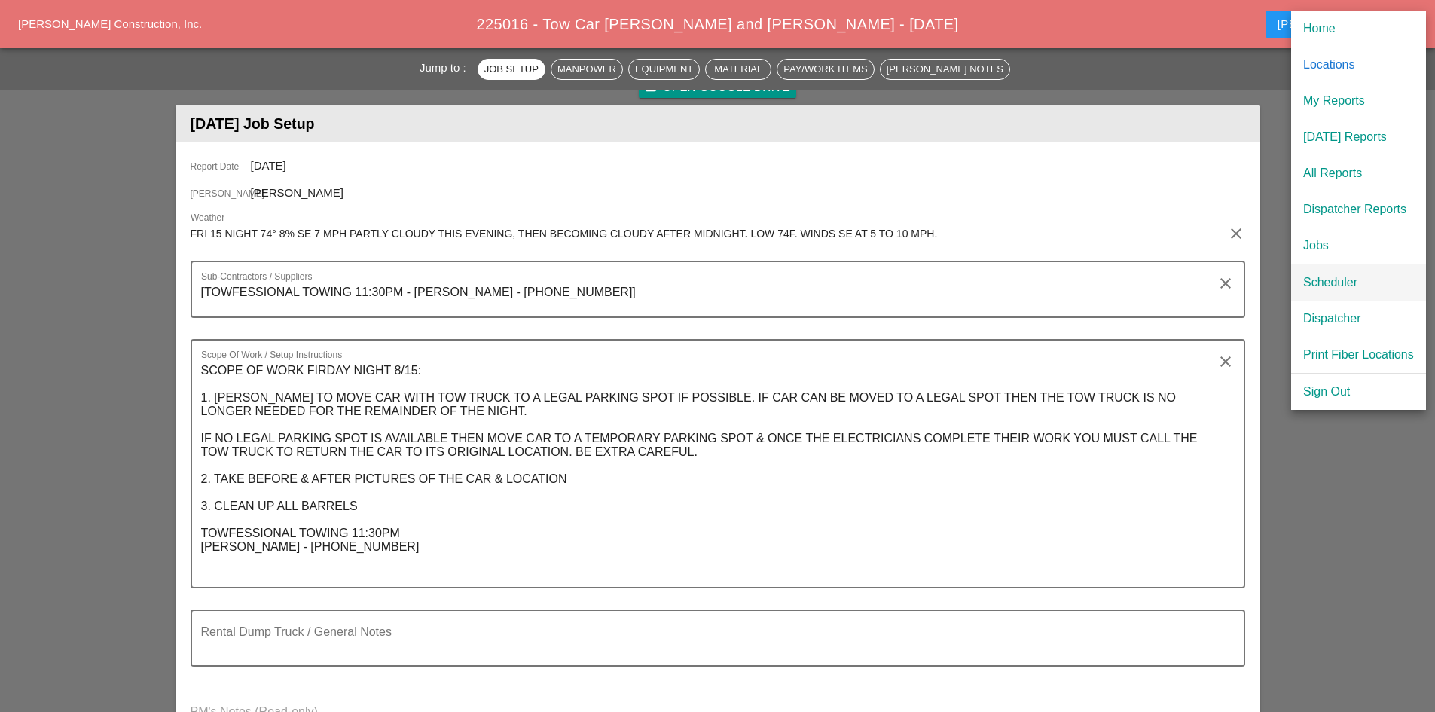
click at [1351, 286] on div "Scheduler" at bounding box center [1359, 283] width 111 height 18
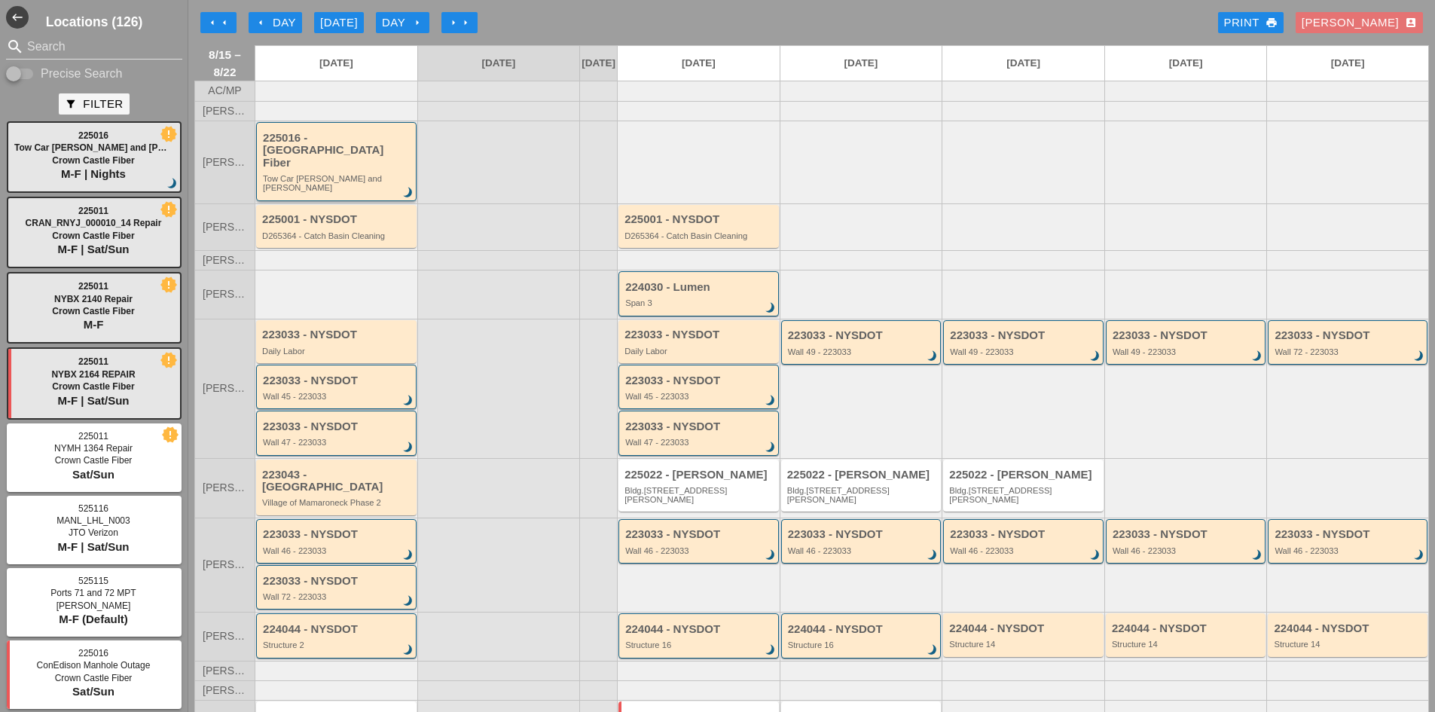
click at [314, 169] on div "225016 - Crown Castle Fiber Tow Car Broome and Willett brightness_3" at bounding box center [337, 162] width 149 height 61
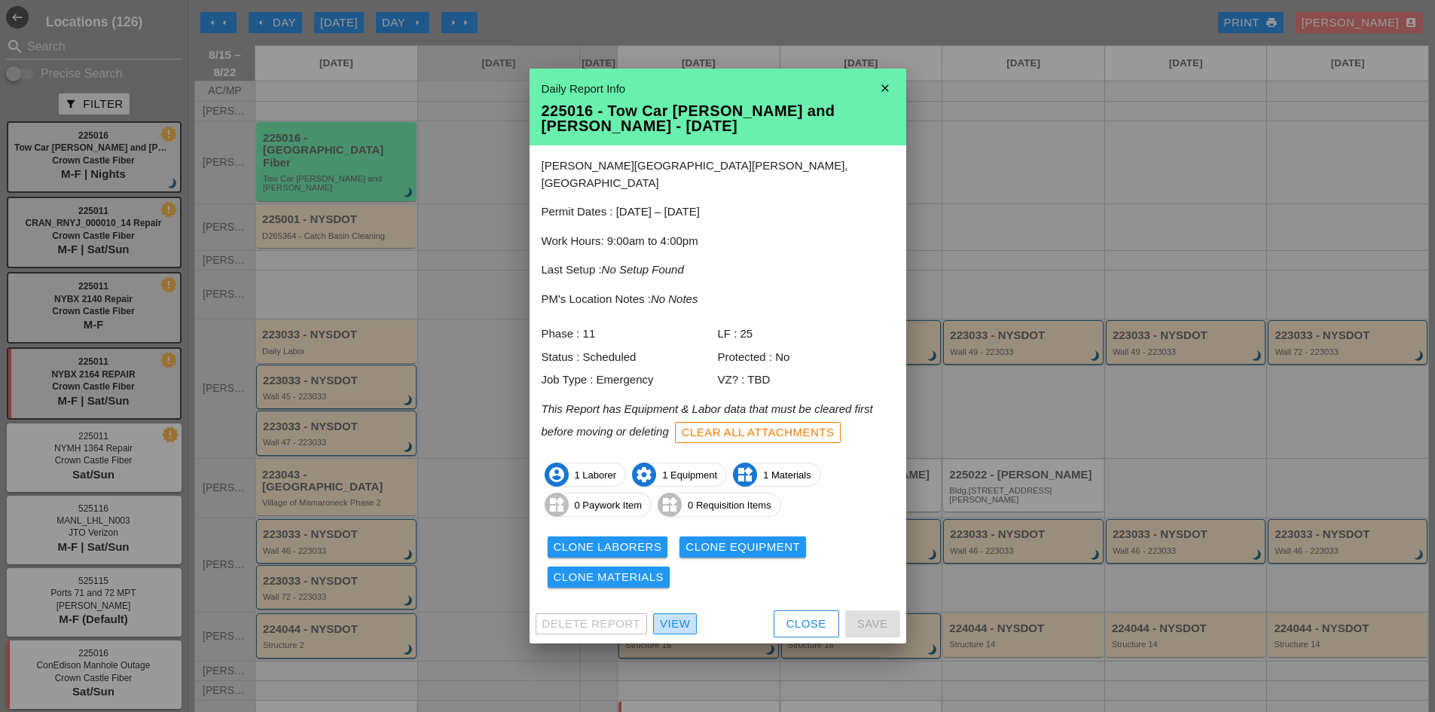
click at [671, 625] on link "View" at bounding box center [675, 623] width 44 height 21
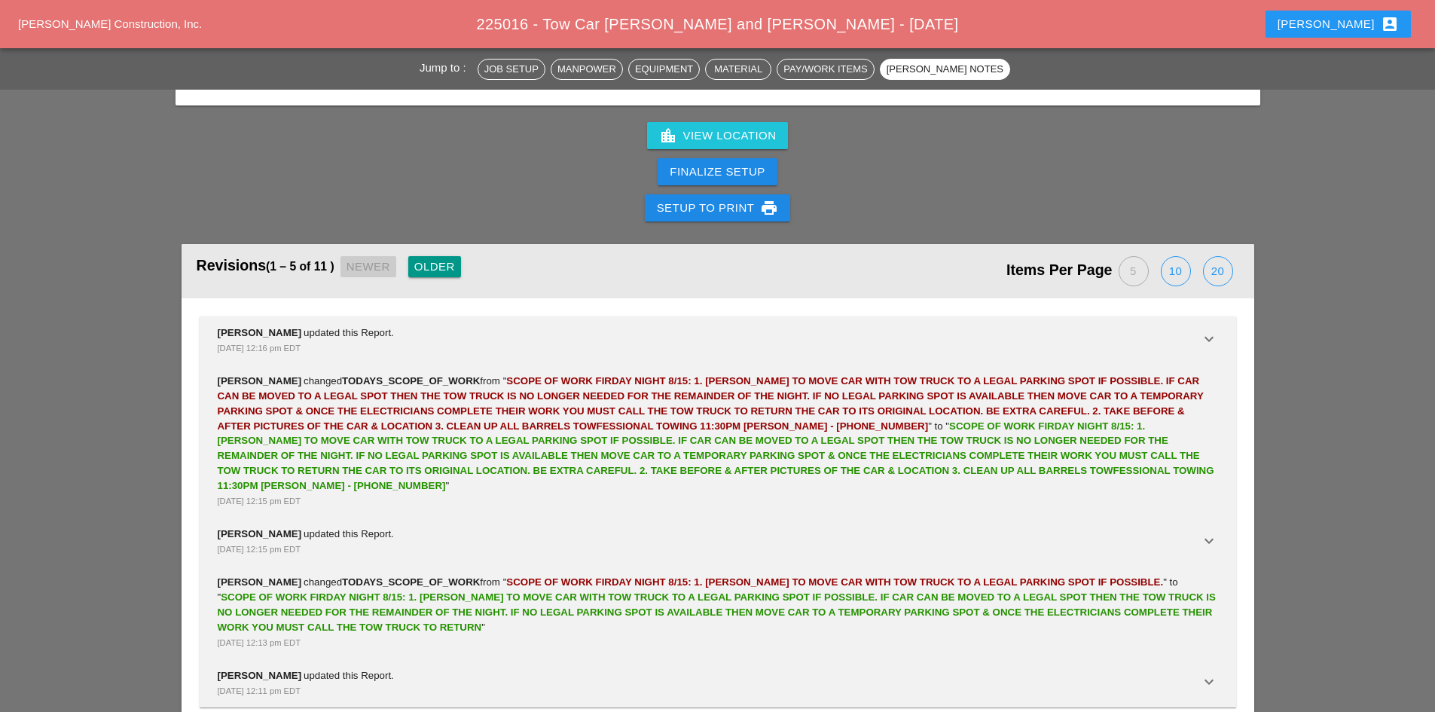
scroll to position [2138, 0]
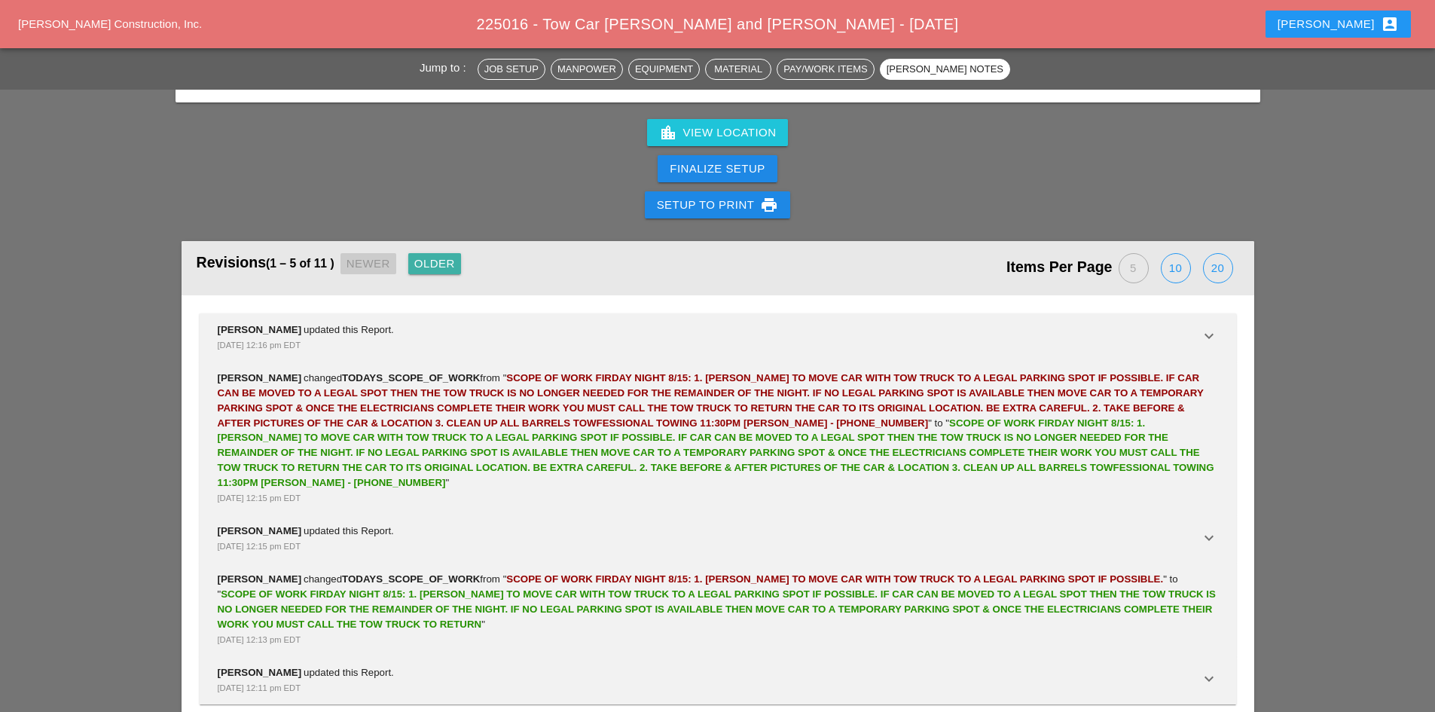
click at [425, 255] on div "Older" at bounding box center [434, 263] width 41 height 17
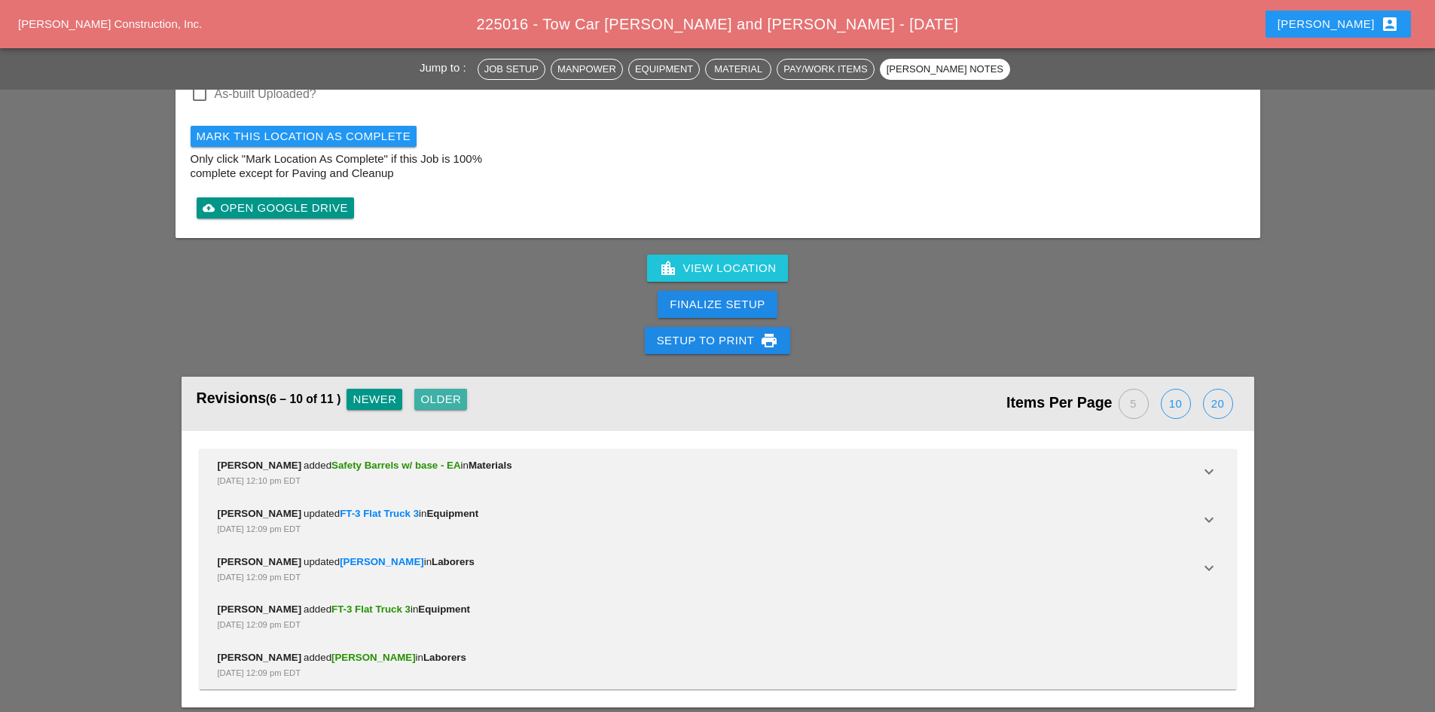
click at [433, 395] on button "Older" at bounding box center [440, 399] width 53 height 21
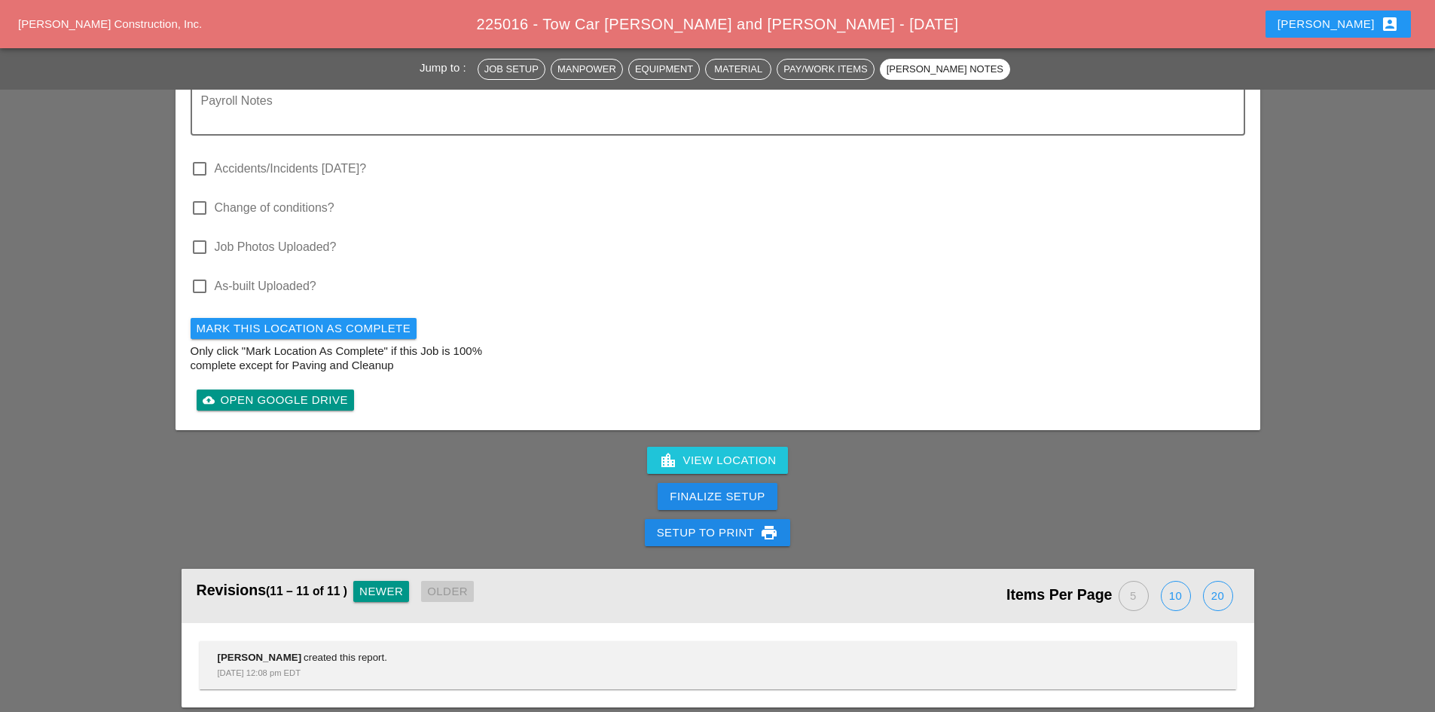
click at [394, 584] on div "Newer" at bounding box center [381, 591] width 44 height 17
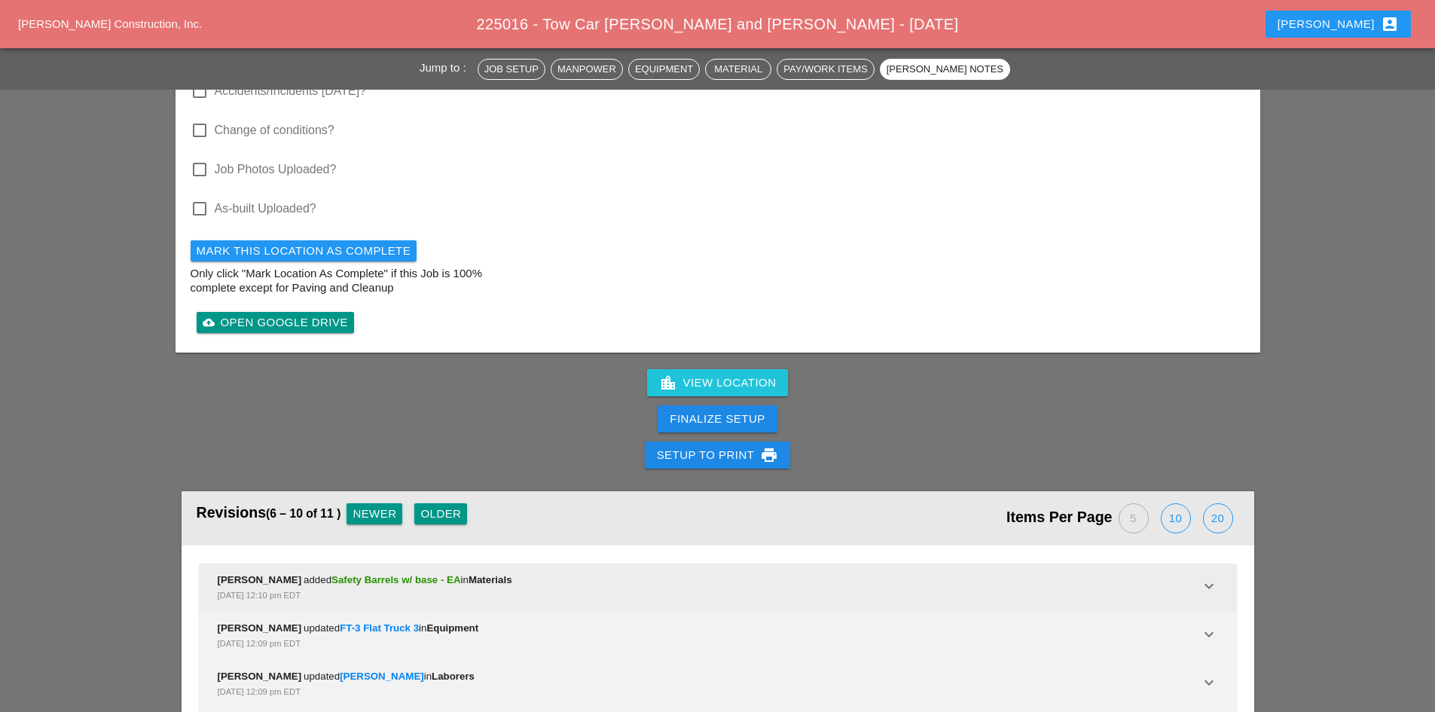
scroll to position [1961, 0]
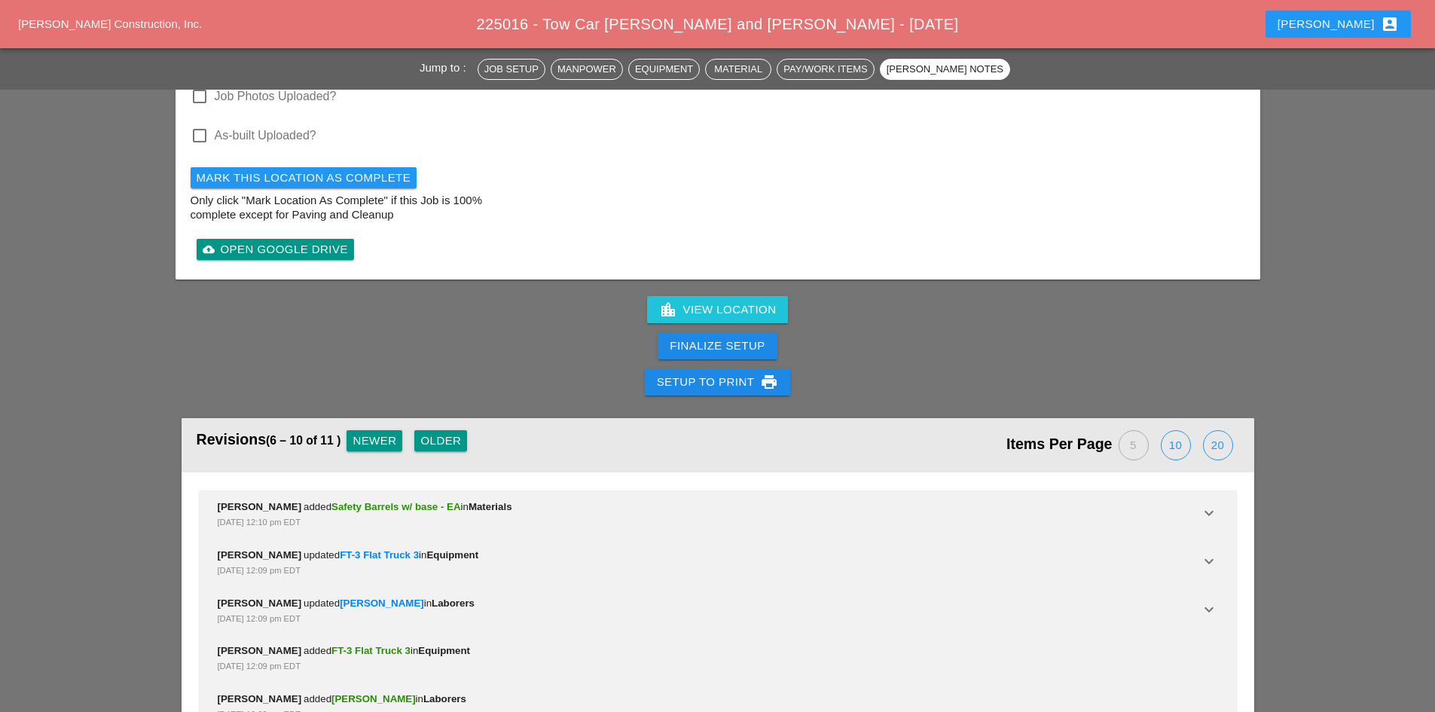
click at [366, 440] on div "Revisions (6 – 10 of 11 ) Newer Older" at bounding box center [457, 445] width 521 height 39
click at [366, 437] on button "Newer" at bounding box center [375, 440] width 56 height 21
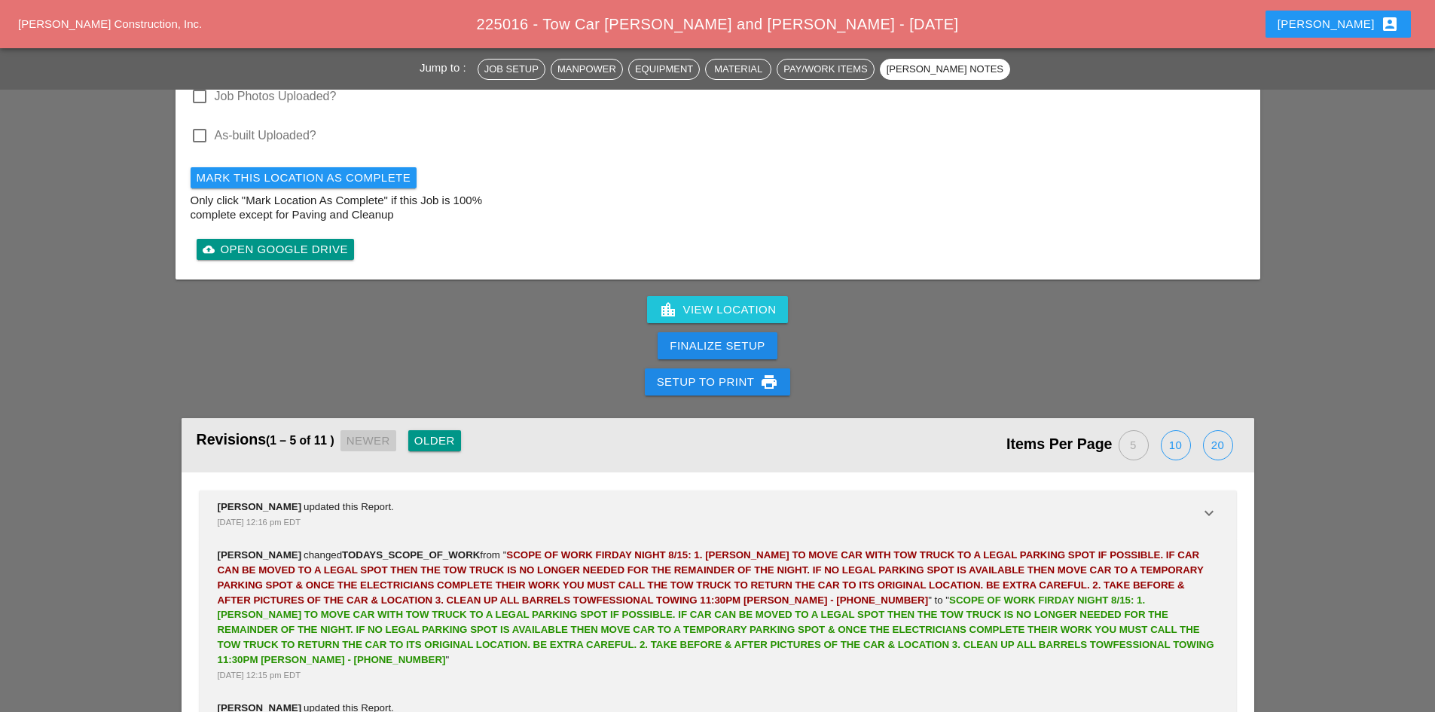
click at [366, 437] on div "Revisions (1 – 5 of 11 ) Newer Older" at bounding box center [457, 445] width 521 height 39
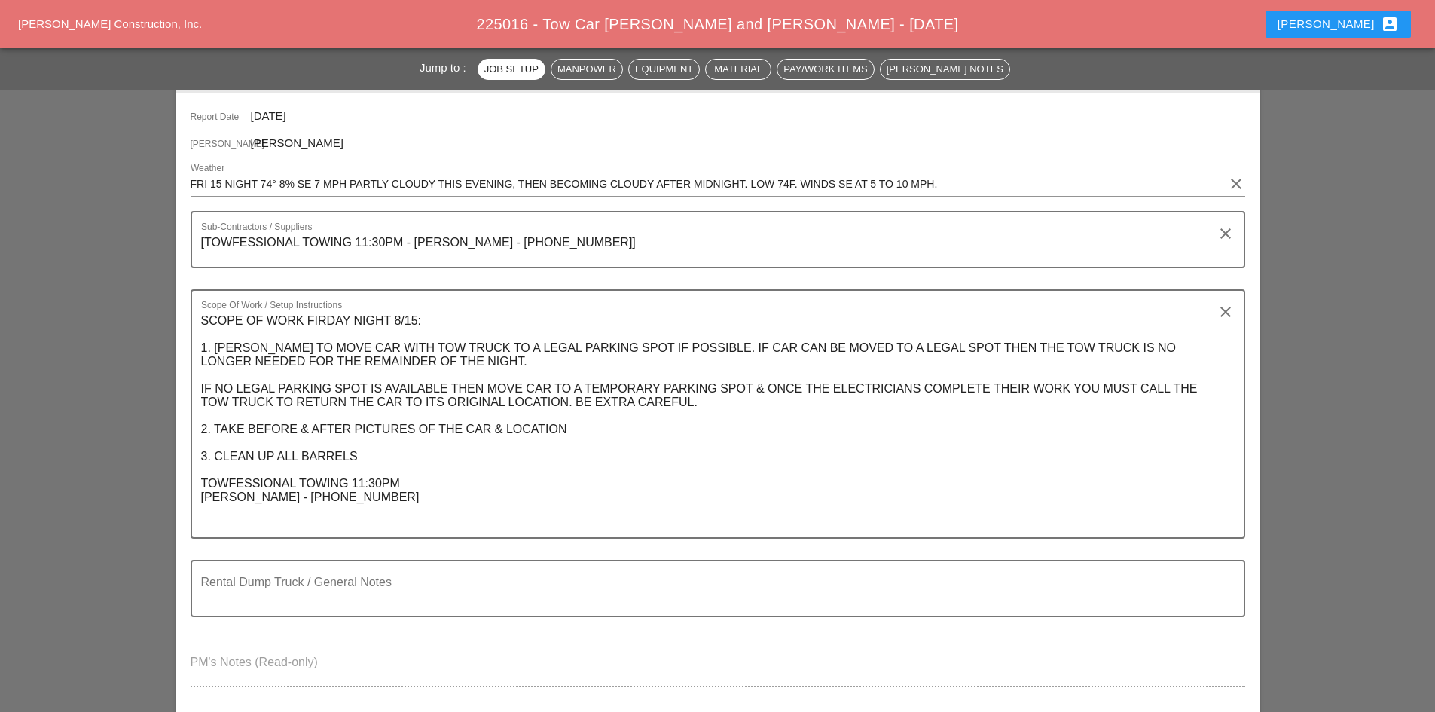
scroll to position [77, 0]
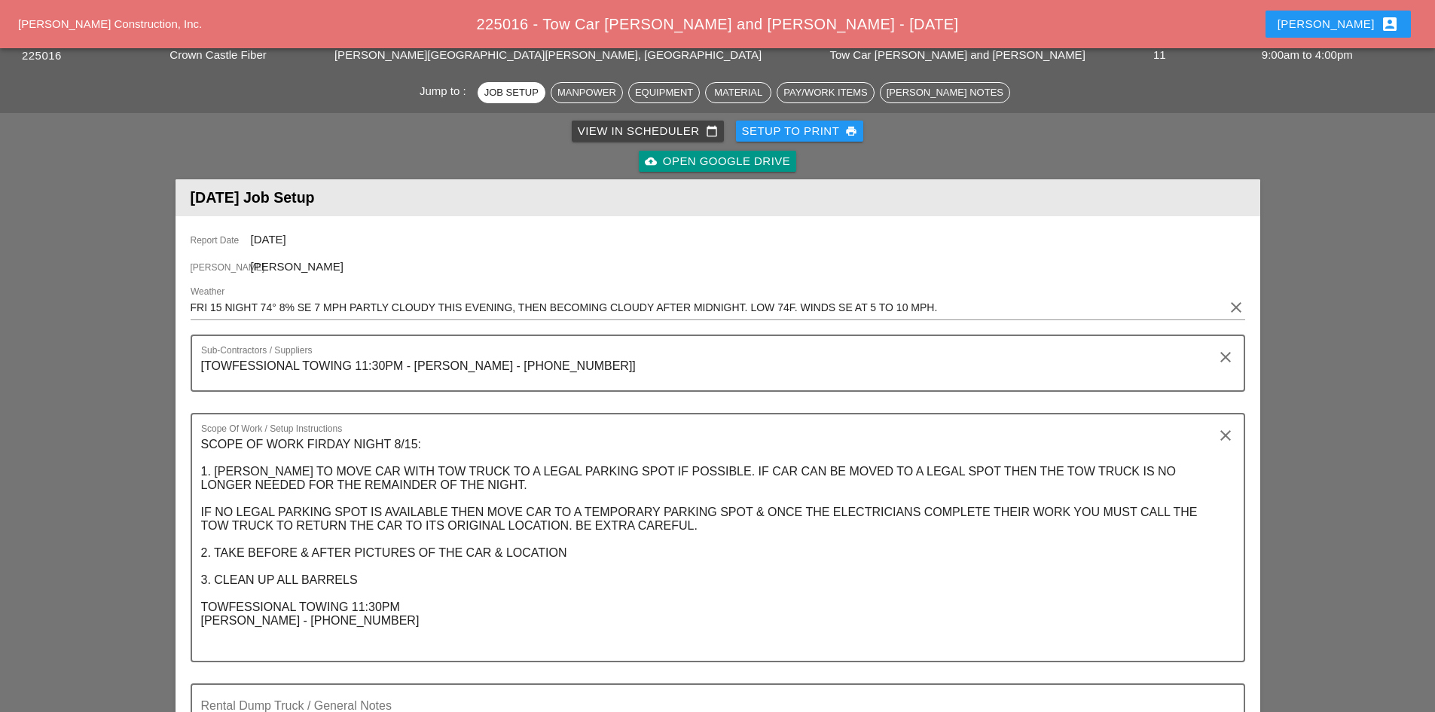
click at [1362, 11] on button "[PERSON_NAME] account_box" at bounding box center [1338, 24] width 145 height 27
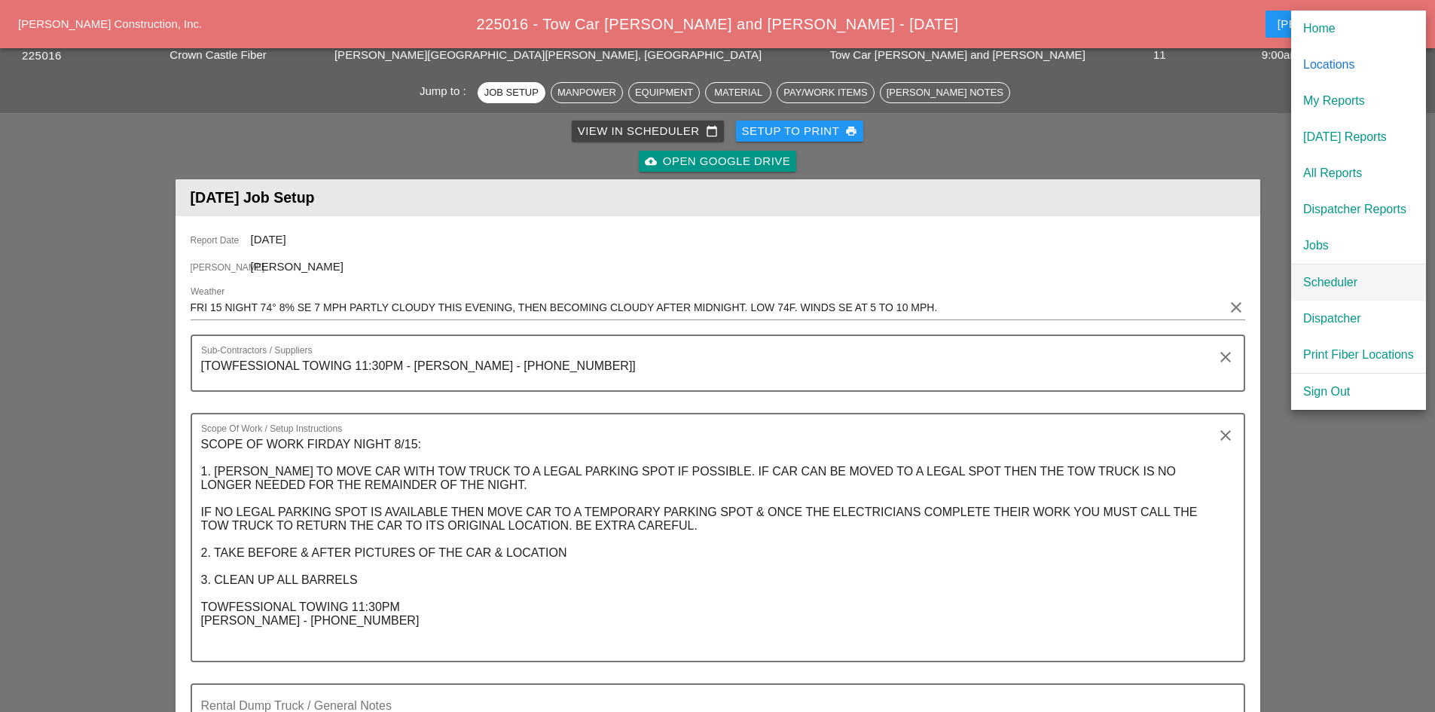
click at [1343, 286] on div "Scheduler" at bounding box center [1359, 283] width 111 height 18
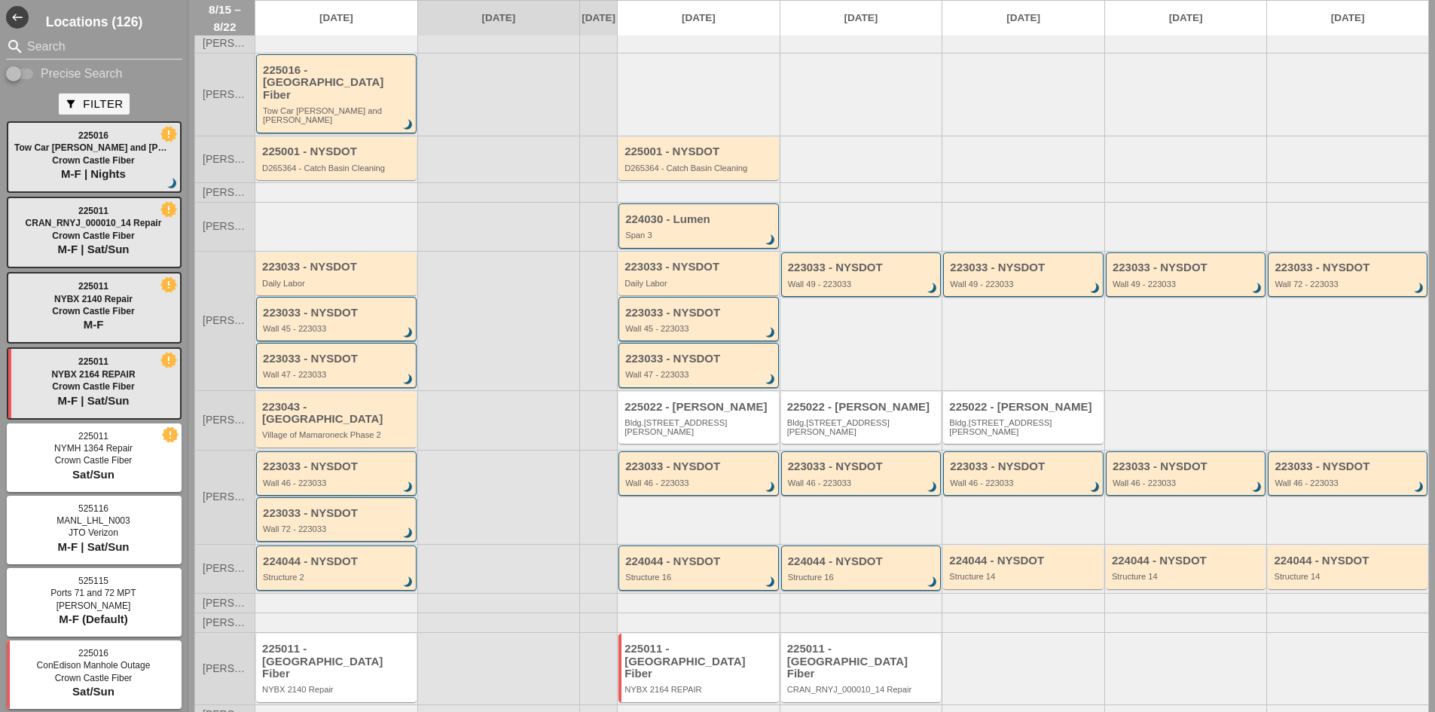
scroll to position [76, 0]
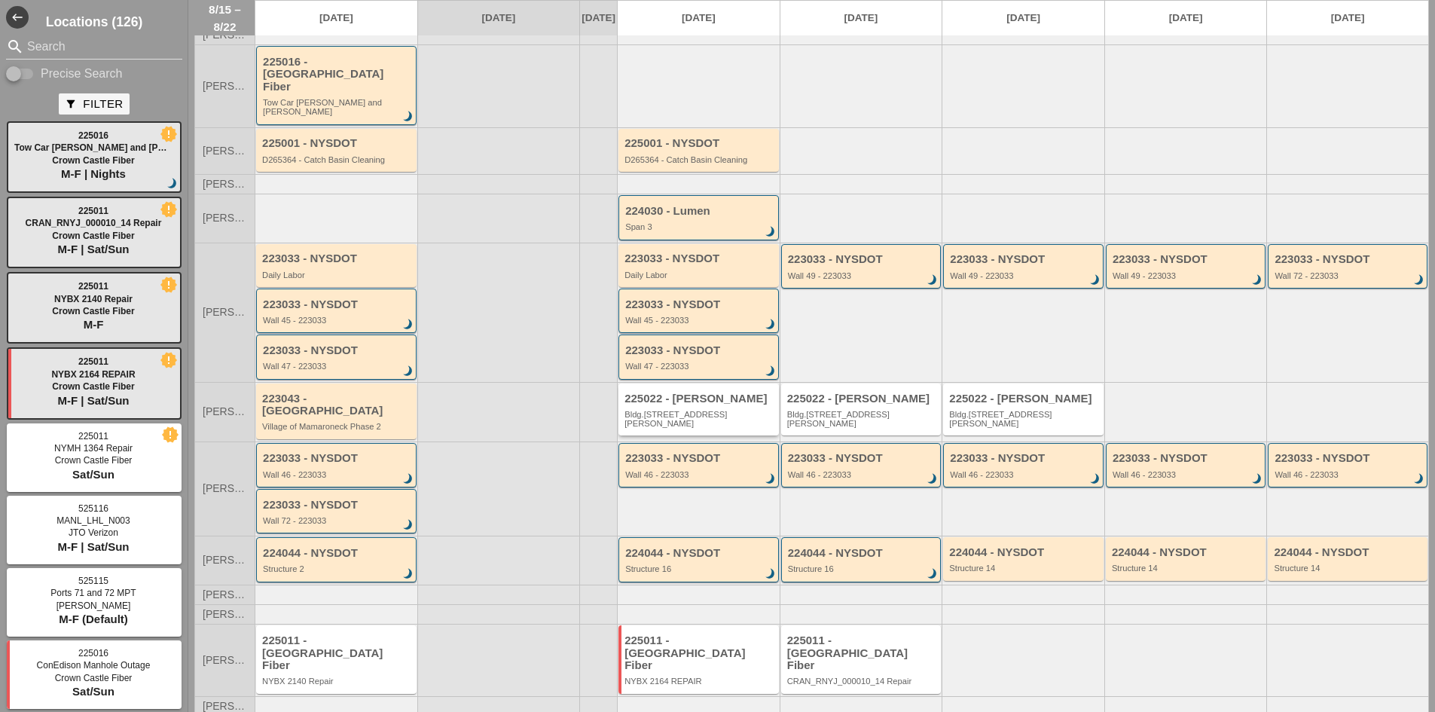
click at [686, 396] on div "225022 - Hugh O'Kane Bldg.1062 St Johns Place" at bounding box center [700, 411] width 151 height 36
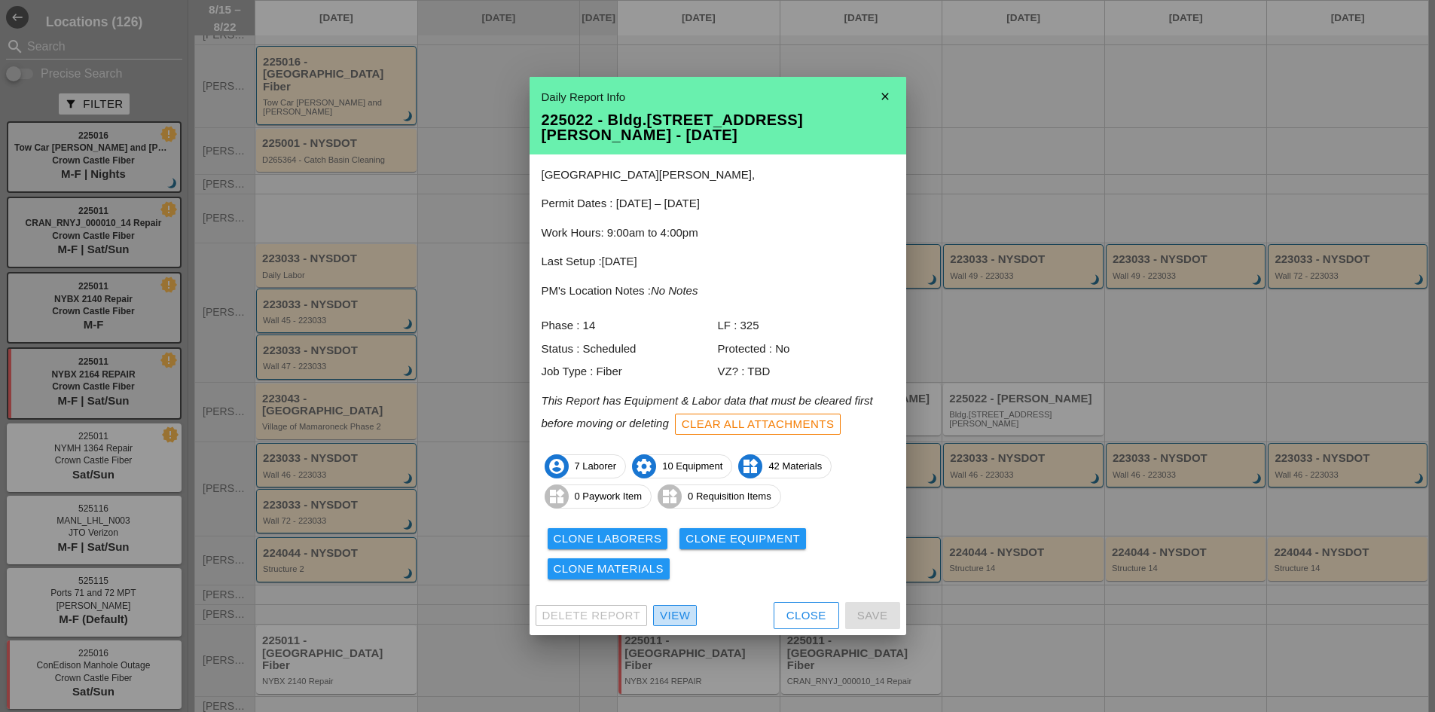
click at [674, 610] on div "View" at bounding box center [675, 615] width 30 height 17
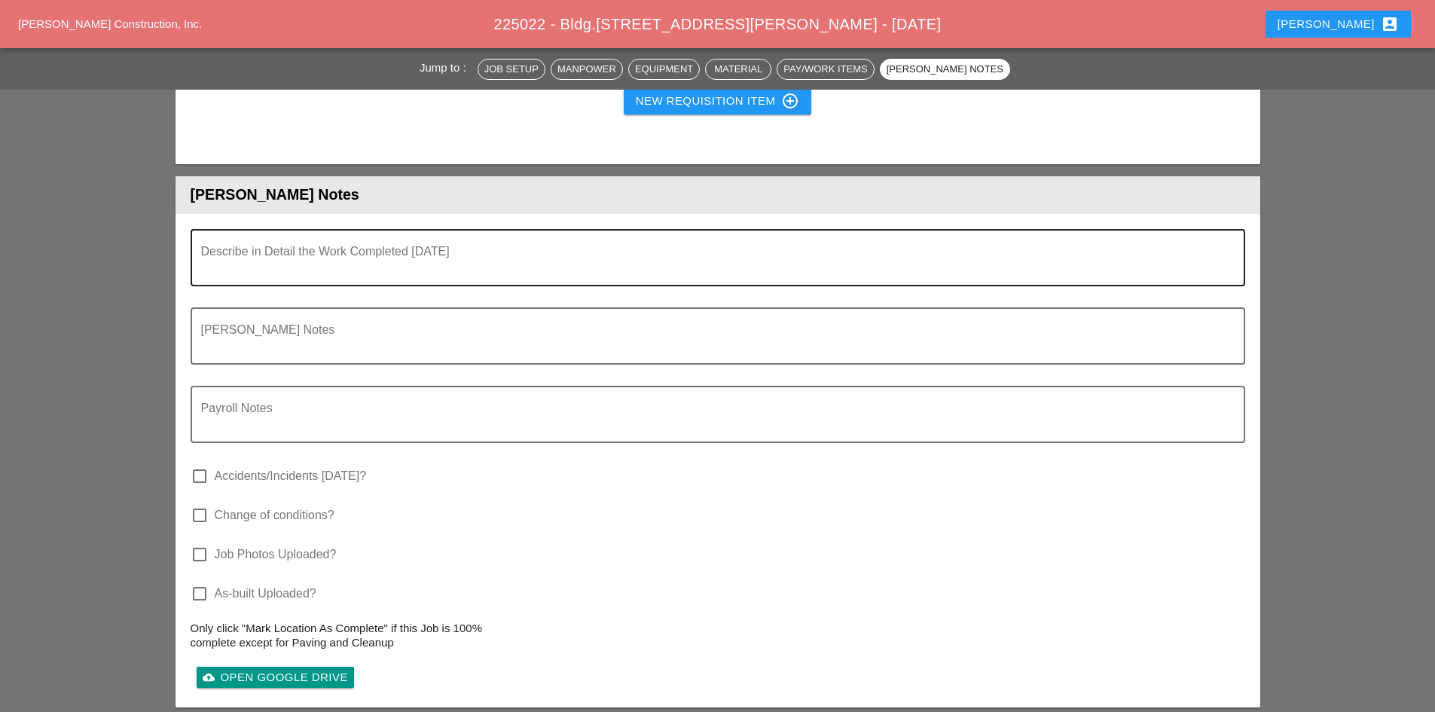
scroll to position [4323, 0]
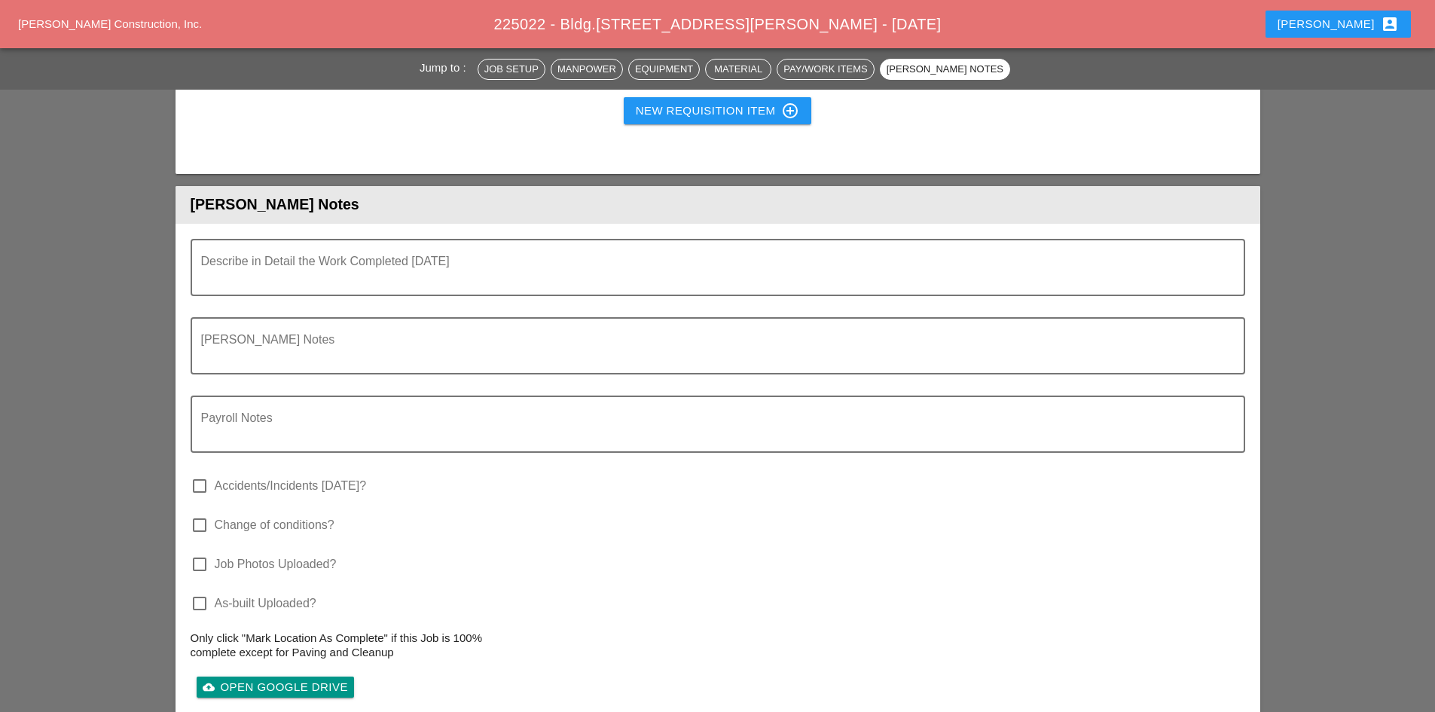
click at [1353, 29] on div "[PERSON_NAME] account_box" at bounding box center [1338, 24] width 121 height 18
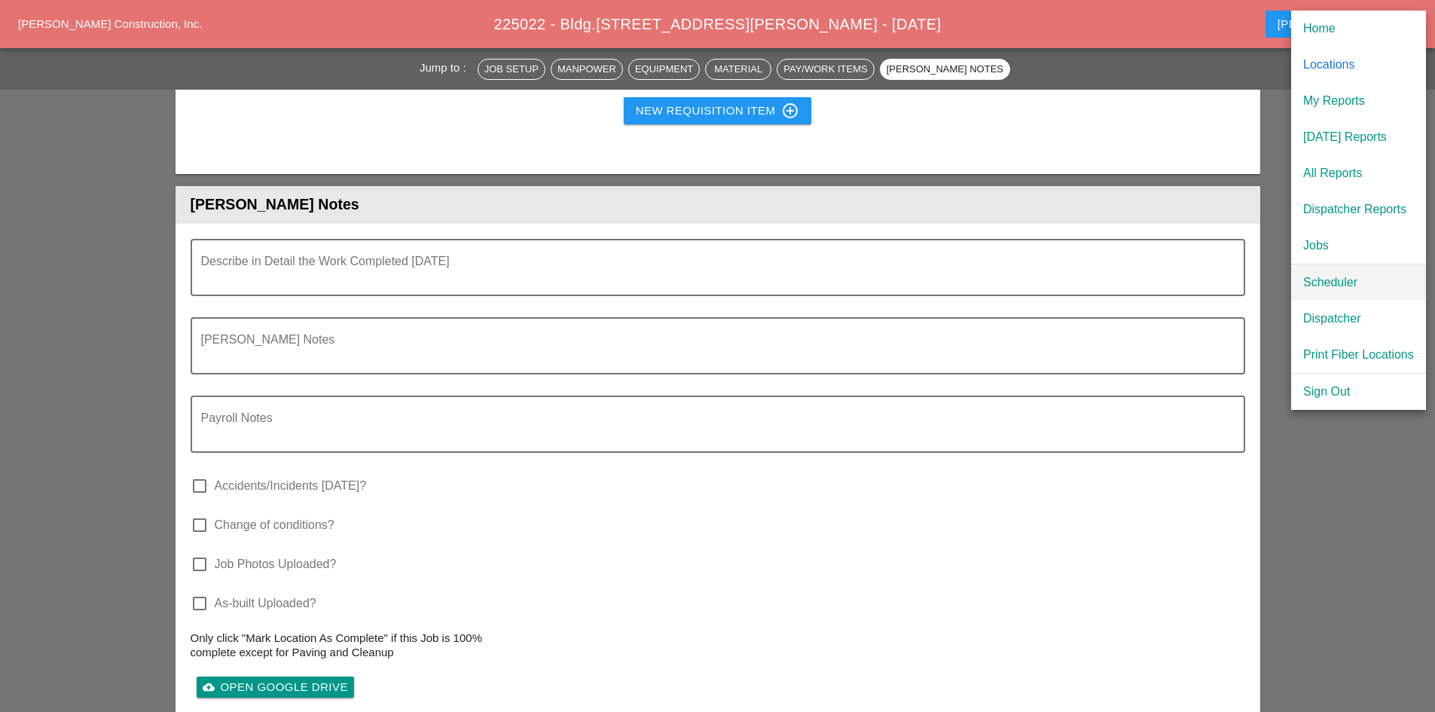
click at [1322, 286] on div "Scheduler" at bounding box center [1359, 283] width 111 height 18
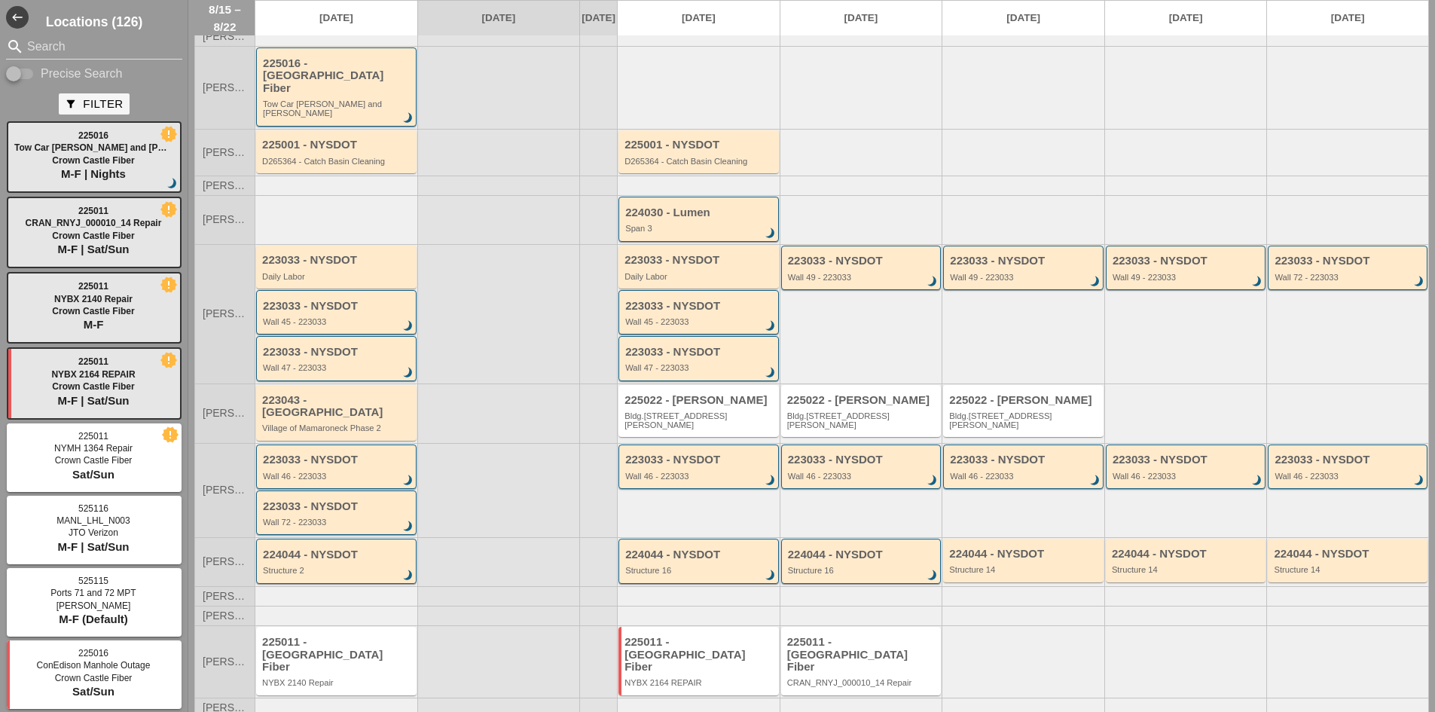
scroll to position [76, 0]
click at [676, 634] on div "225011 - [GEOGRAPHIC_DATA] Fiber" at bounding box center [700, 653] width 151 height 38
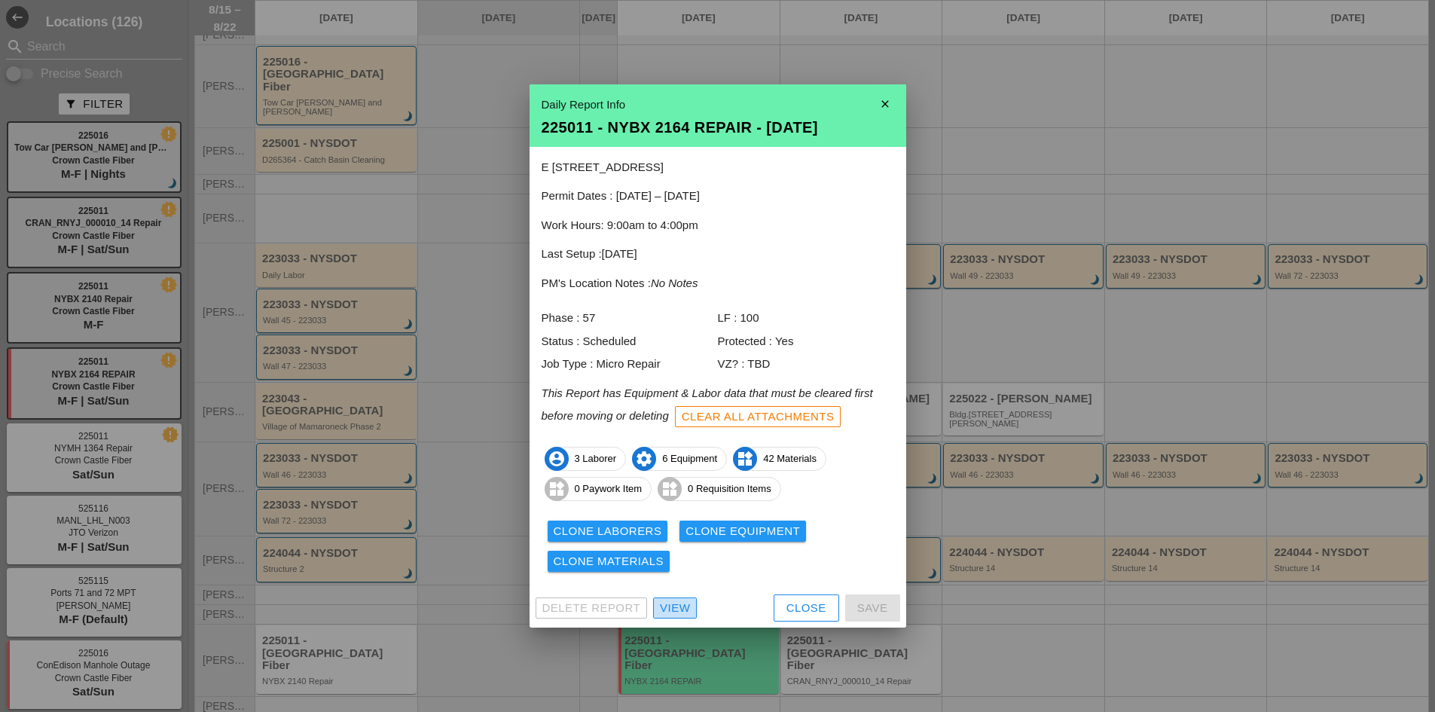
click at [674, 603] on div "View" at bounding box center [675, 608] width 30 height 17
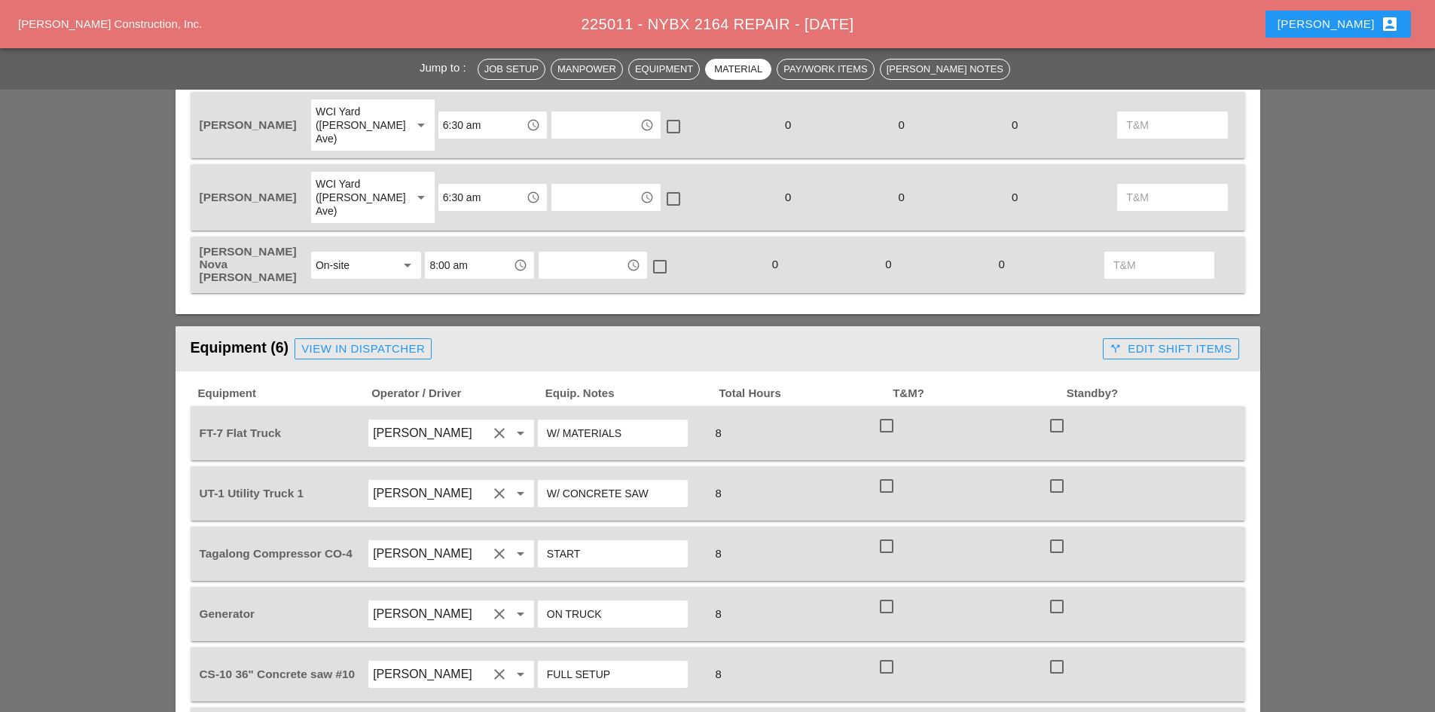
scroll to position [603, 0]
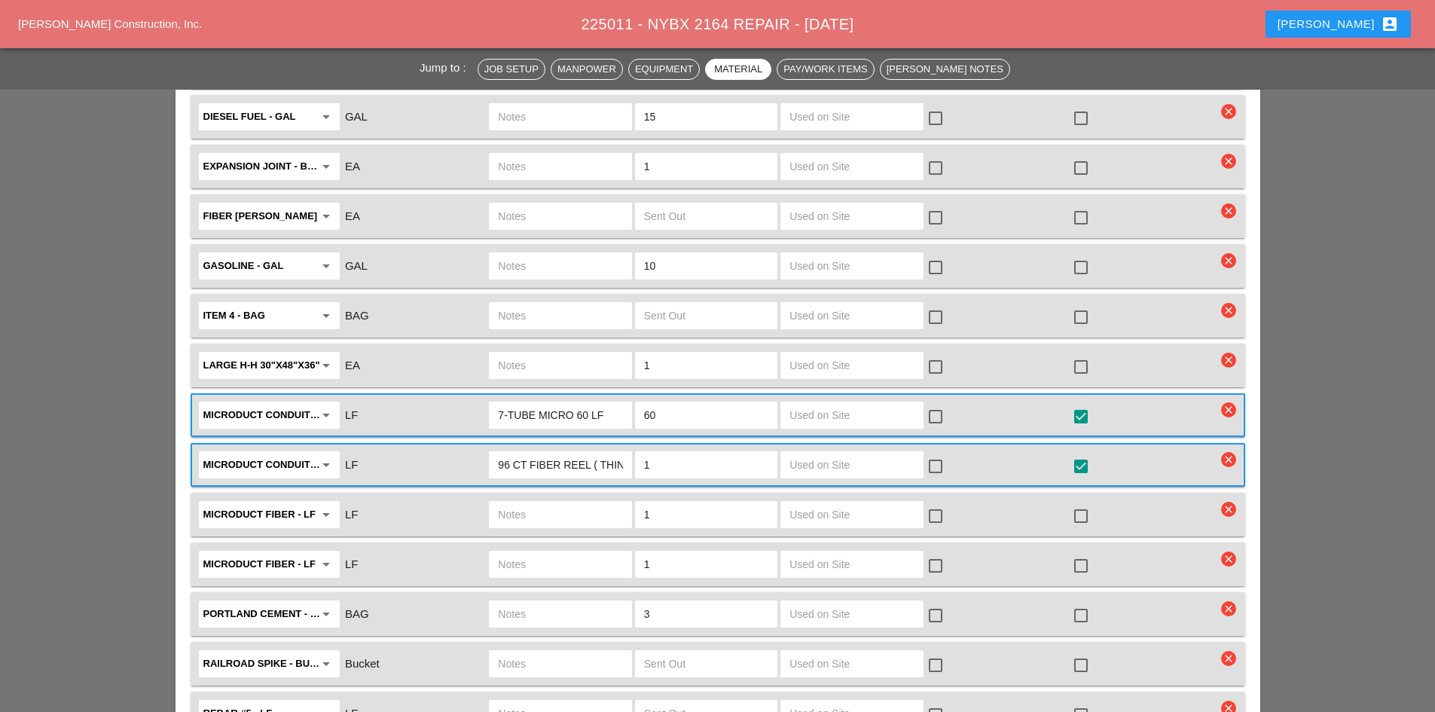
scroll to position [0, 37]
drag, startPoint x: 509, startPoint y: 426, endPoint x: 699, endPoint y: 429, distance: 190.7
click at [699, 449] on div "Microduct conduit - LF arrow_drop_down LF 96 CT FIBER REEL ( THIN ONE ) 1 check…" at bounding box center [707, 465] width 1020 height 32
click at [598, 453] on input "96 CT FIBER REEL ( THIN ONE )" at bounding box center [560, 465] width 124 height 24
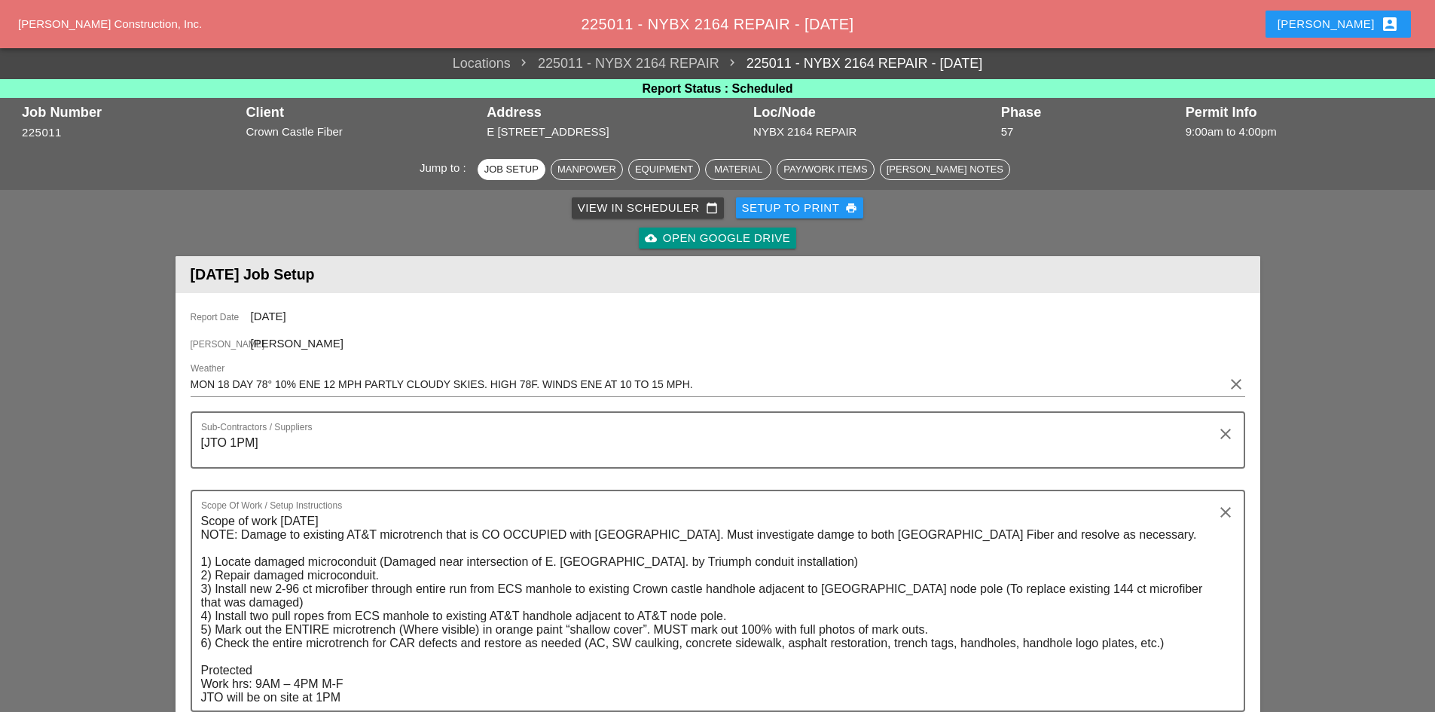
scroll to position [0, 0]
click at [1340, 40] on div "[PERSON_NAME] account_box" at bounding box center [1338, 24] width 157 height 36
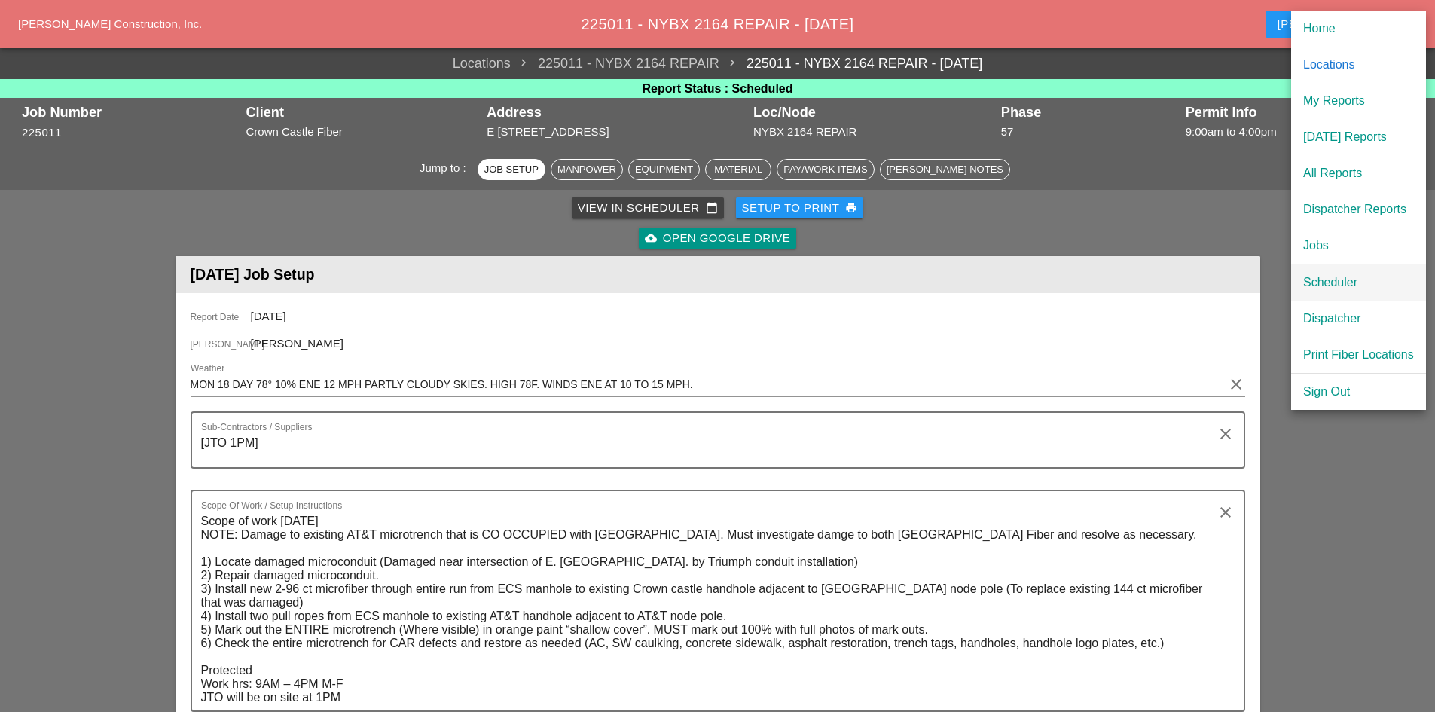
click at [1347, 280] on div "Scheduler" at bounding box center [1359, 283] width 111 height 18
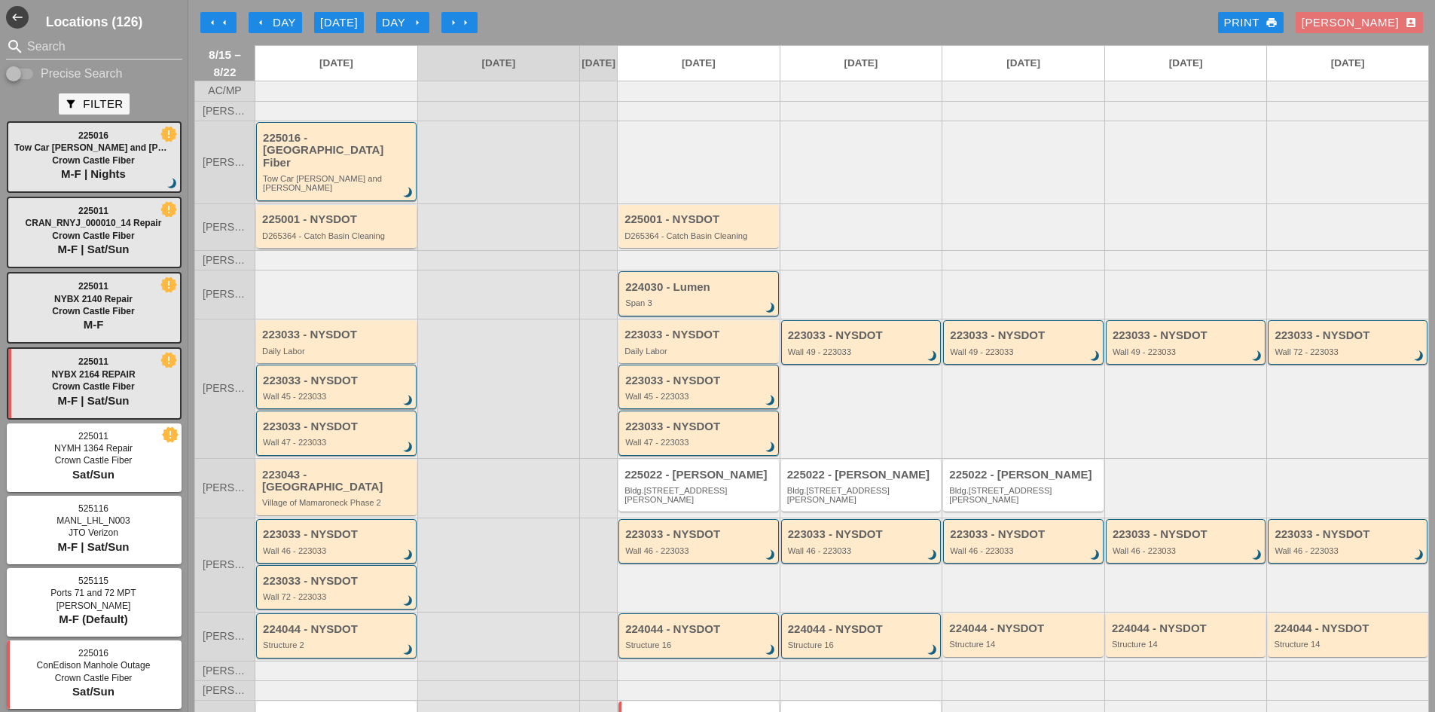
click at [316, 213] on div "225001 - NYSDOT" at bounding box center [337, 219] width 151 height 13
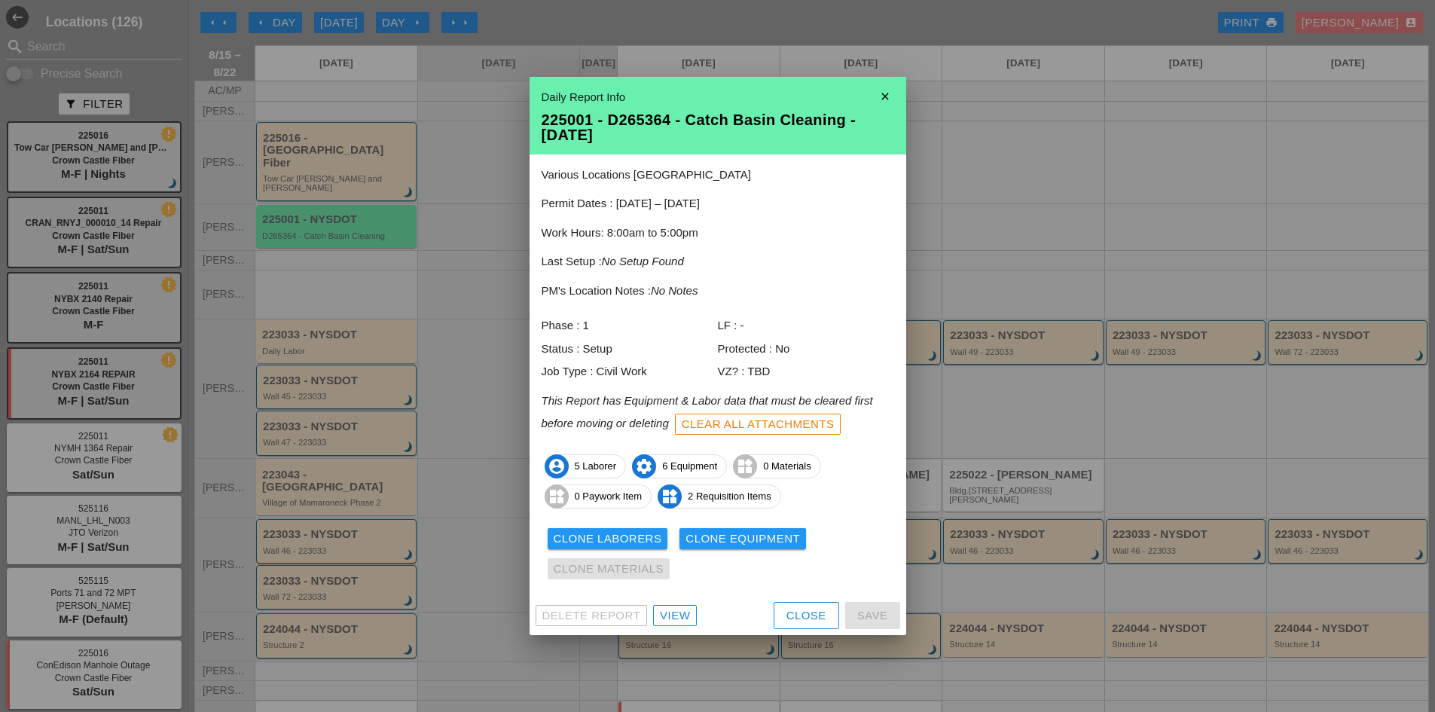
click at [882, 93] on icon "close" at bounding box center [885, 96] width 30 height 30
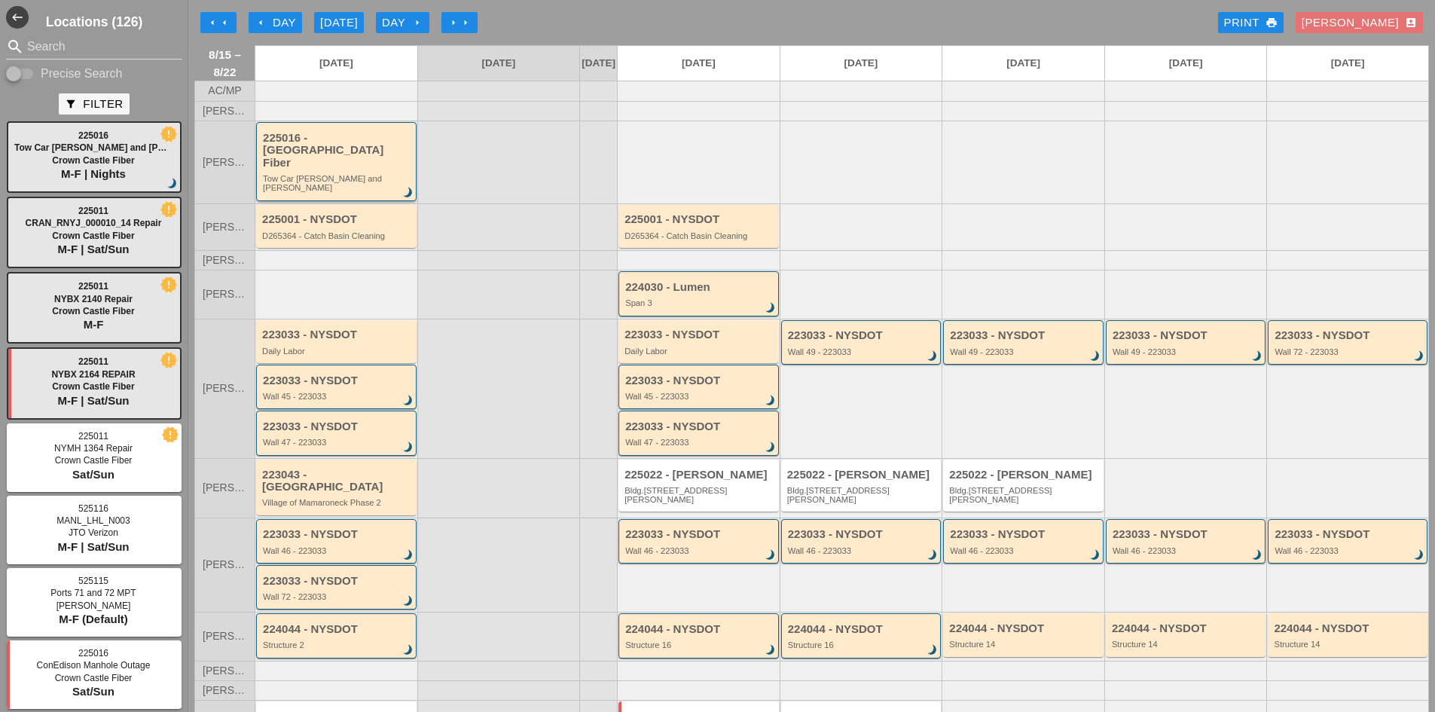
click at [378, 161] on div "225016 - [GEOGRAPHIC_DATA] Fiber" at bounding box center [337, 151] width 149 height 38
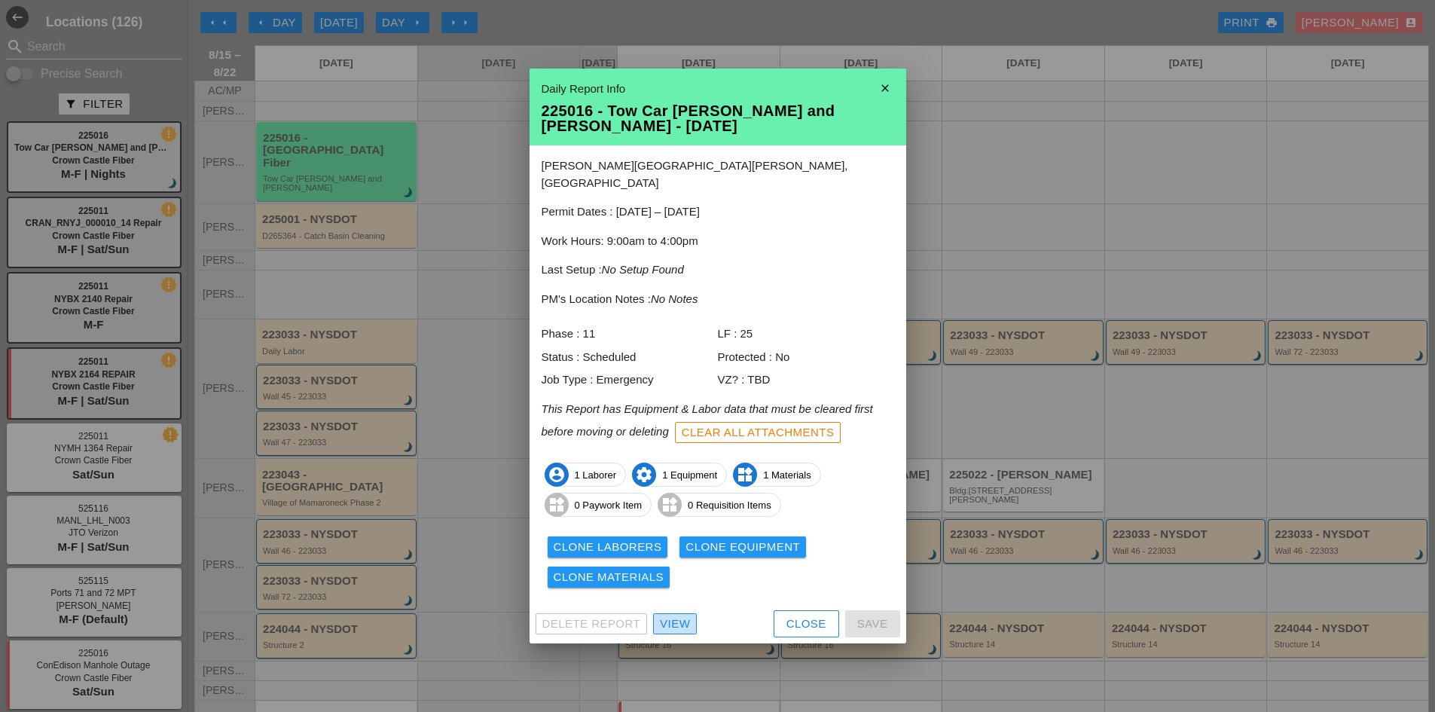
click at [672, 616] on div "View" at bounding box center [675, 624] width 30 height 17
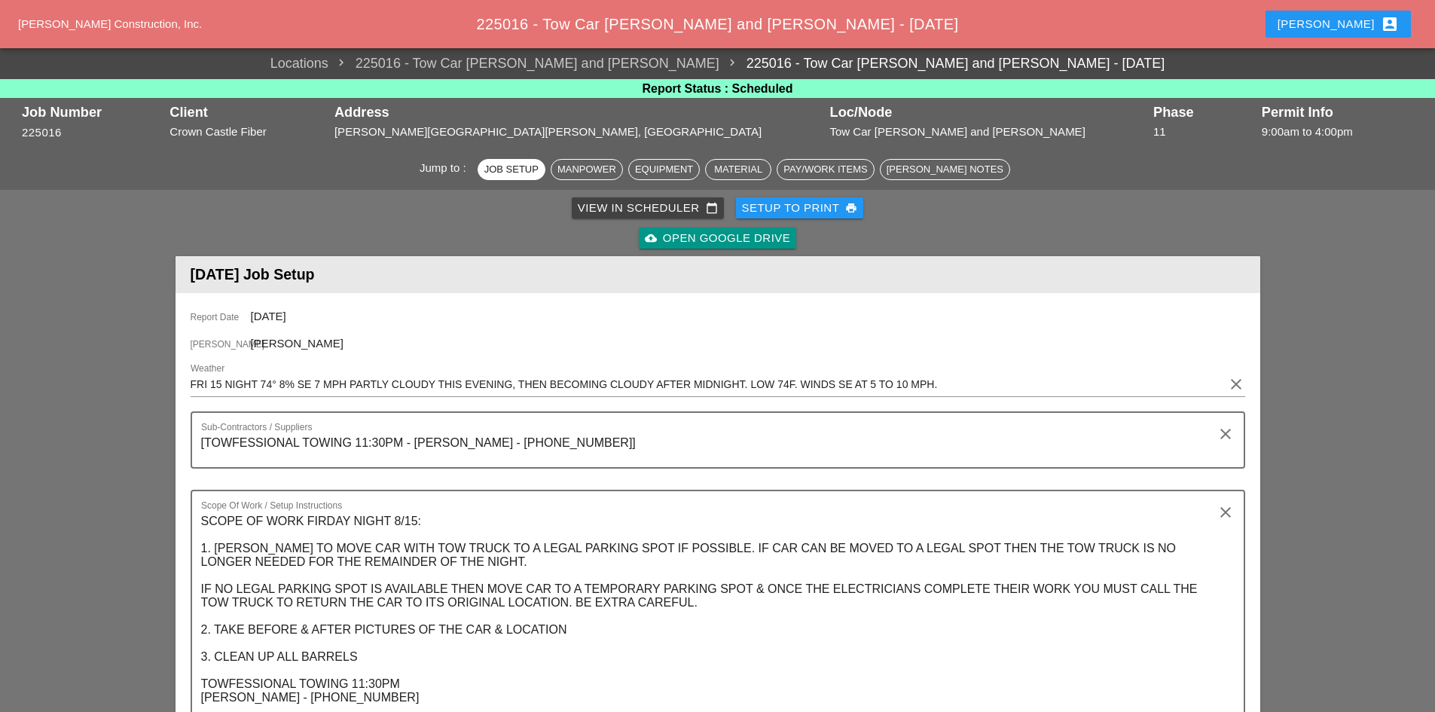
click at [1370, 11] on button "[PERSON_NAME] account_box" at bounding box center [1338, 24] width 145 height 27
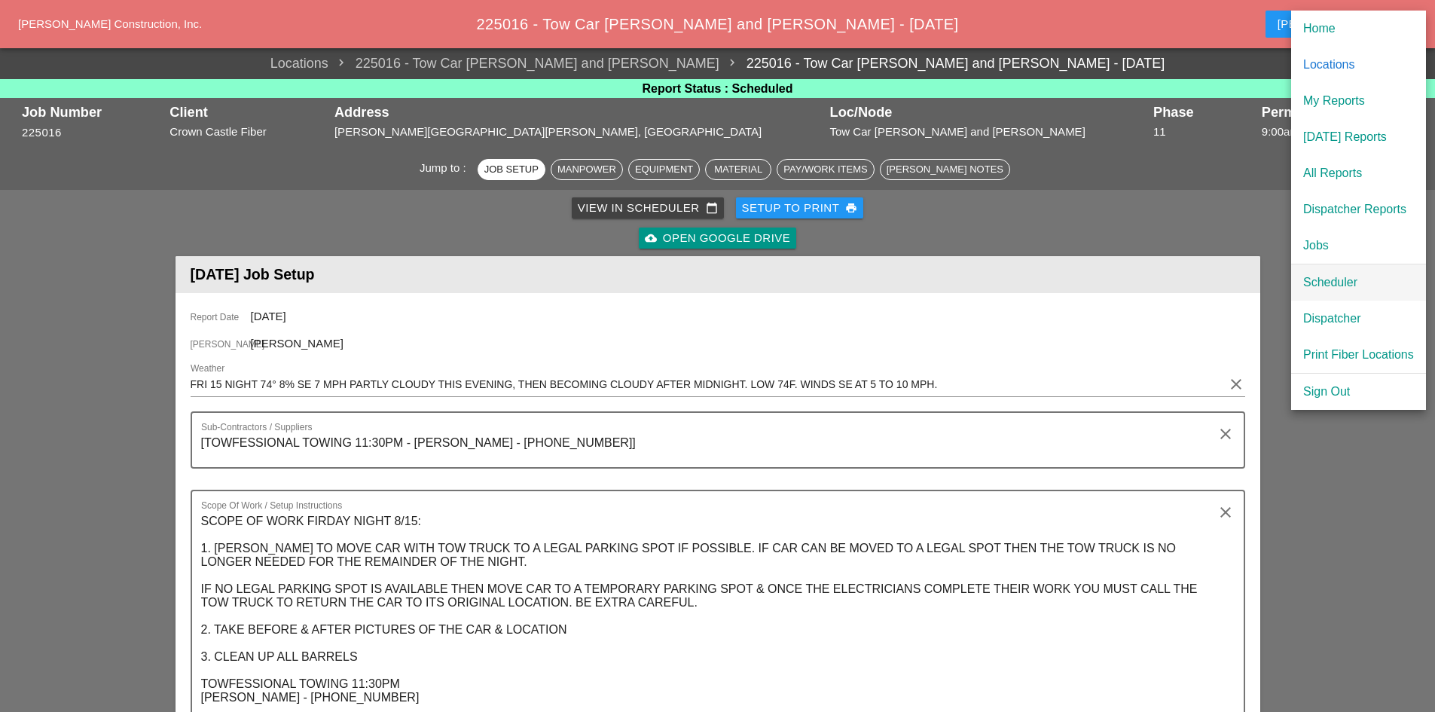
click at [1328, 283] on div "Scheduler" at bounding box center [1359, 283] width 111 height 18
